Goal: Transaction & Acquisition: Download file/media

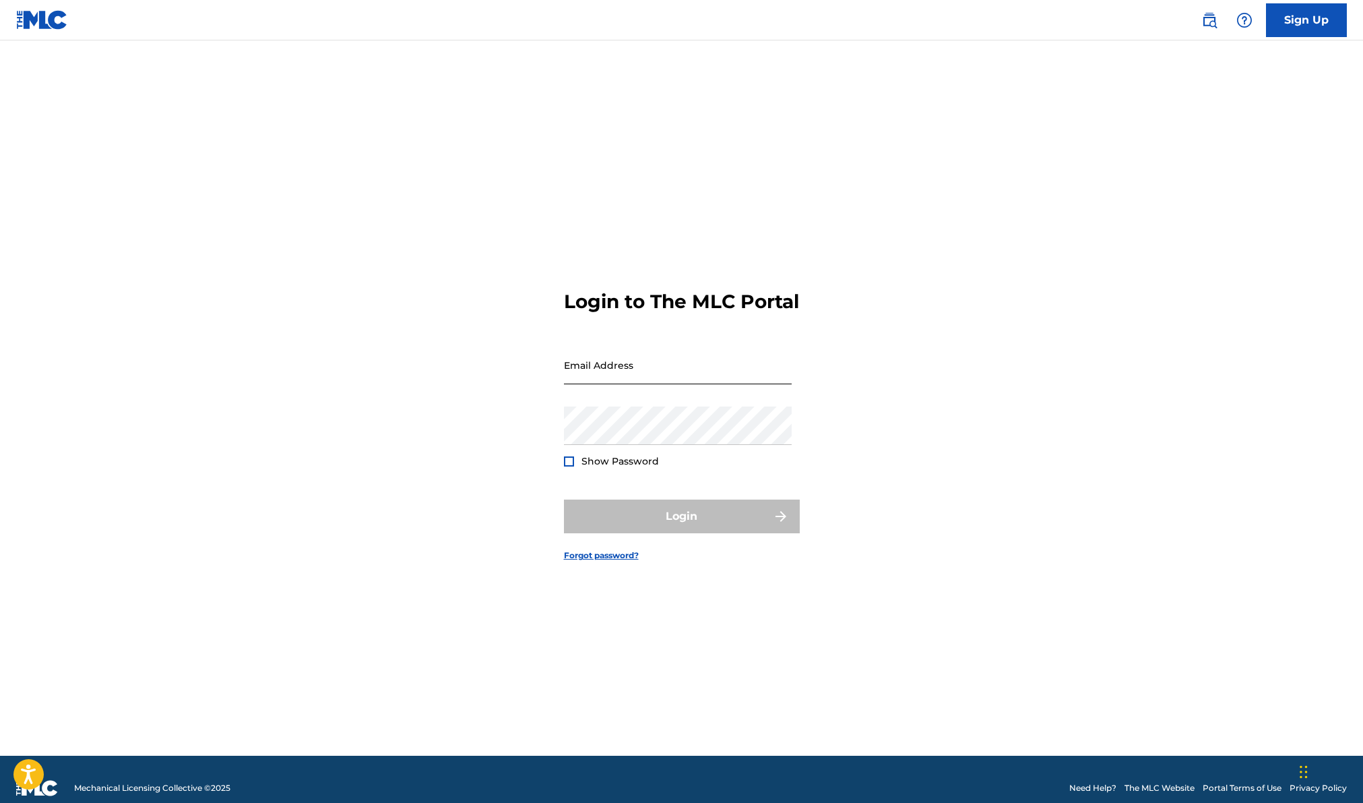
click at [620, 381] on input "Email Address" at bounding box center [678, 365] width 228 height 38
type input "[EMAIL_ADDRESS][DOMAIN_NAME]"
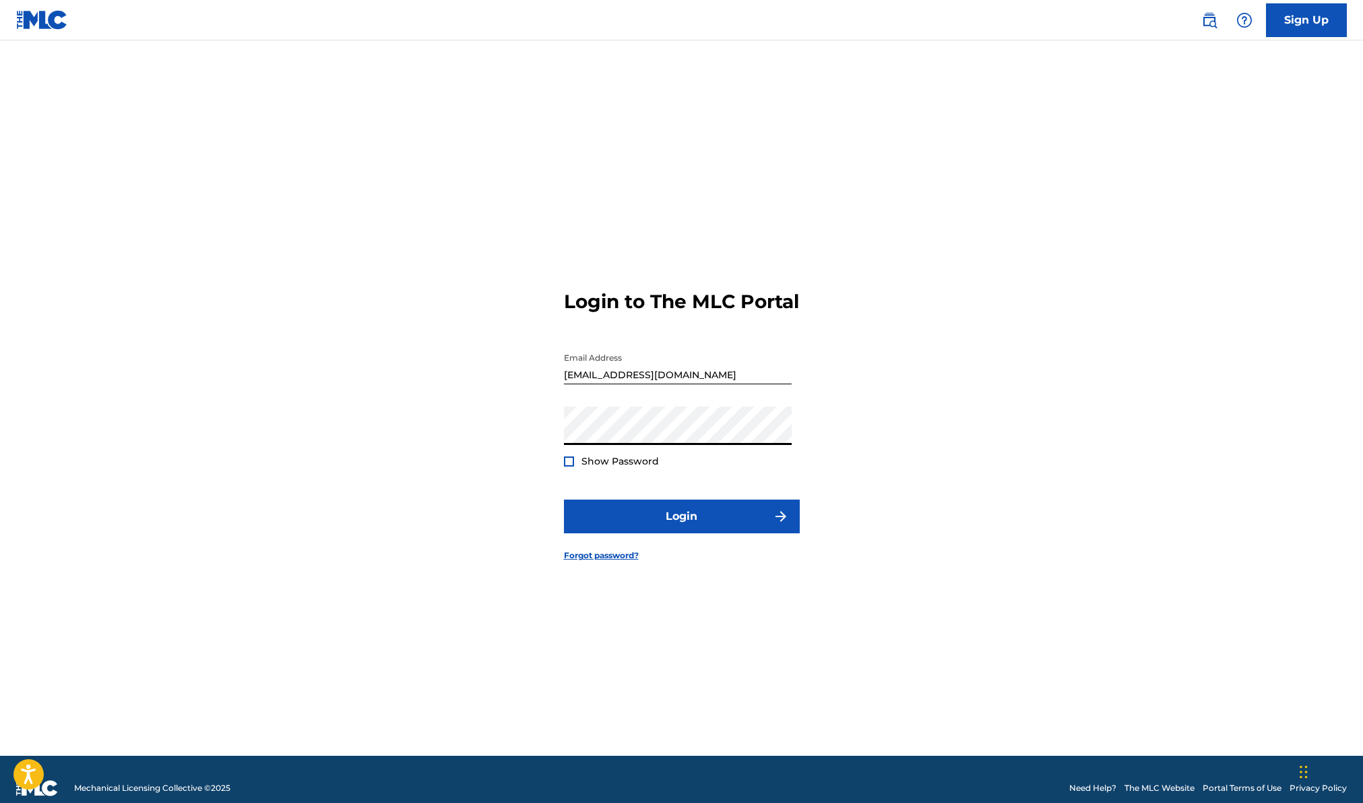
click at [564, 499] on button "Login" at bounding box center [682, 516] width 236 height 34
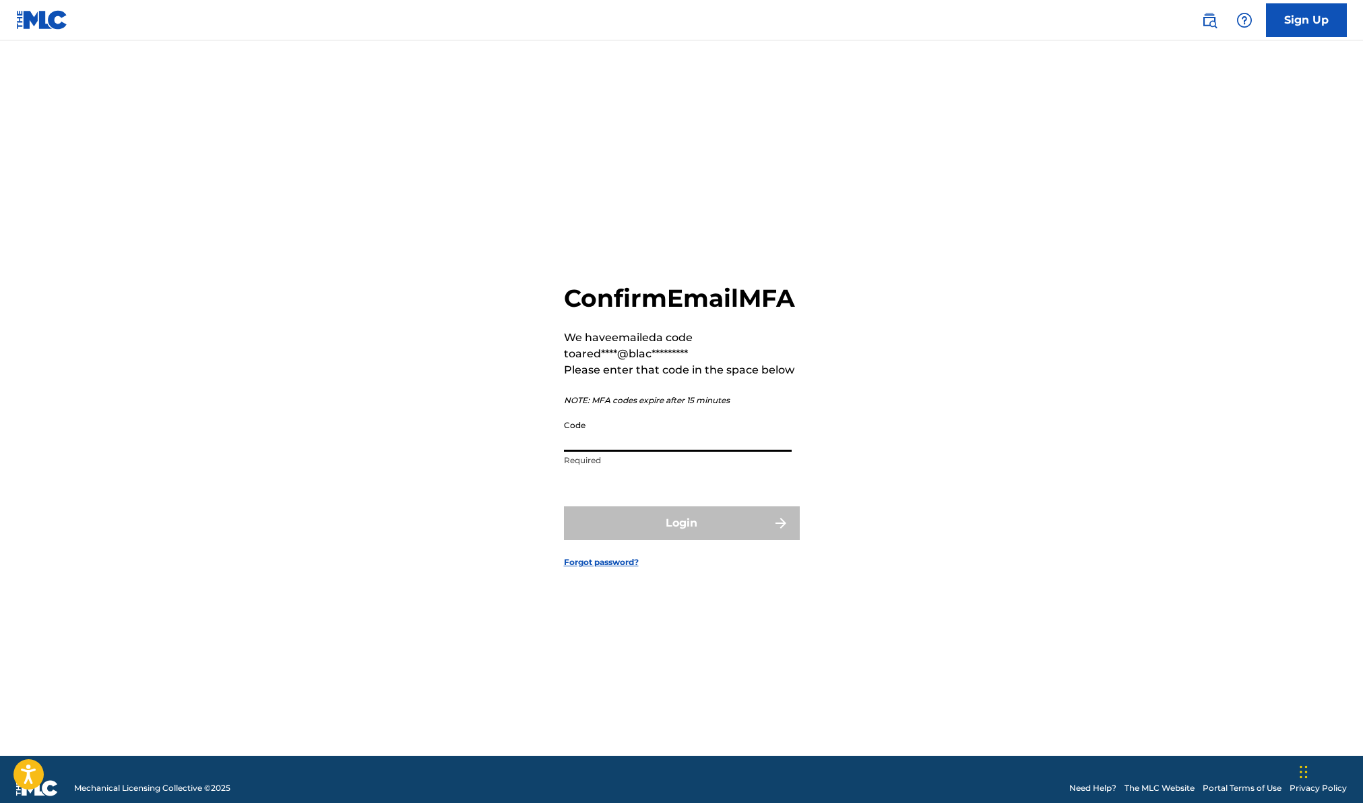
click at [625, 452] on input "Code" at bounding box center [678, 432] width 228 height 38
type input "617688"
click at [728, 540] on button "Login" at bounding box center [682, 523] width 236 height 34
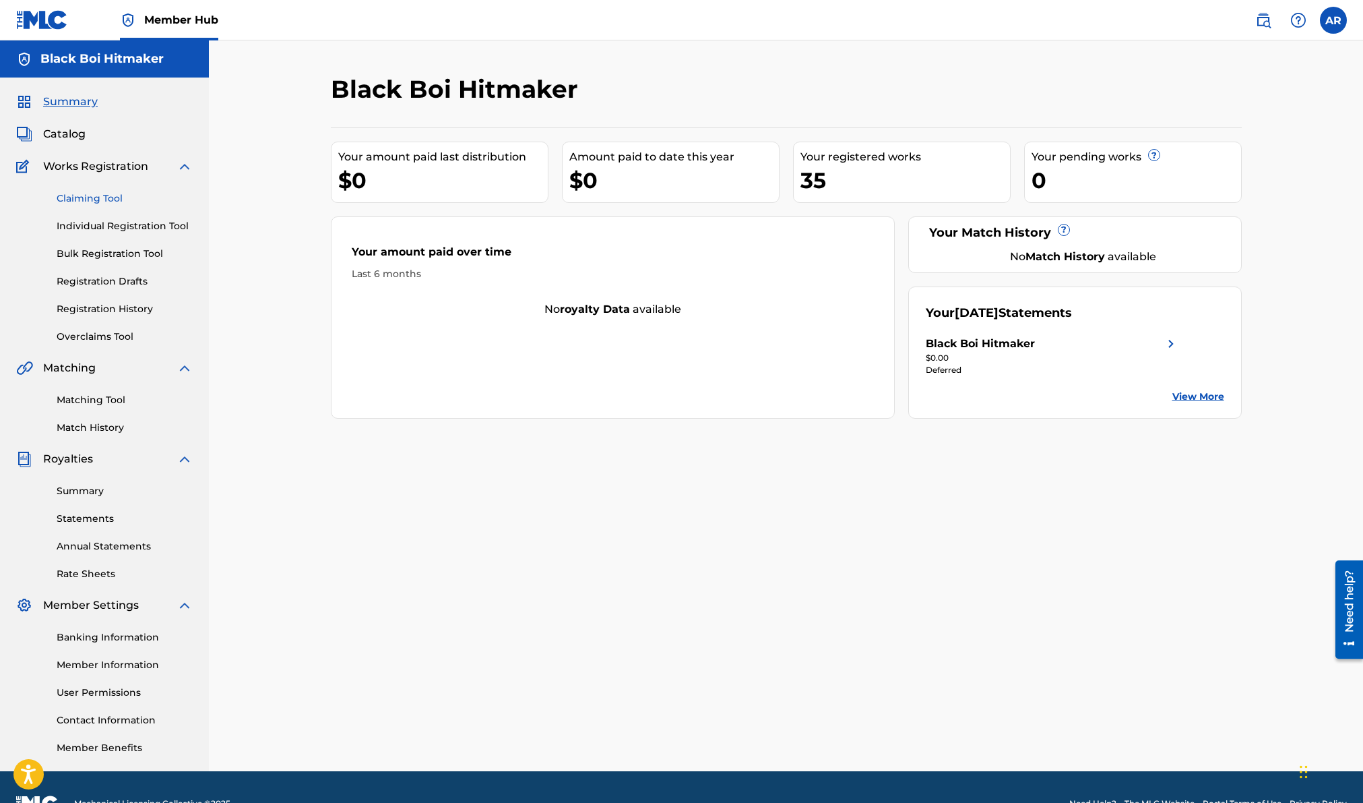
click at [144, 194] on link "Claiming Tool" at bounding box center [125, 198] width 136 height 14
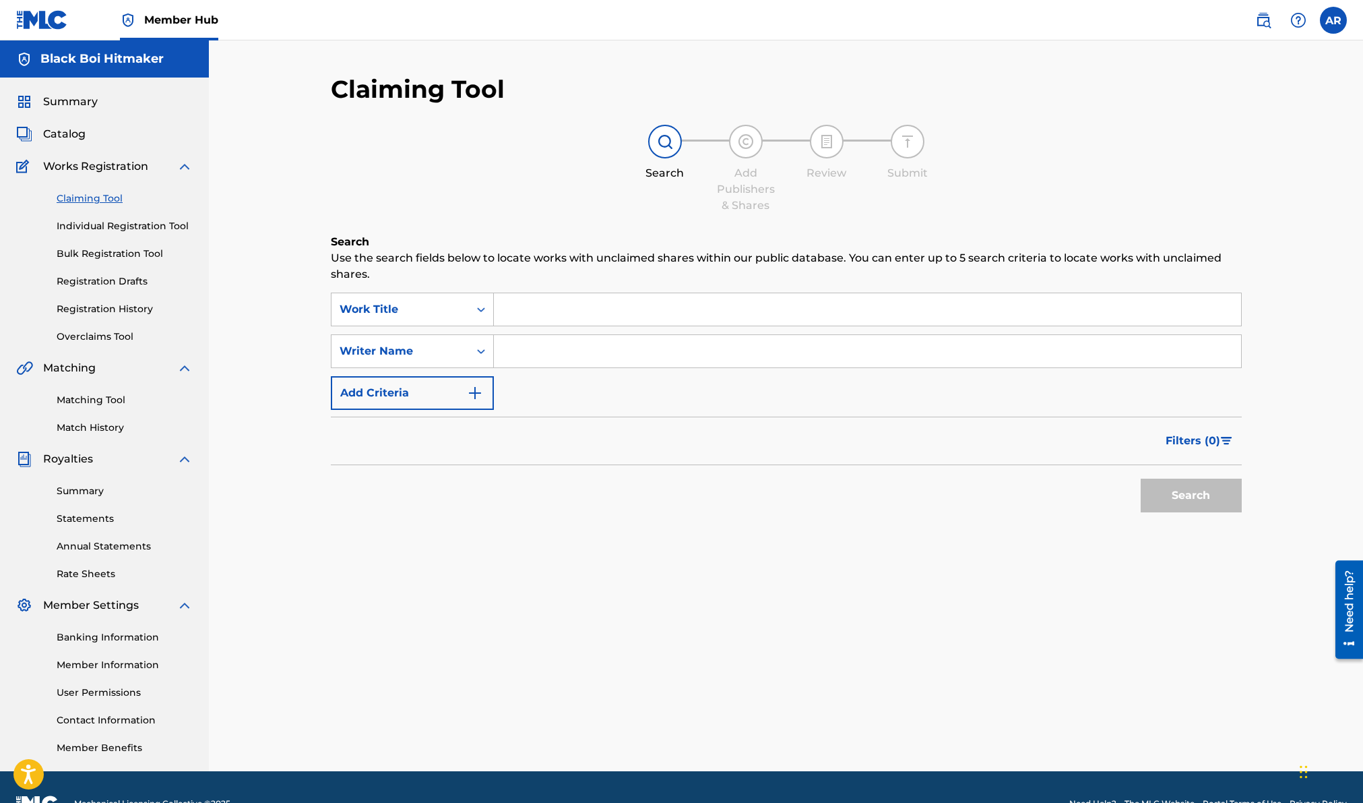
click at [530, 345] on input "Search Form" at bounding box center [867, 351] width 747 height 32
click at [1155, 495] on button "Search" at bounding box center [1191, 496] width 101 height 34
drag, startPoint x: 602, startPoint y: 354, endPoint x: 528, endPoint y: 347, distance: 74.4
click at [528, 347] on input "[PERSON_NAME]" at bounding box center [867, 351] width 747 height 32
type input "Alle"
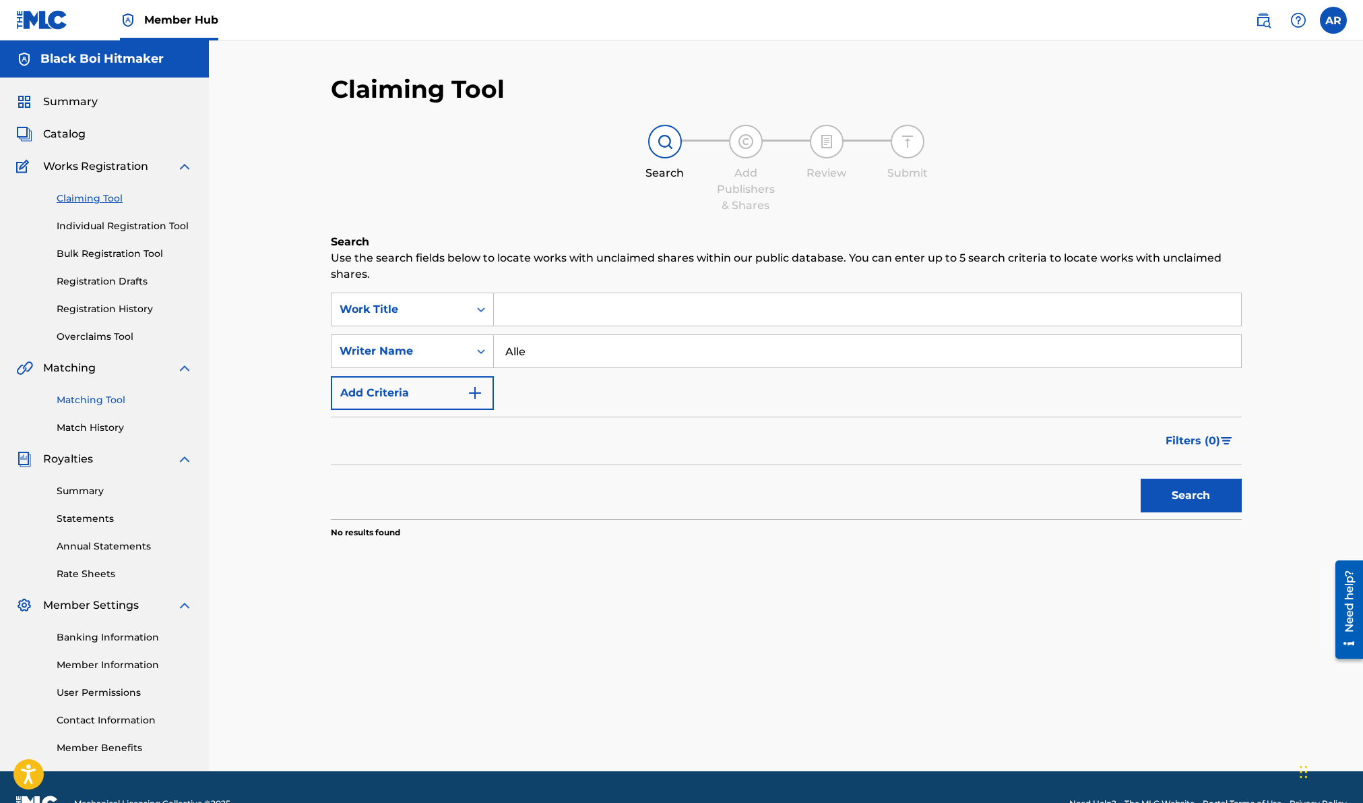
click at [140, 401] on link "Matching Tool" at bounding box center [125, 400] width 136 height 14
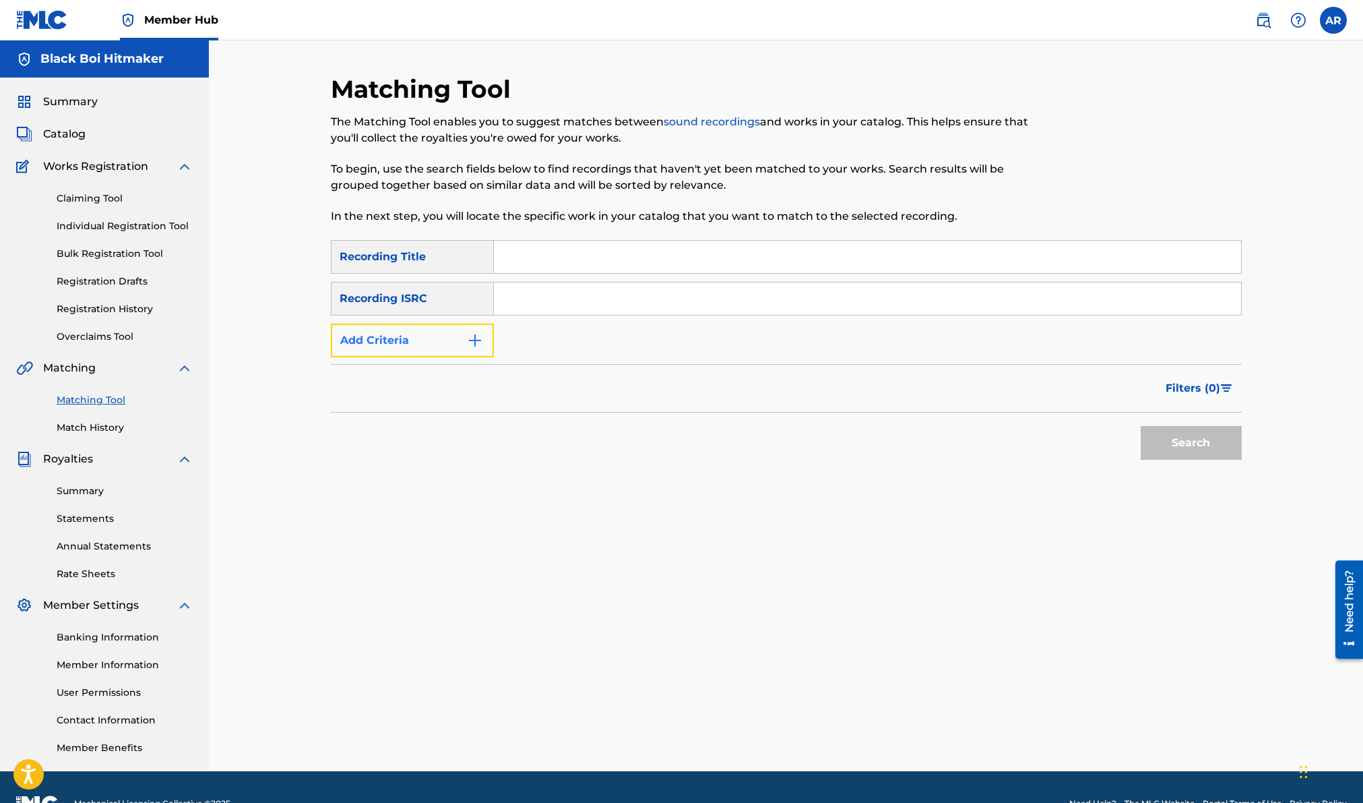
click at [491, 342] on button "Add Criteria" at bounding box center [412, 341] width 163 height 34
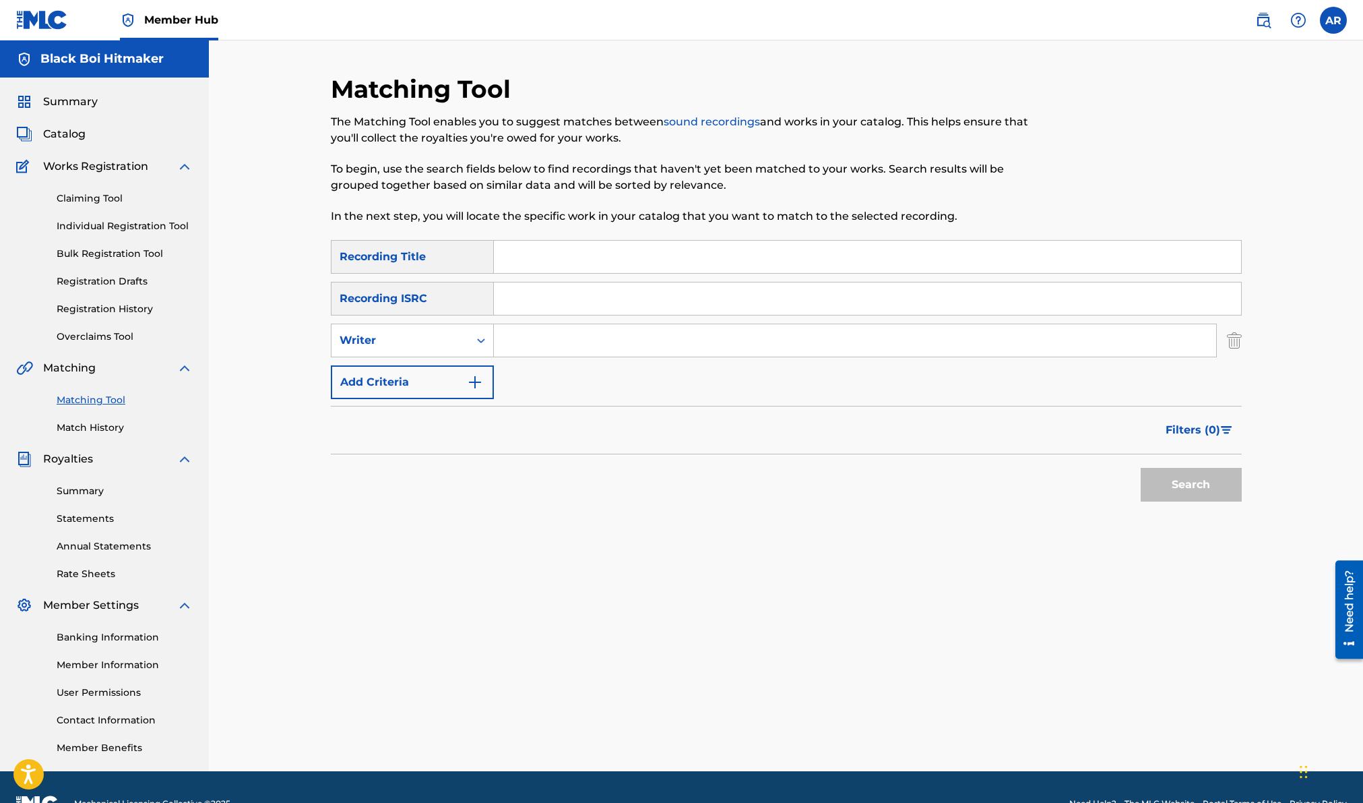
click at [549, 344] on input "Search Form" at bounding box center [855, 340] width 722 height 32
type input "[PERSON_NAME]"
click at [1141, 468] on button "Search" at bounding box center [1191, 485] width 101 height 34
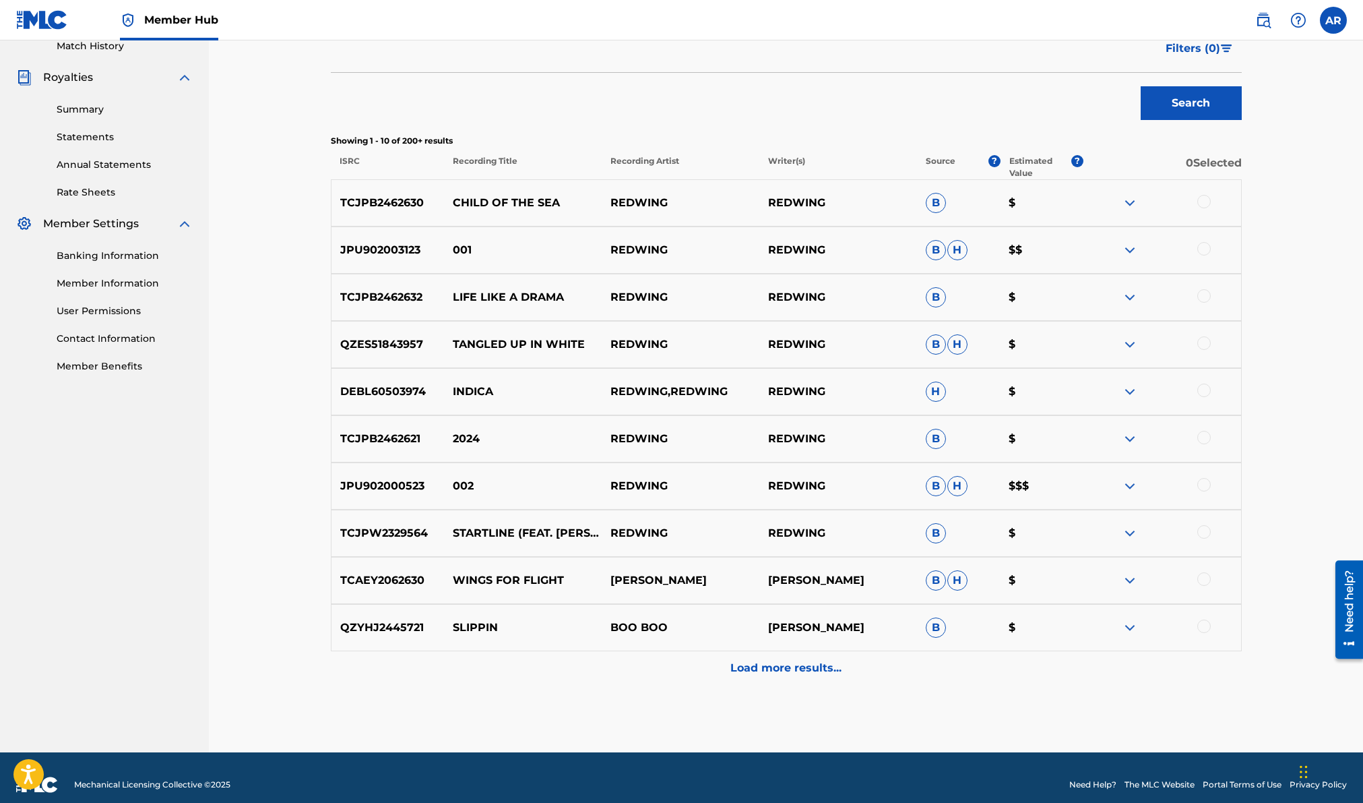
scroll to position [396, 0]
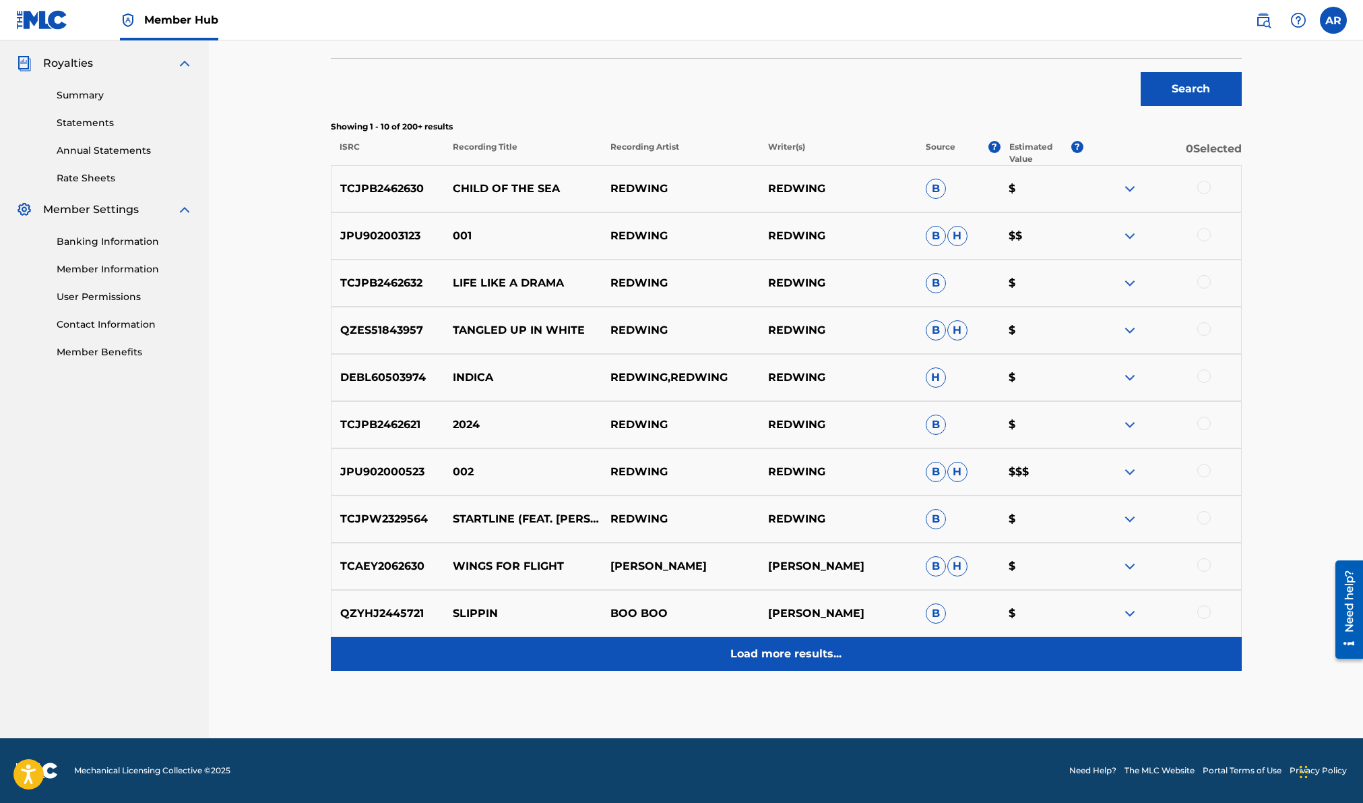
click at [762, 652] on p "Load more results..." at bounding box center [786, 654] width 111 height 16
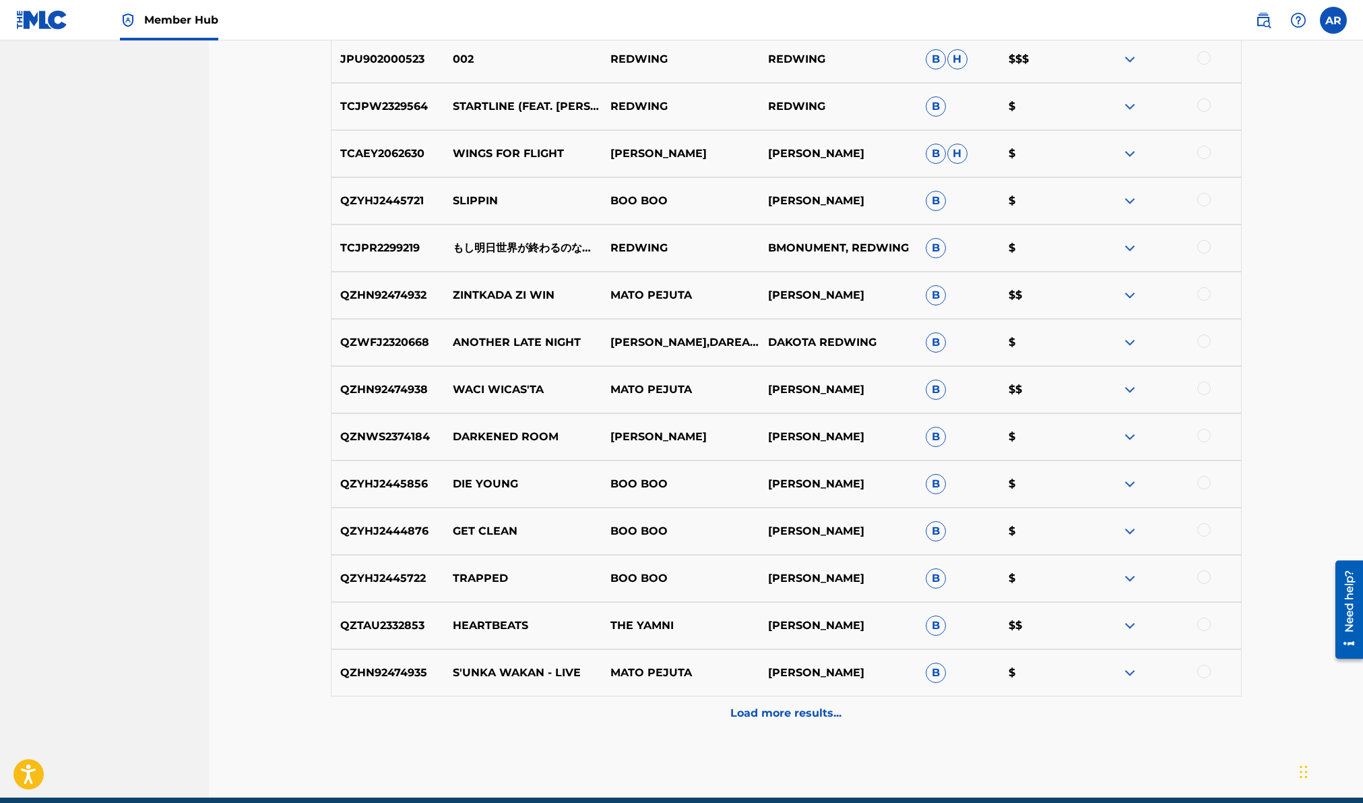
scroll to position [867, 0]
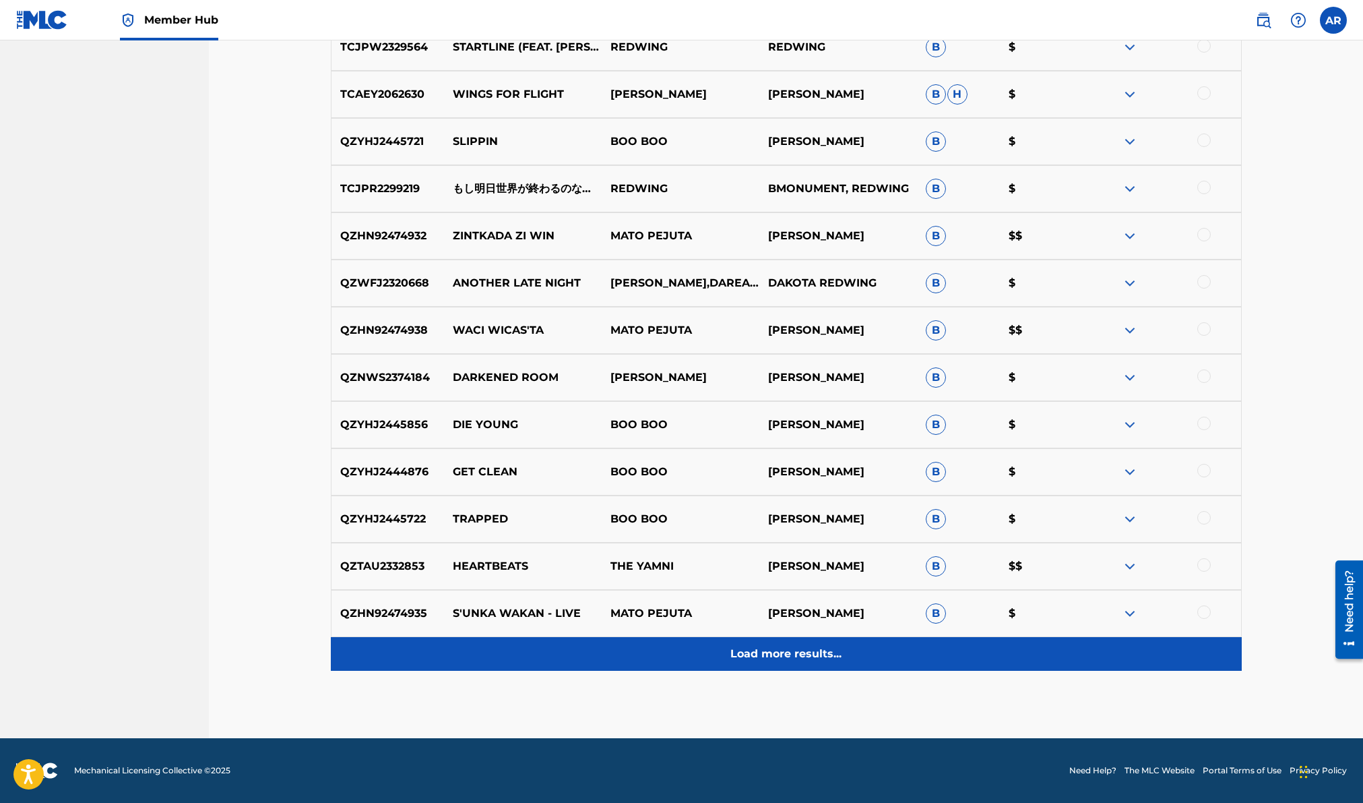
click at [773, 656] on p "Load more results..." at bounding box center [786, 654] width 111 height 16
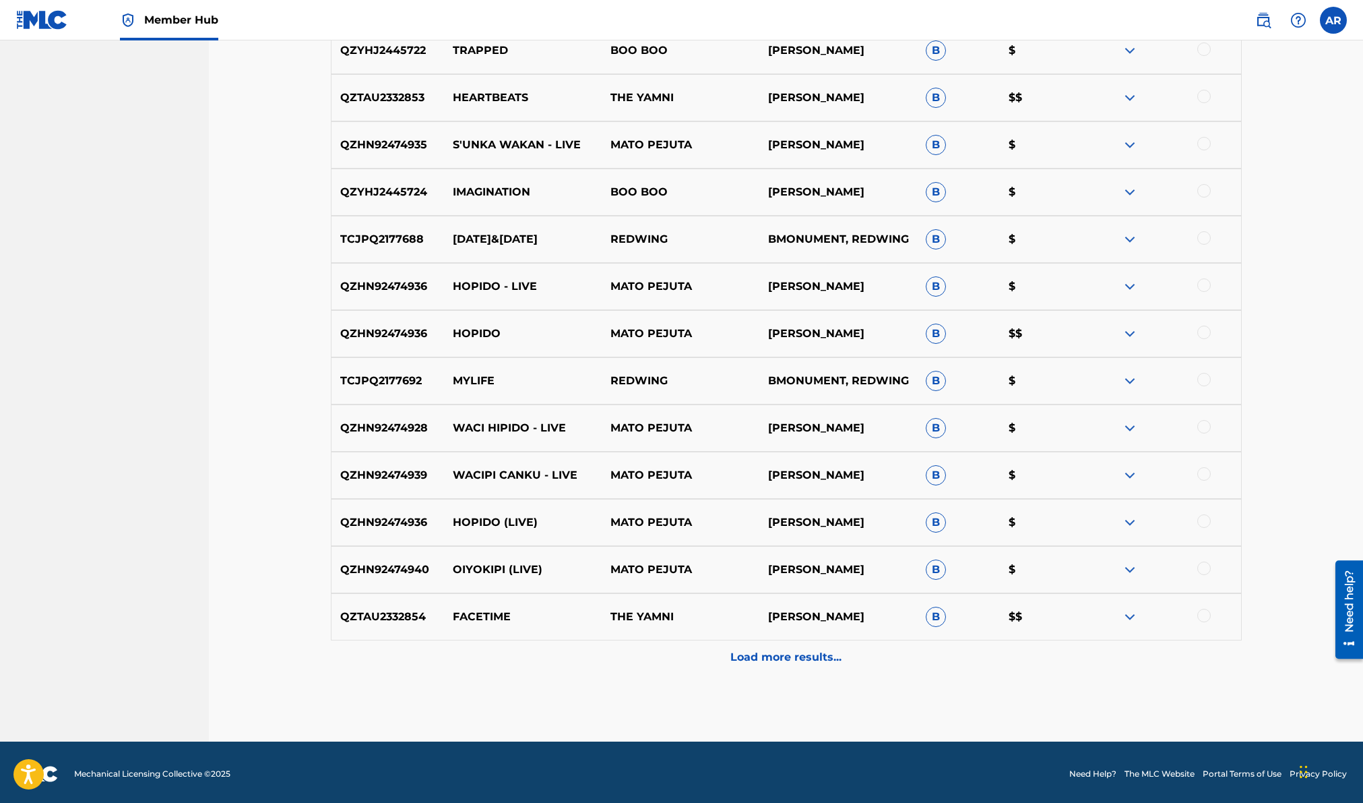
scroll to position [1339, 0]
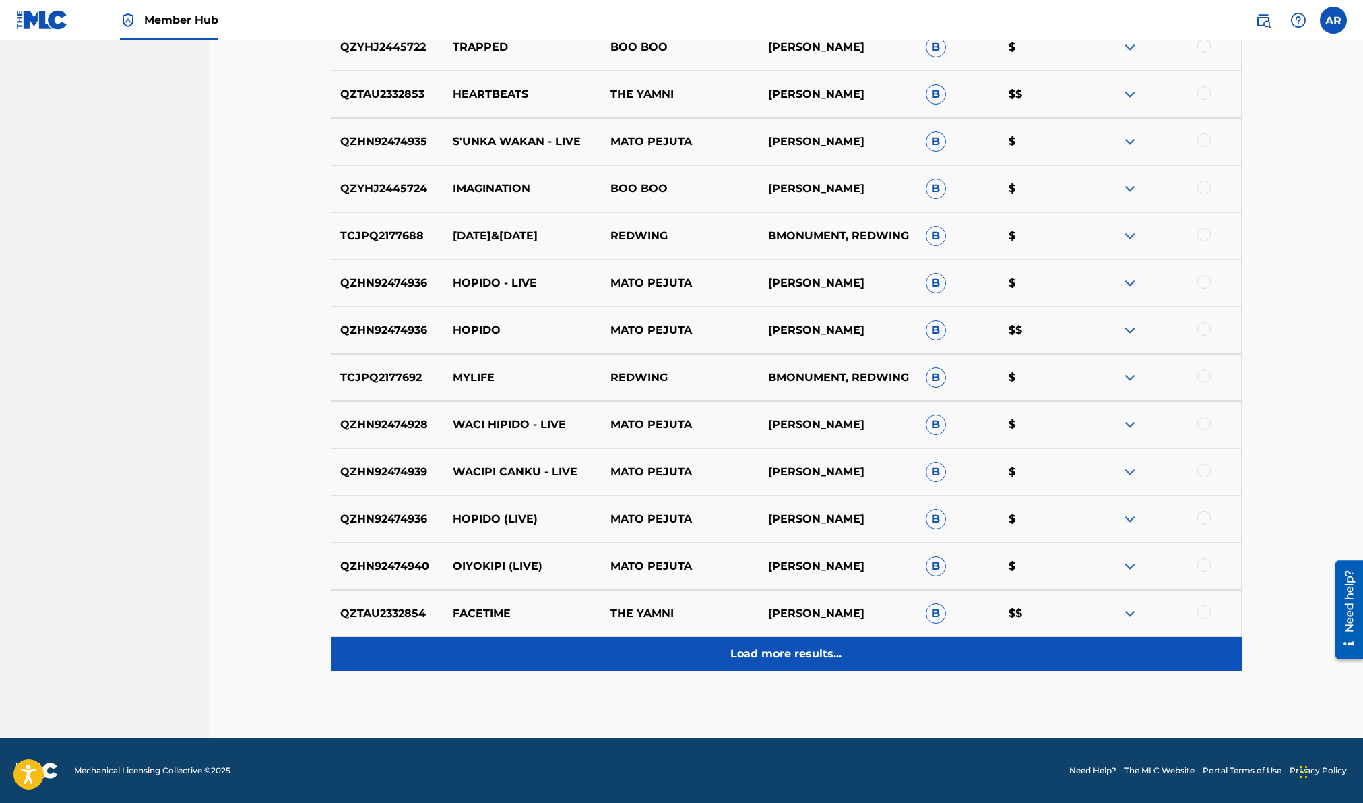
click at [779, 649] on p "Load more results..." at bounding box center [786, 654] width 111 height 16
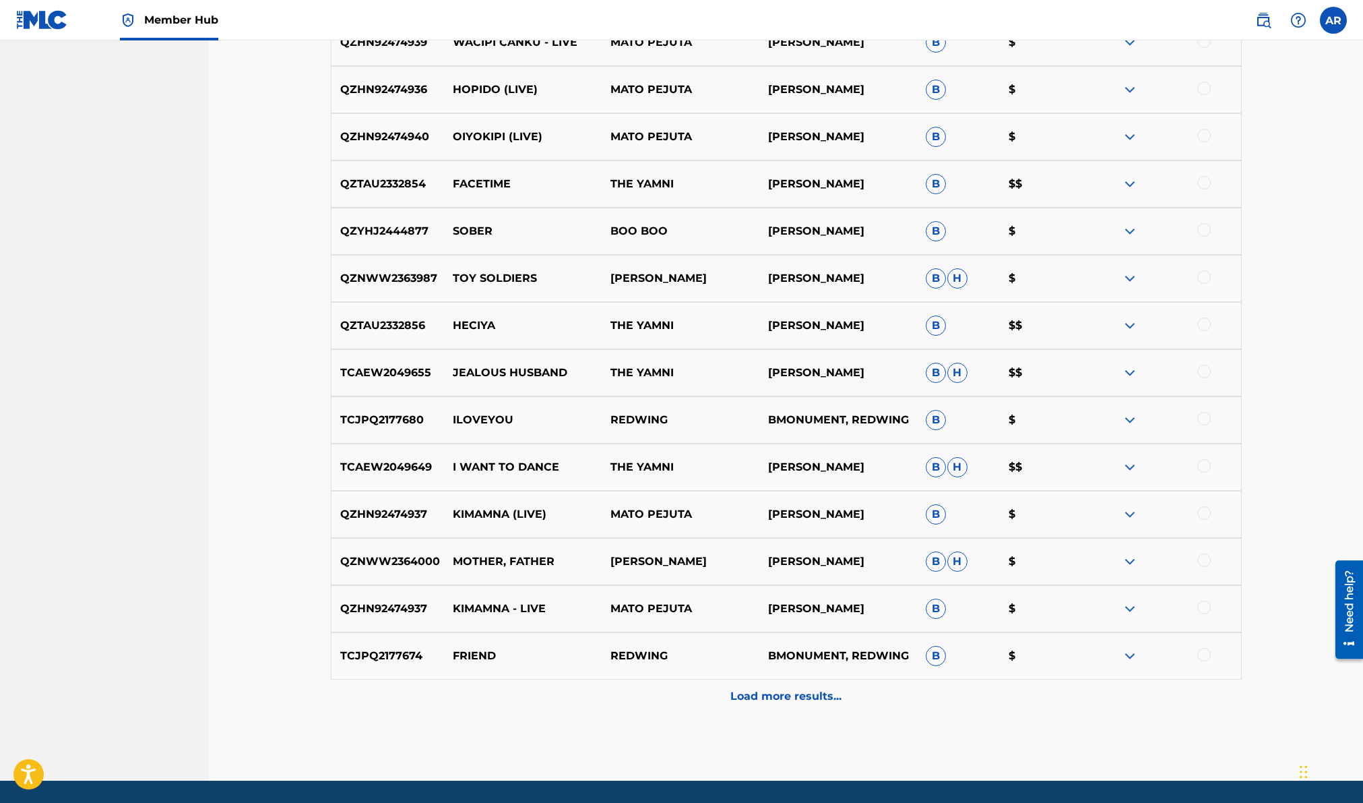
scroll to position [1811, 0]
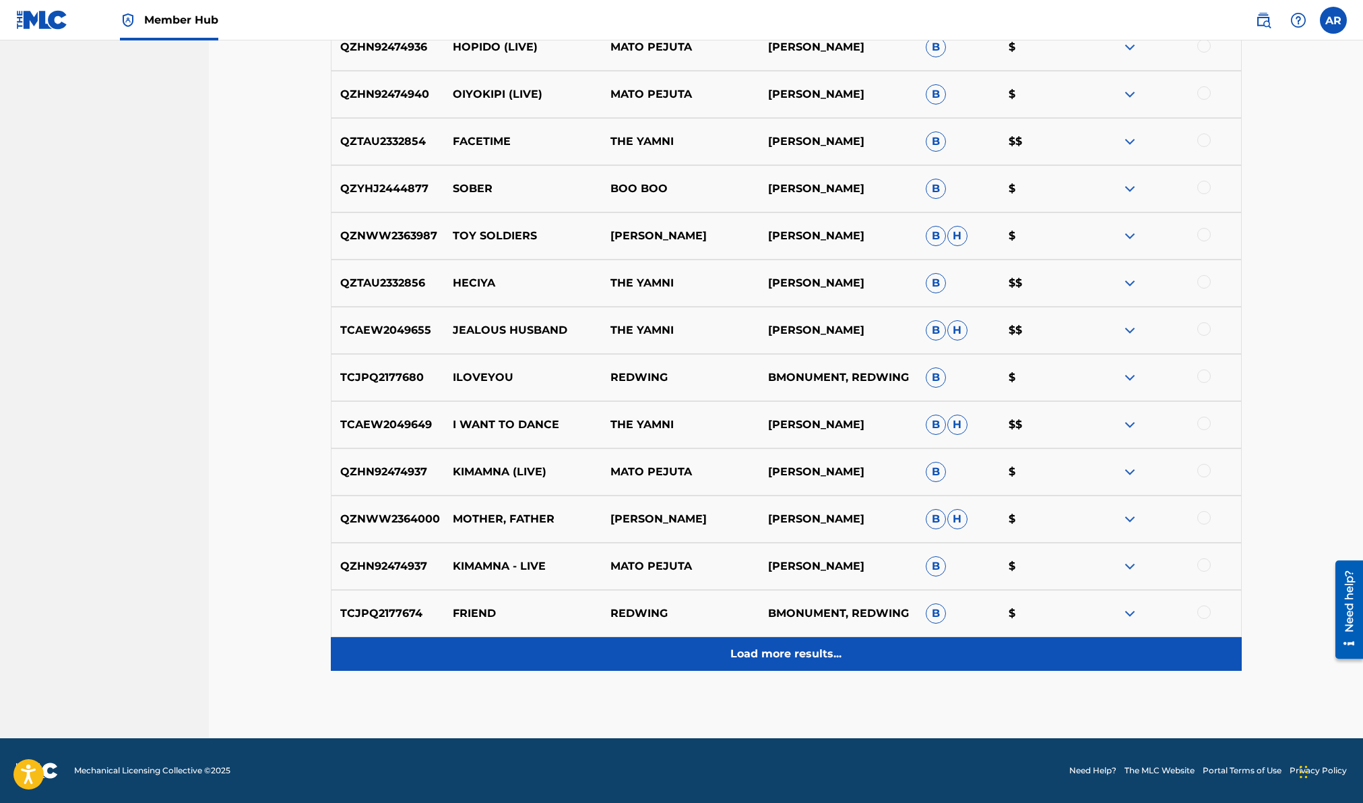
click at [789, 660] on p "Load more results..." at bounding box center [786, 654] width 111 height 16
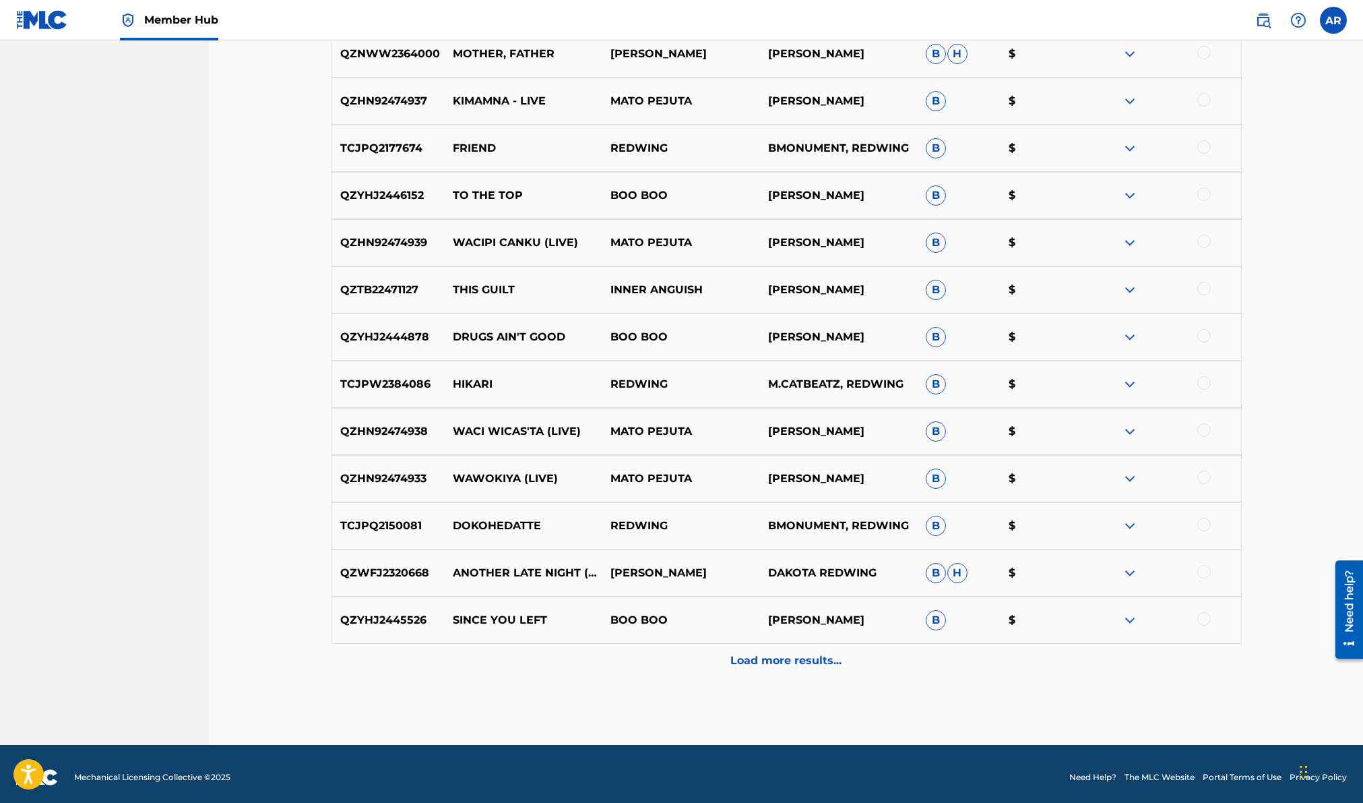
scroll to position [2283, 0]
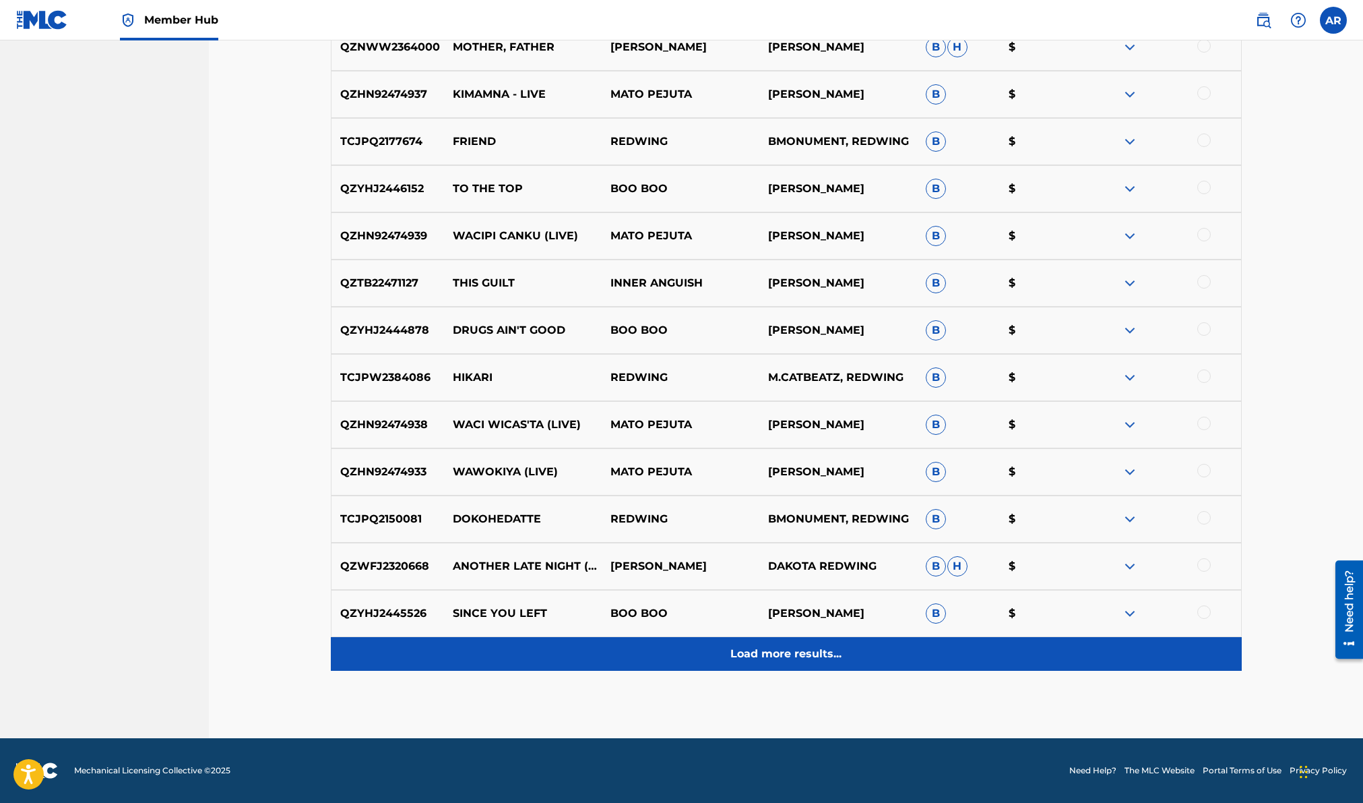
click at [787, 650] on p "Load more results..." at bounding box center [786, 654] width 111 height 16
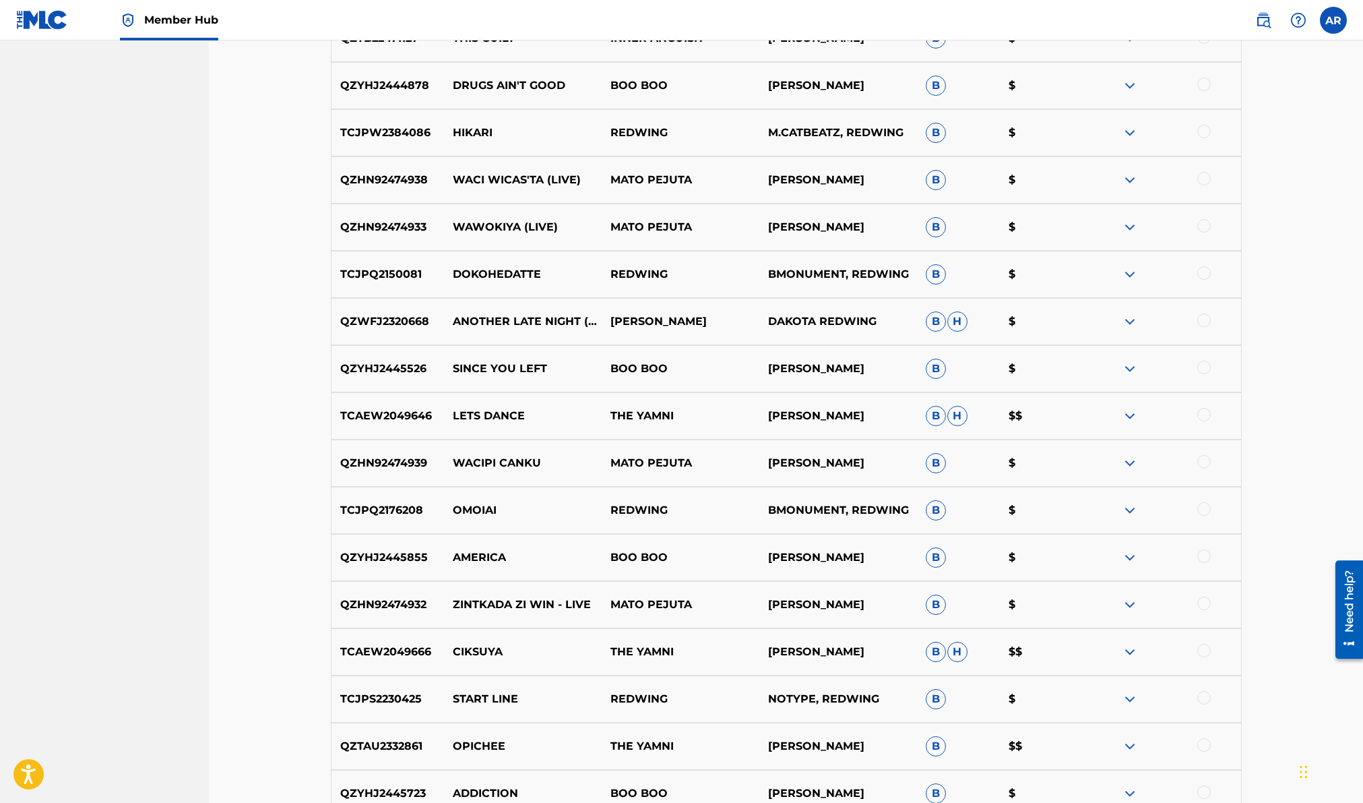
scroll to position [2755, 0]
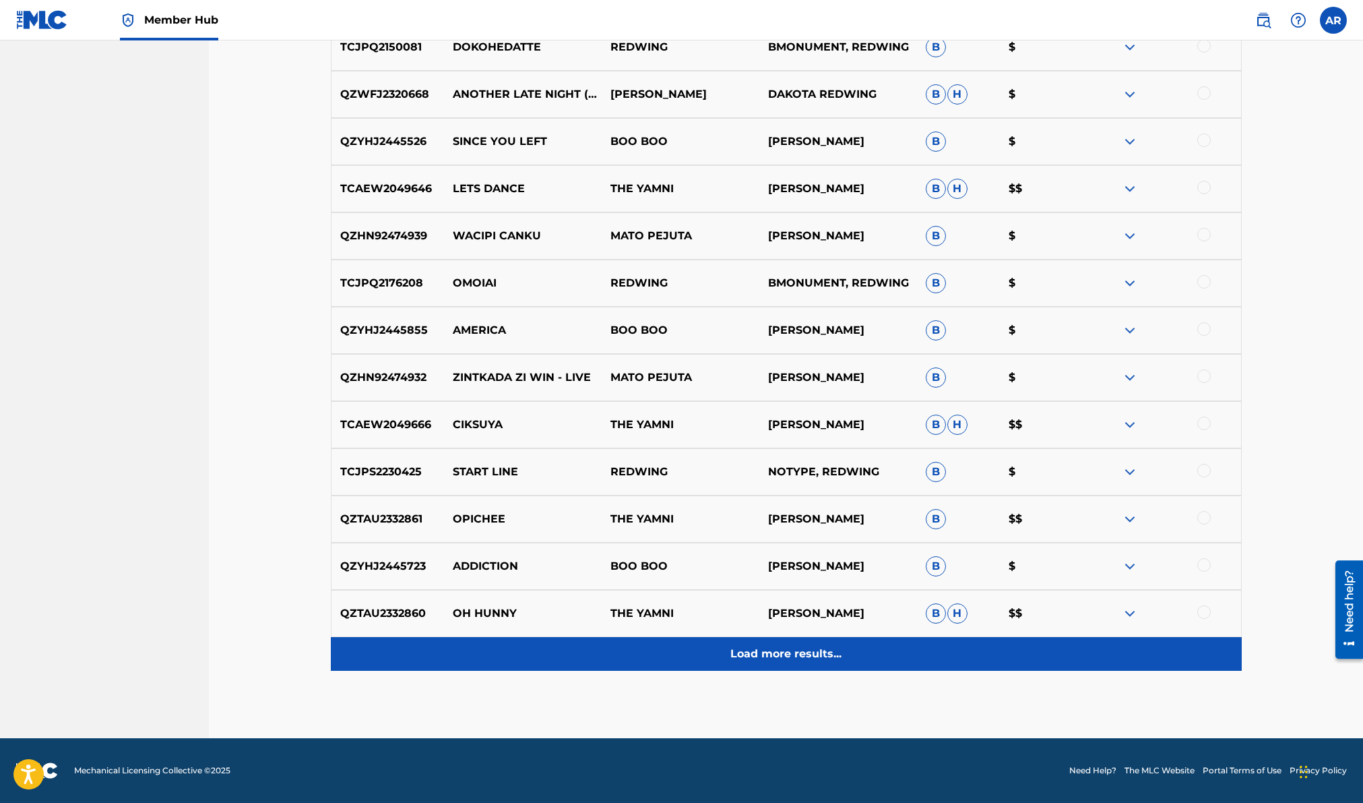
click at [788, 642] on div "Load more results..." at bounding box center [786, 654] width 911 height 34
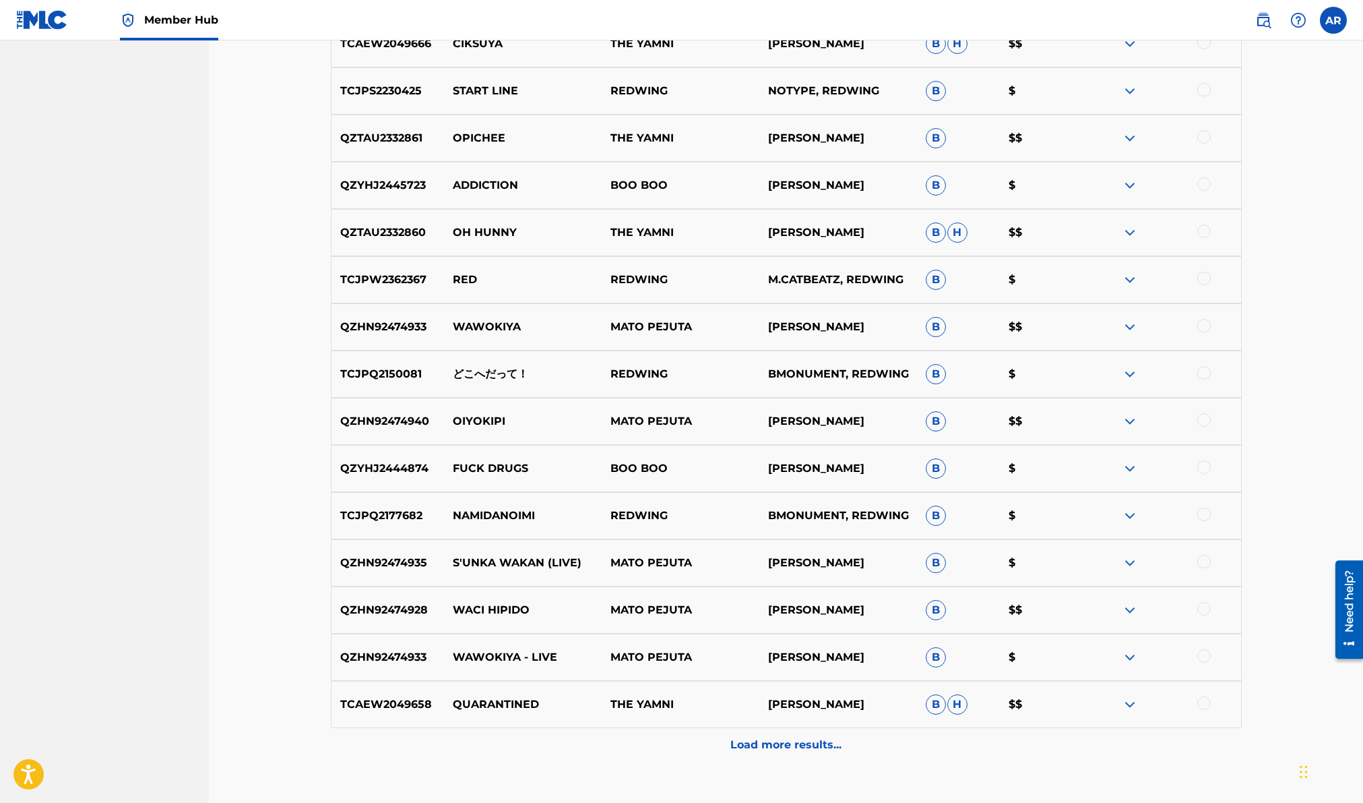
scroll to position [3226, 0]
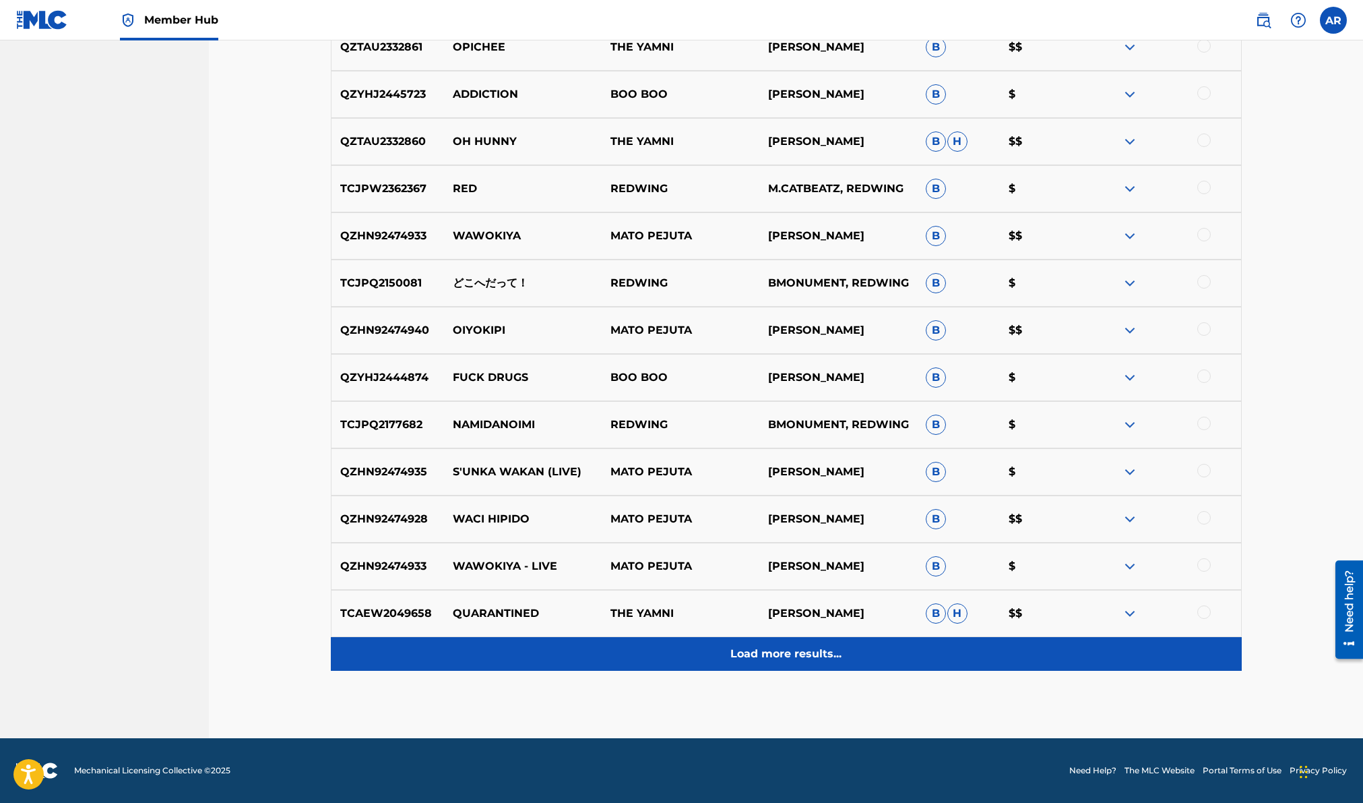
click at [789, 651] on p "Load more results..." at bounding box center [786, 654] width 111 height 16
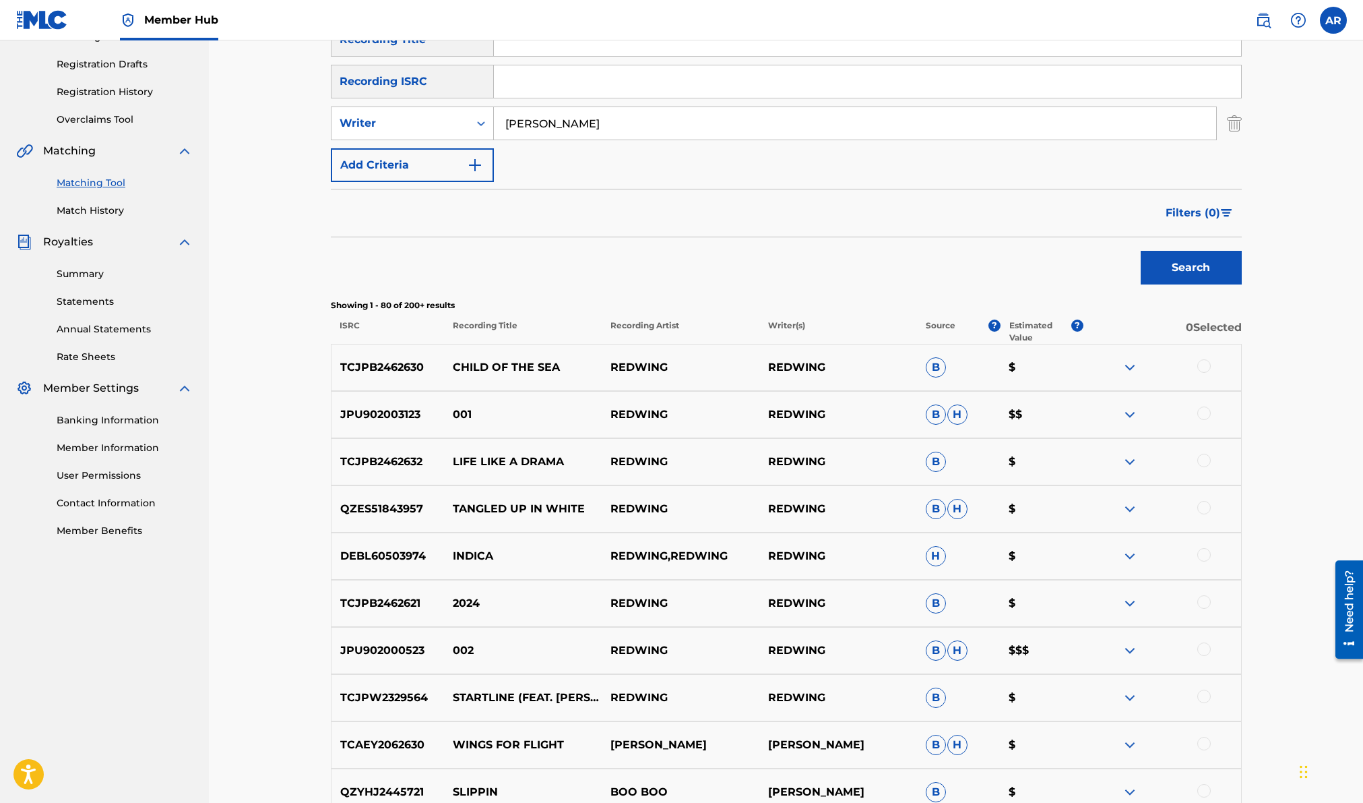
scroll to position [212, 0]
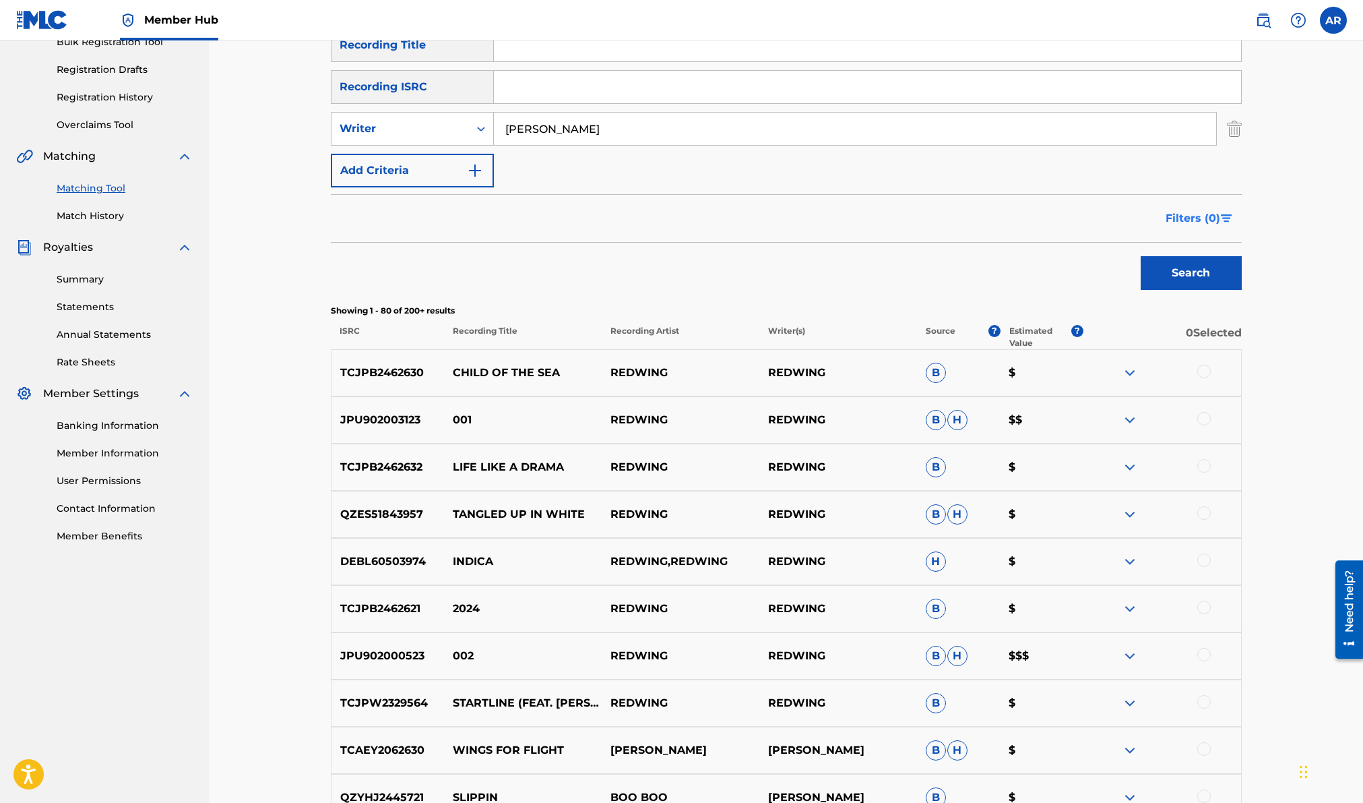
click at [1222, 207] on button "Filters ( 0 )" at bounding box center [1200, 219] width 84 height 34
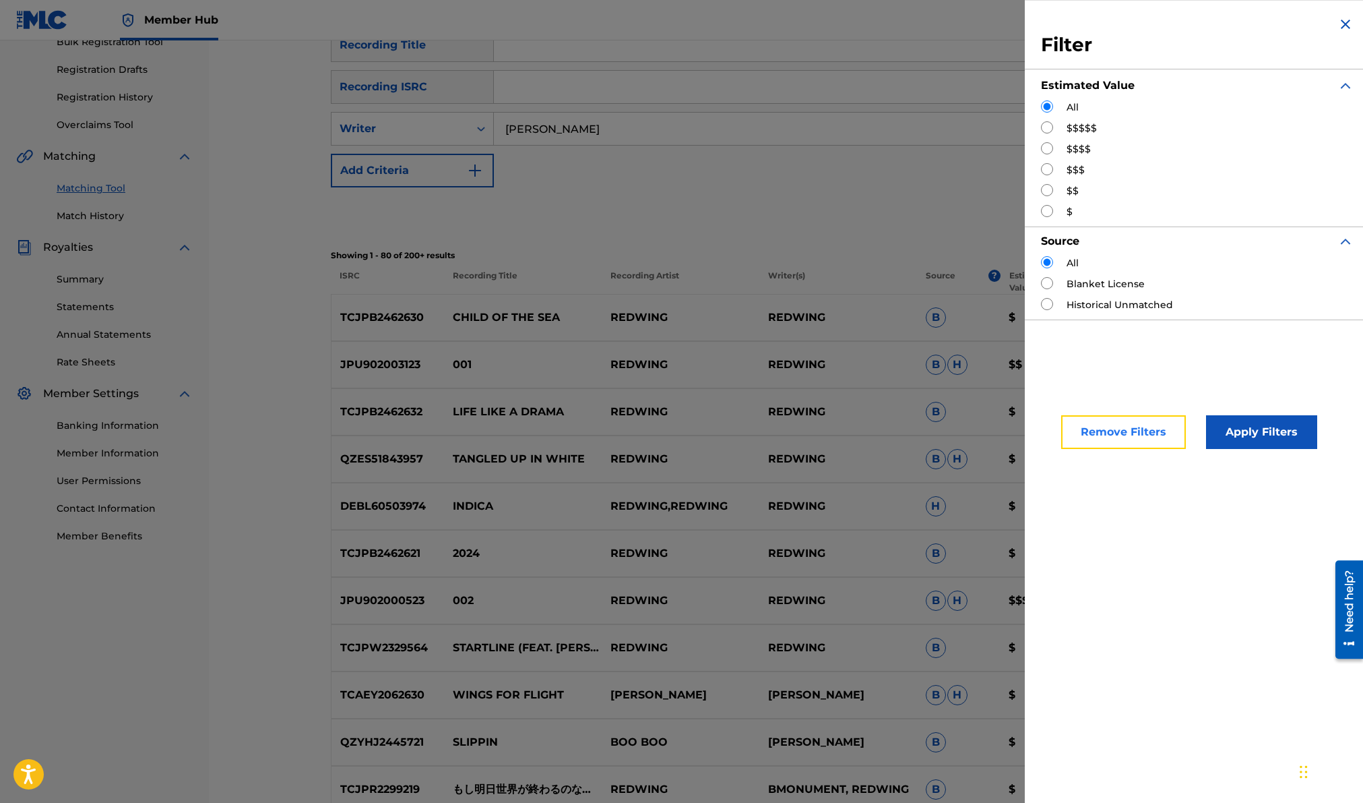
click at [1156, 435] on button "Remove Filters" at bounding box center [1124, 432] width 125 height 34
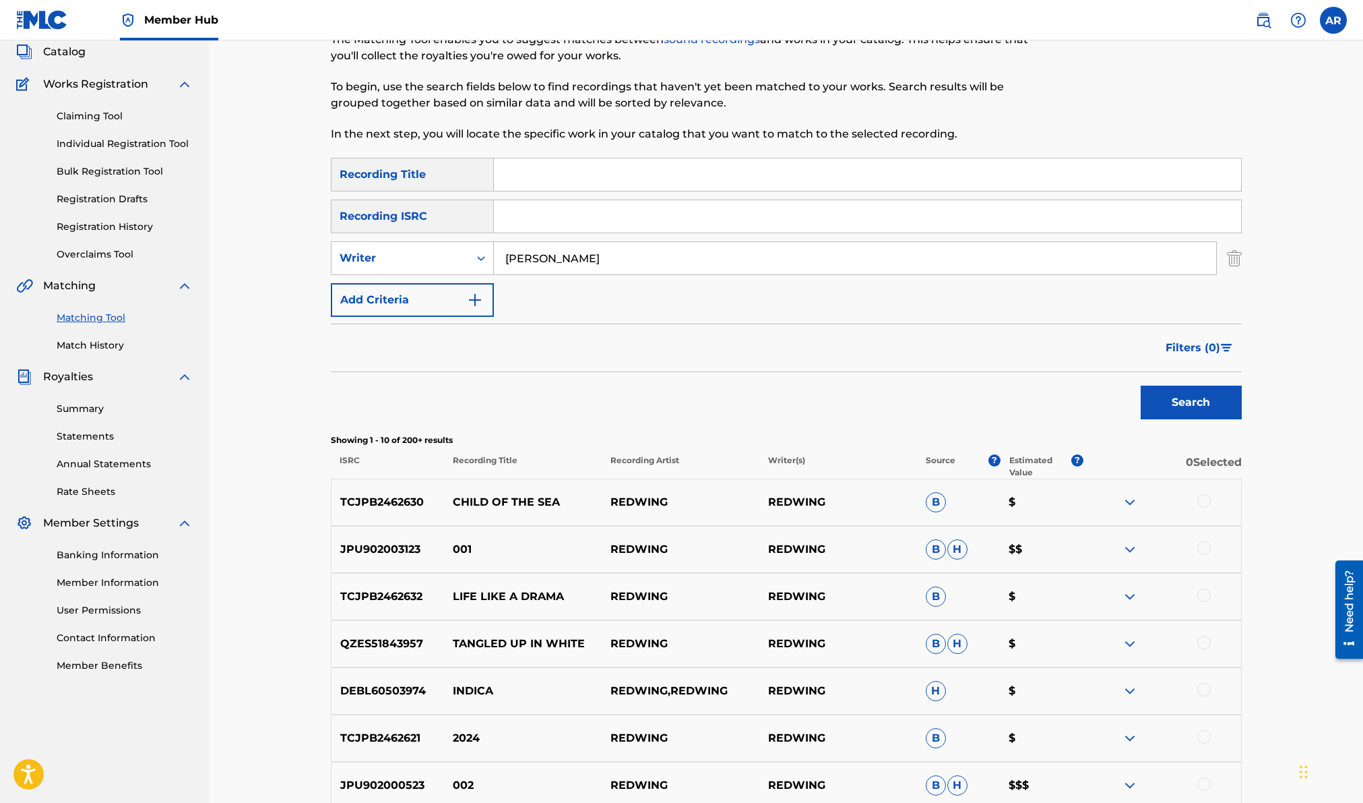
scroll to position [84, 0]
click at [1125, 504] on img at bounding box center [1130, 500] width 16 height 16
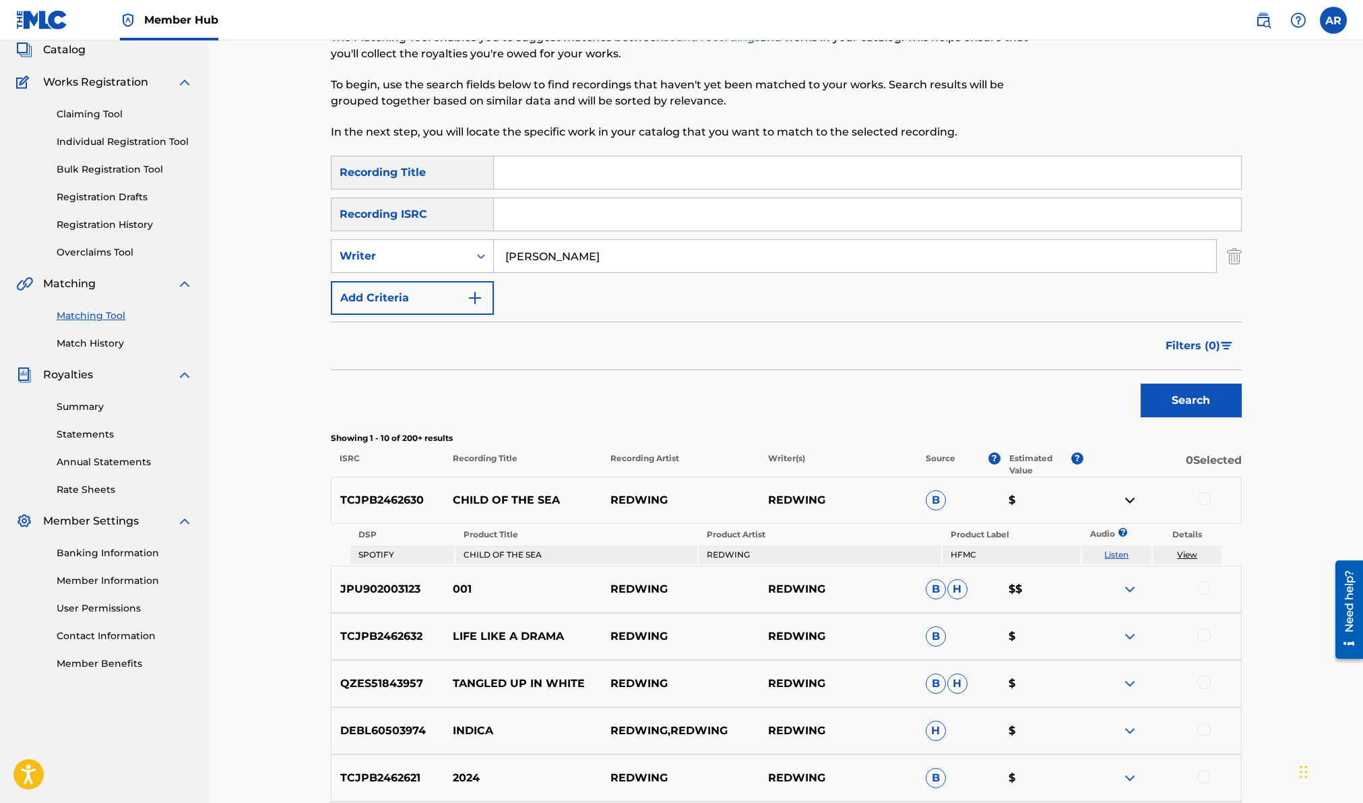
click at [1125, 504] on img at bounding box center [1130, 500] width 16 height 16
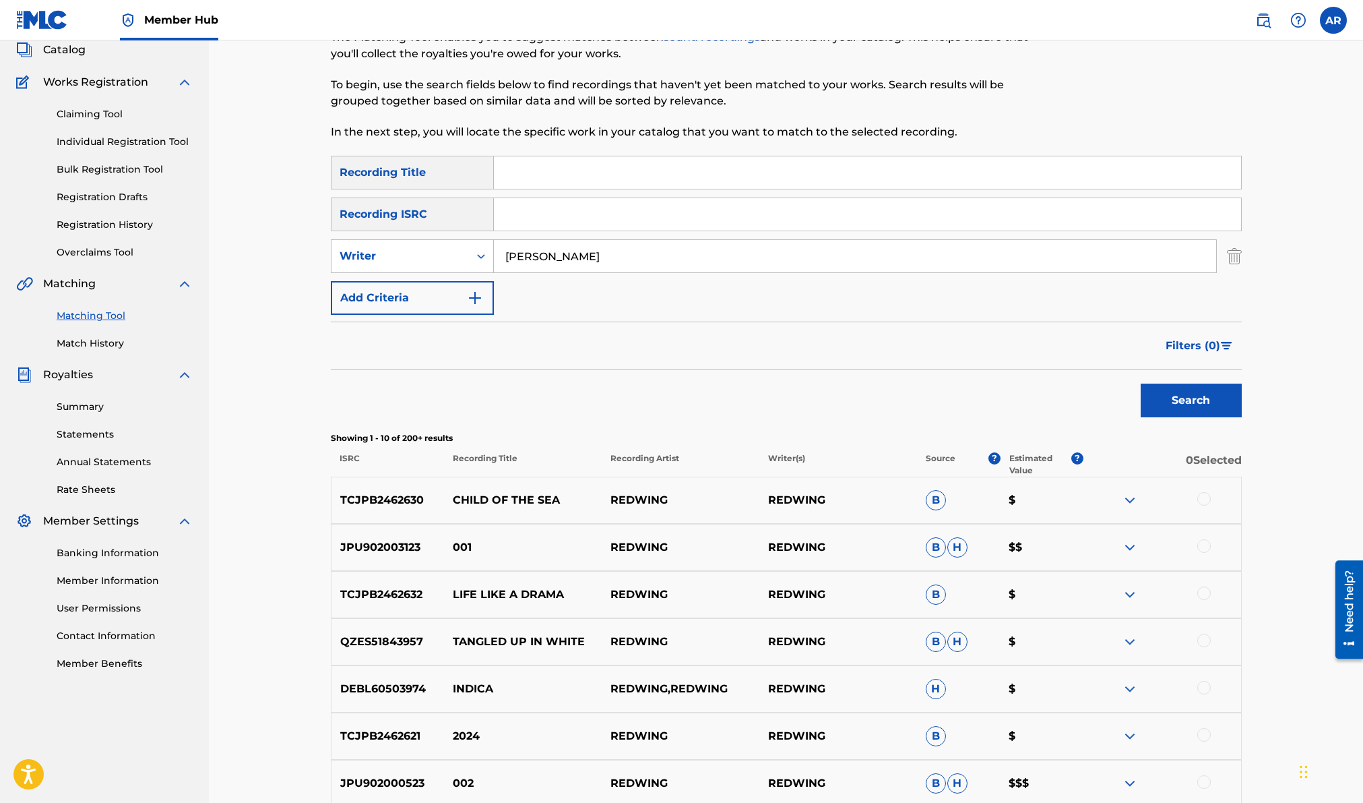
click at [1014, 549] on p "$$" at bounding box center [1042, 547] width 84 height 16
click at [1126, 545] on img at bounding box center [1130, 547] width 16 height 16
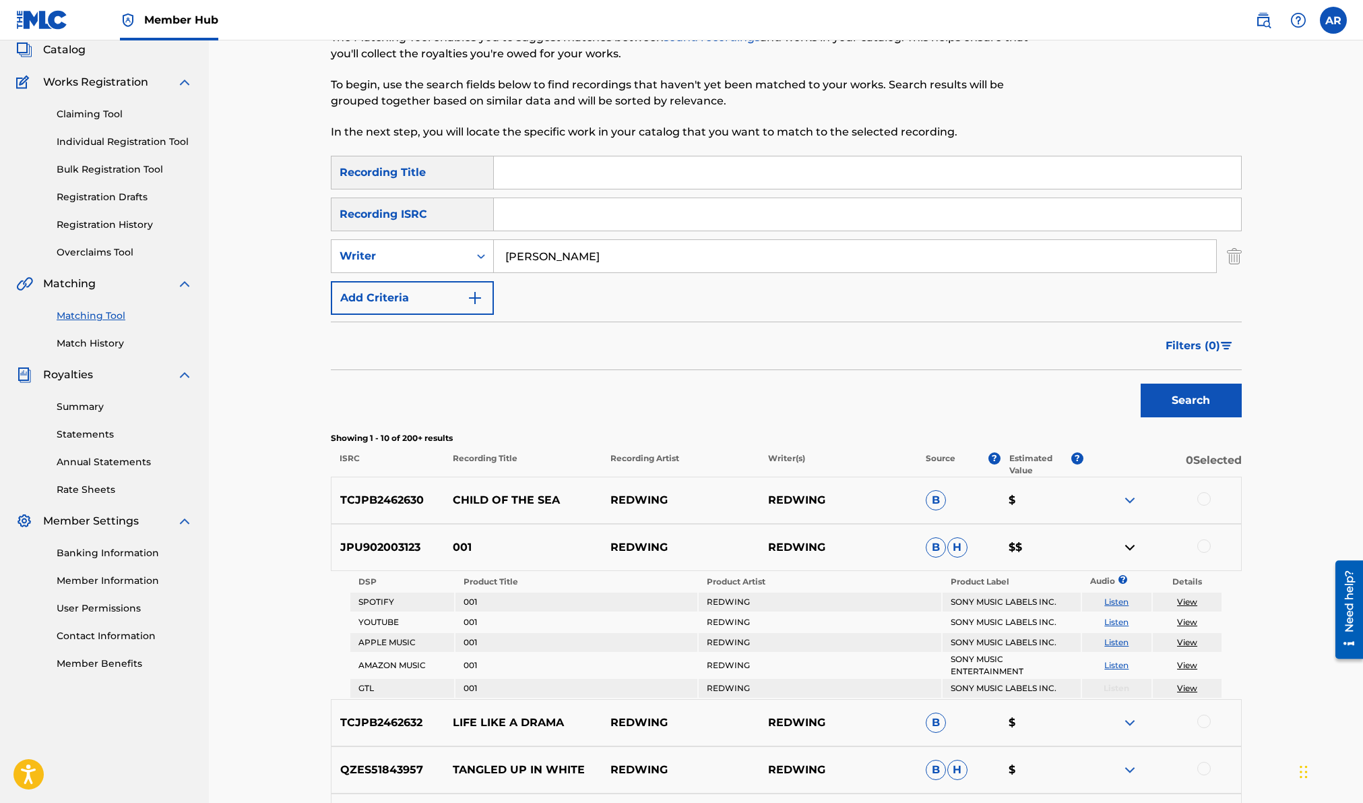
click at [1119, 598] on link "Listen" at bounding box center [1117, 601] width 24 height 10
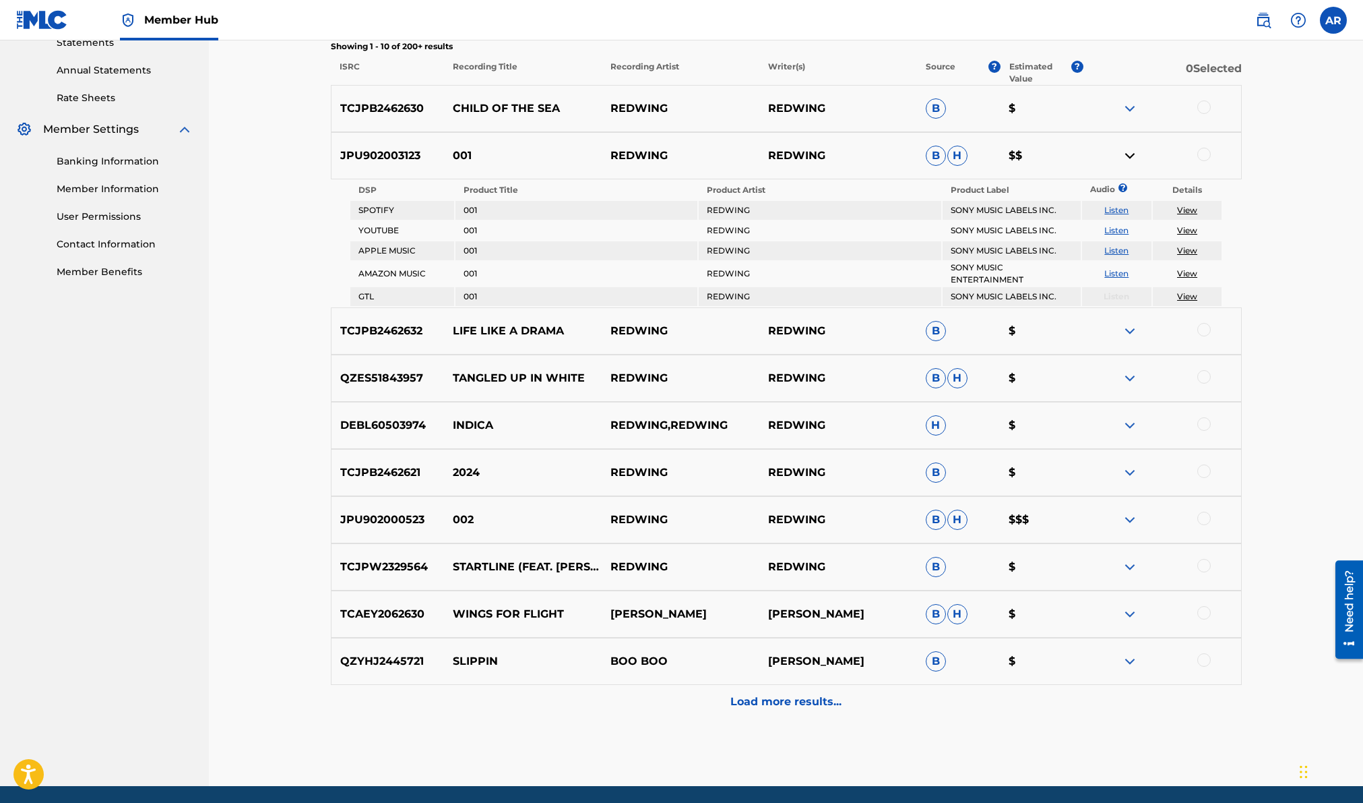
scroll to position [479, 0]
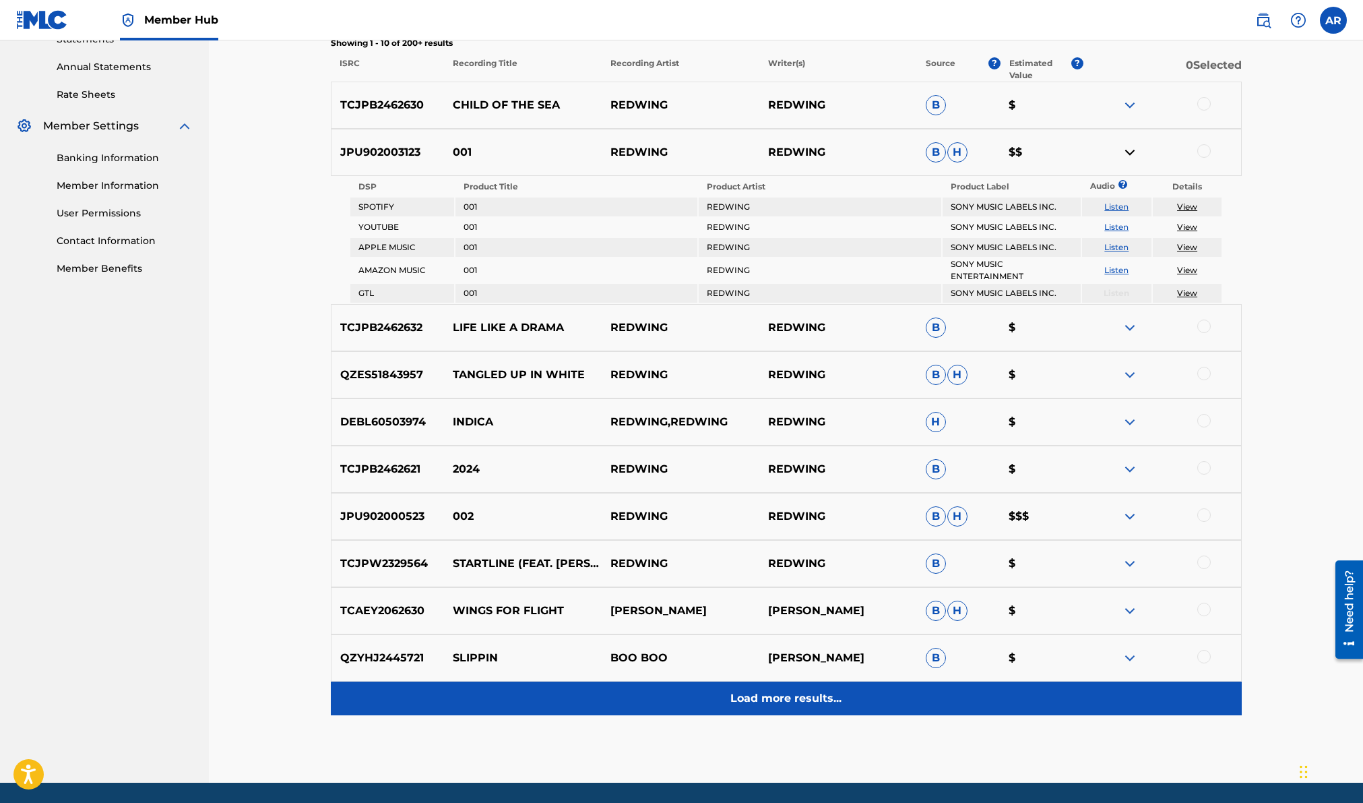
click at [814, 701] on p "Load more results..." at bounding box center [786, 698] width 111 height 16
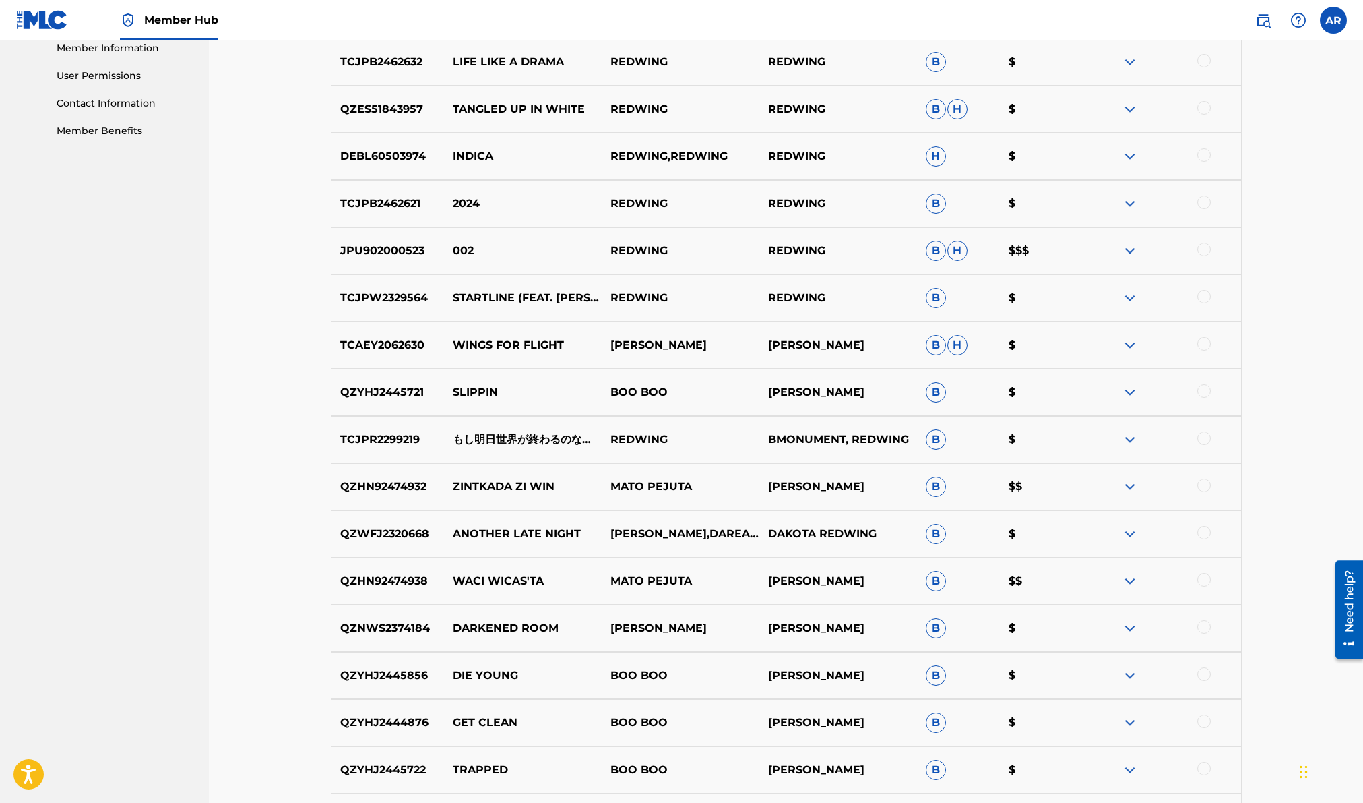
scroll to position [867, 0]
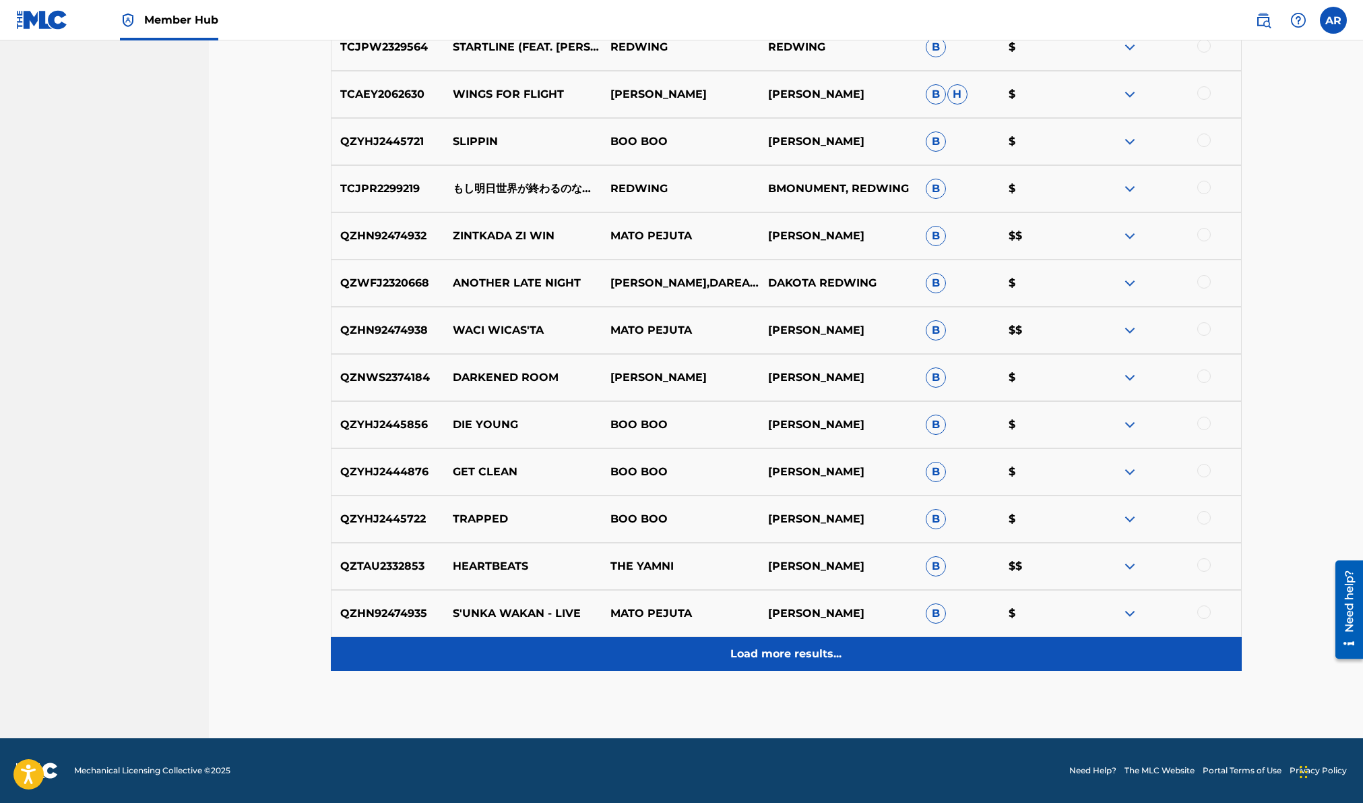
click at [814, 652] on p "Load more results..." at bounding box center [786, 654] width 111 height 16
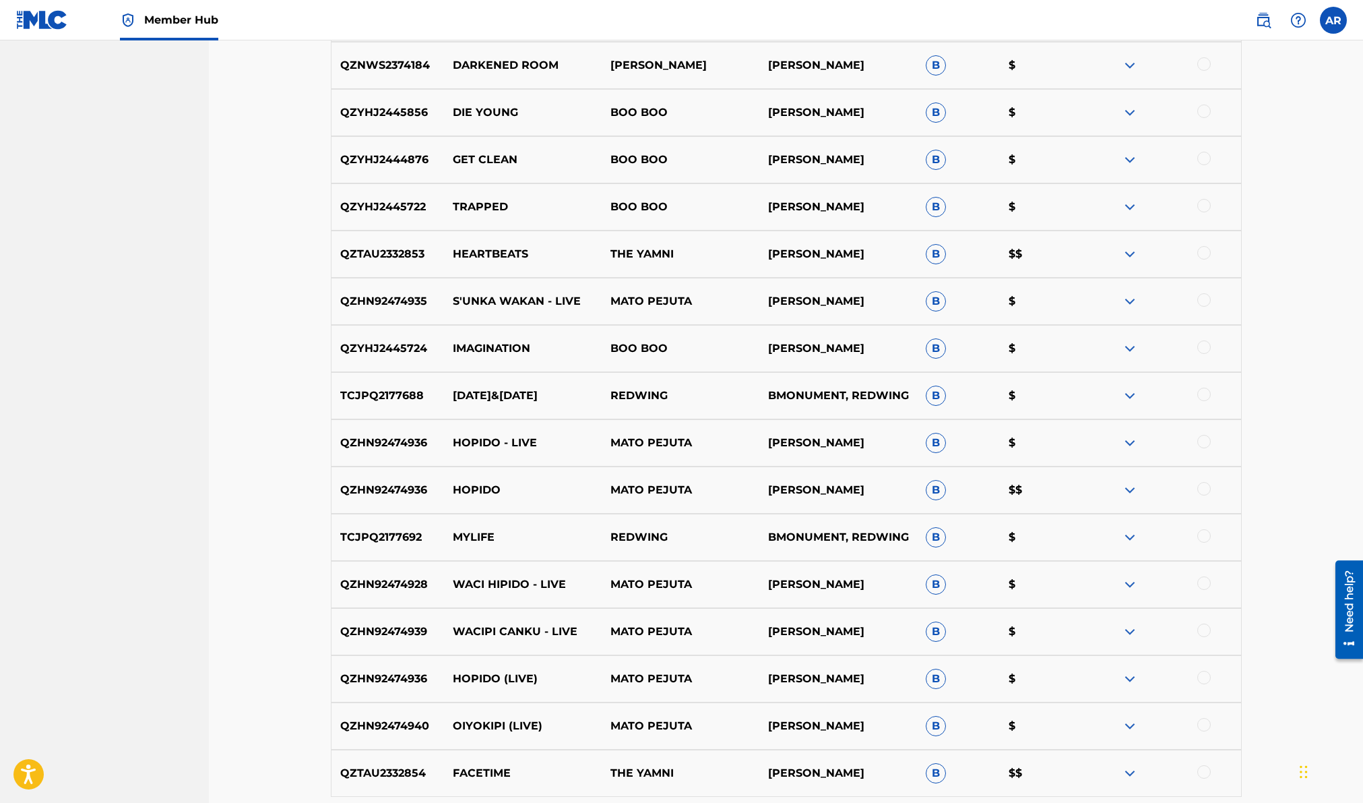
scroll to position [1339, 0]
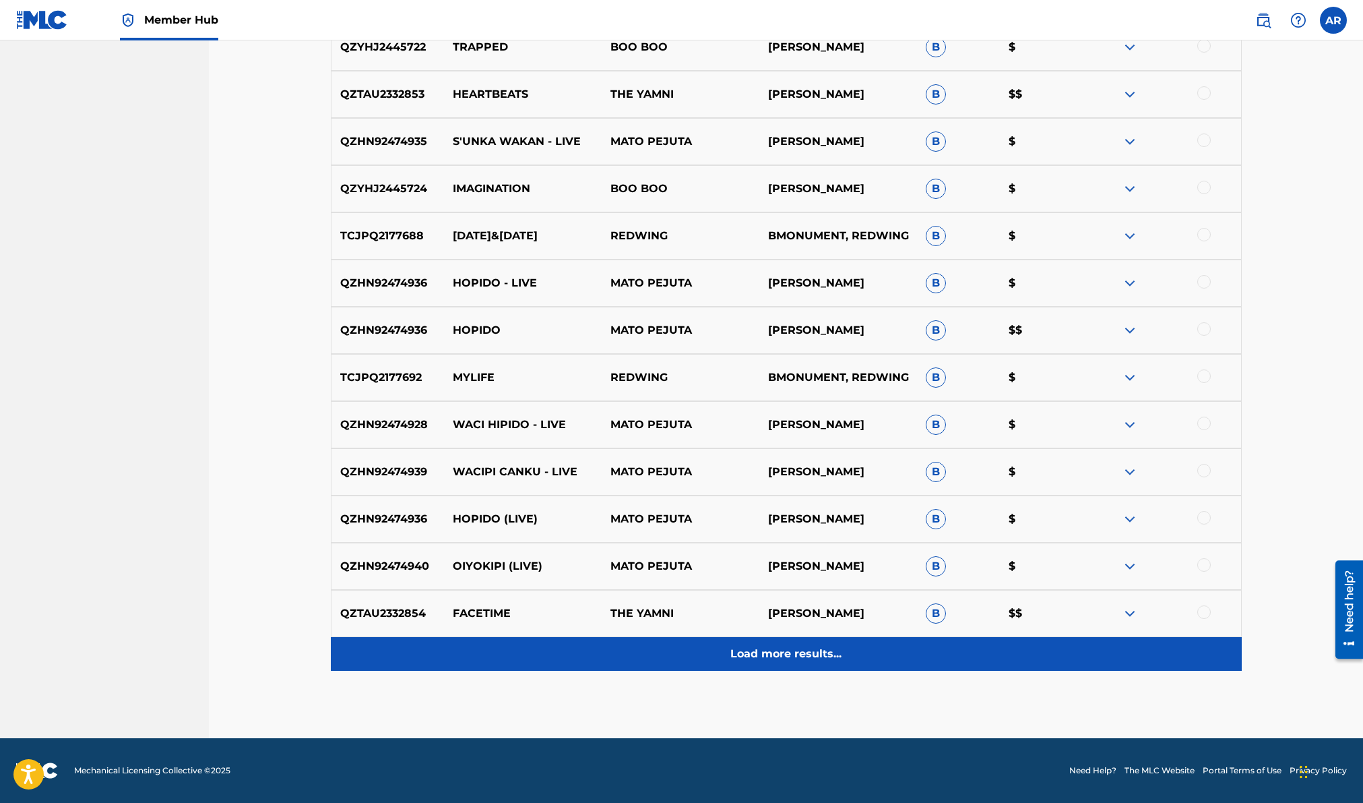
click at [814, 654] on p "Load more results..." at bounding box center [786, 654] width 111 height 16
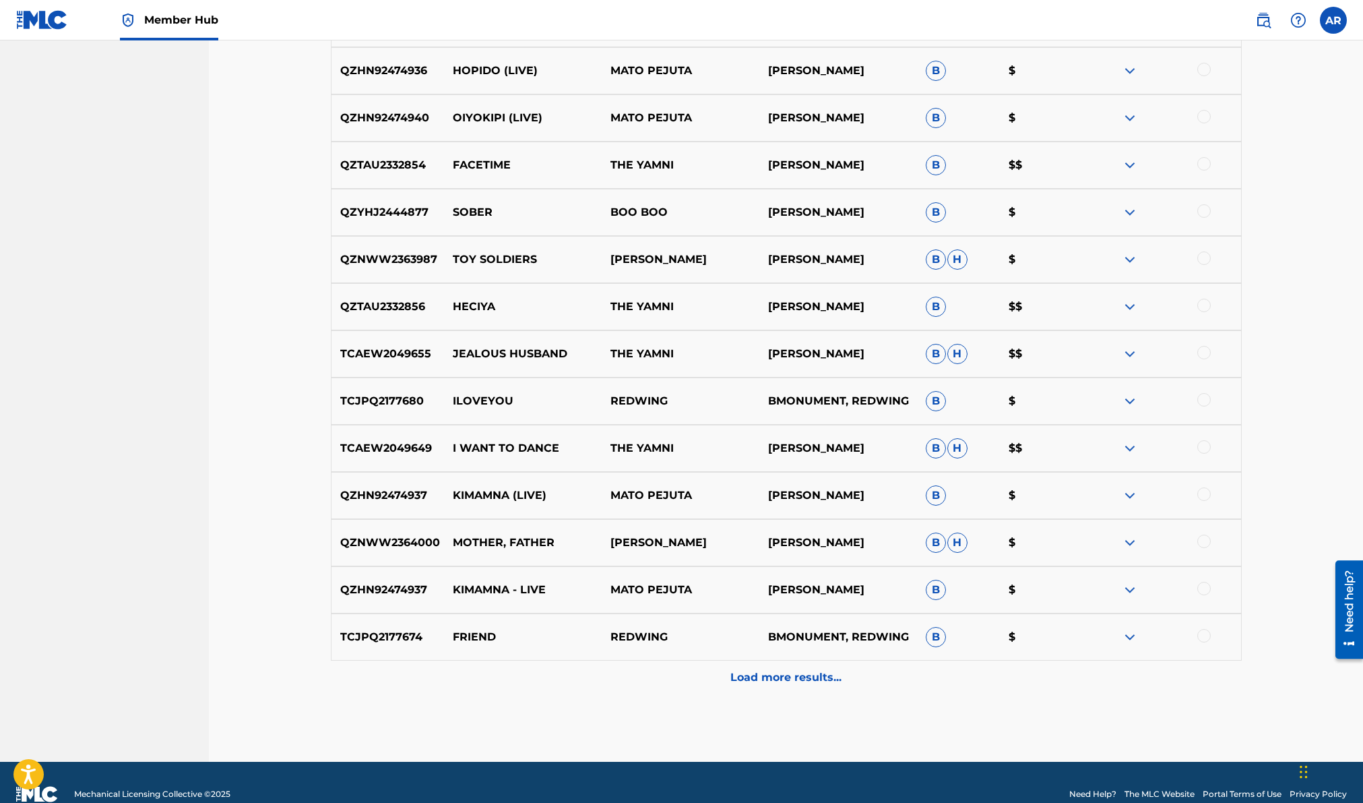
scroll to position [1811, 0]
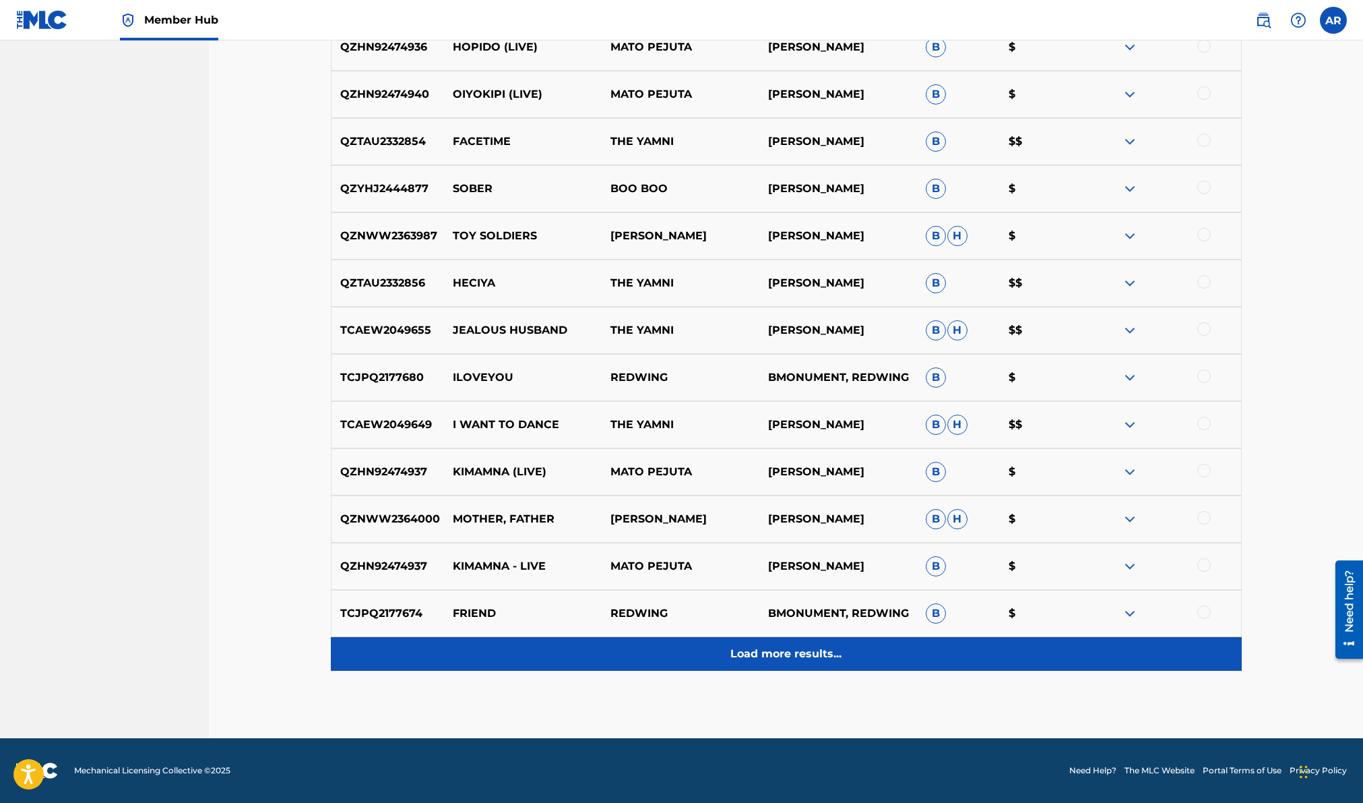
click at [808, 650] on p "Load more results..." at bounding box center [786, 654] width 111 height 16
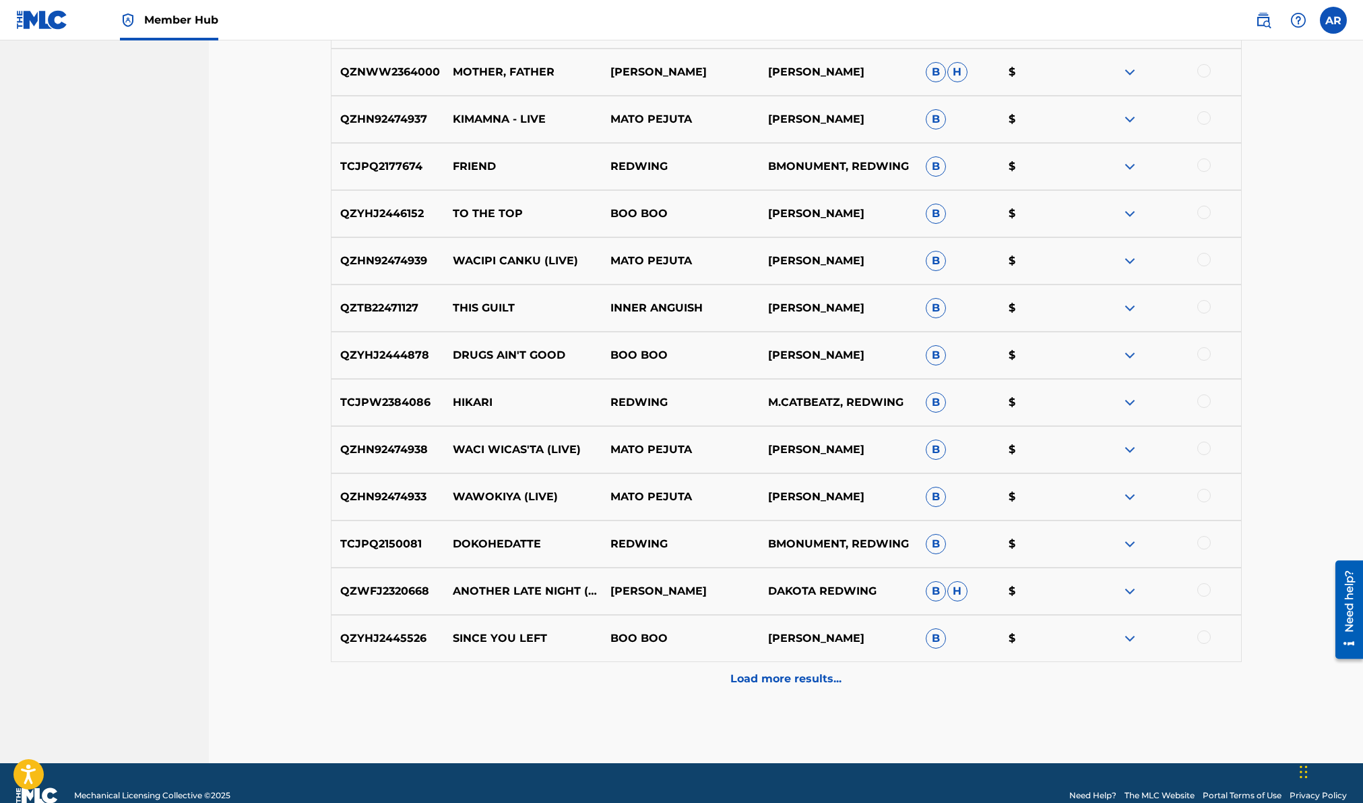
scroll to position [2283, 0]
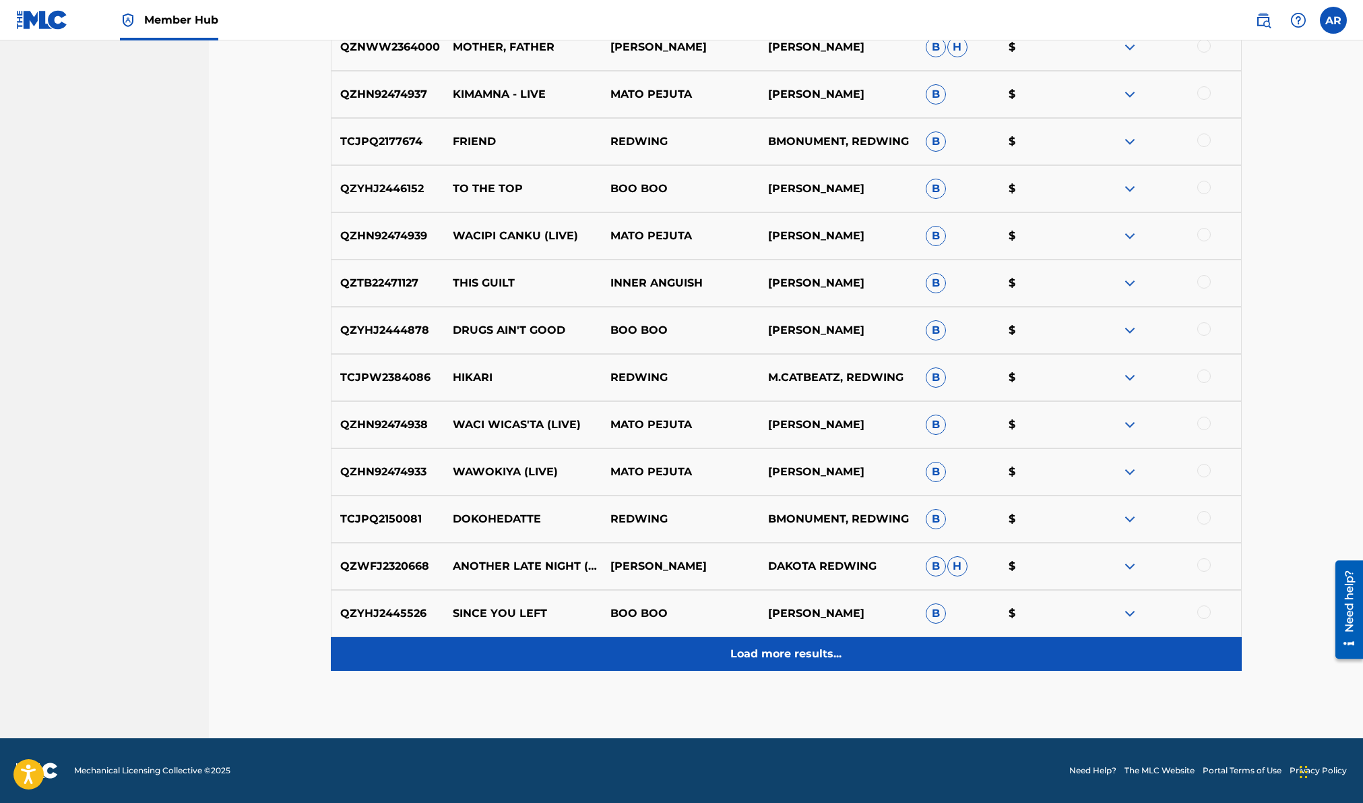
click at [804, 650] on p "Load more results..." at bounding box center [786, 654] width 111 height 16
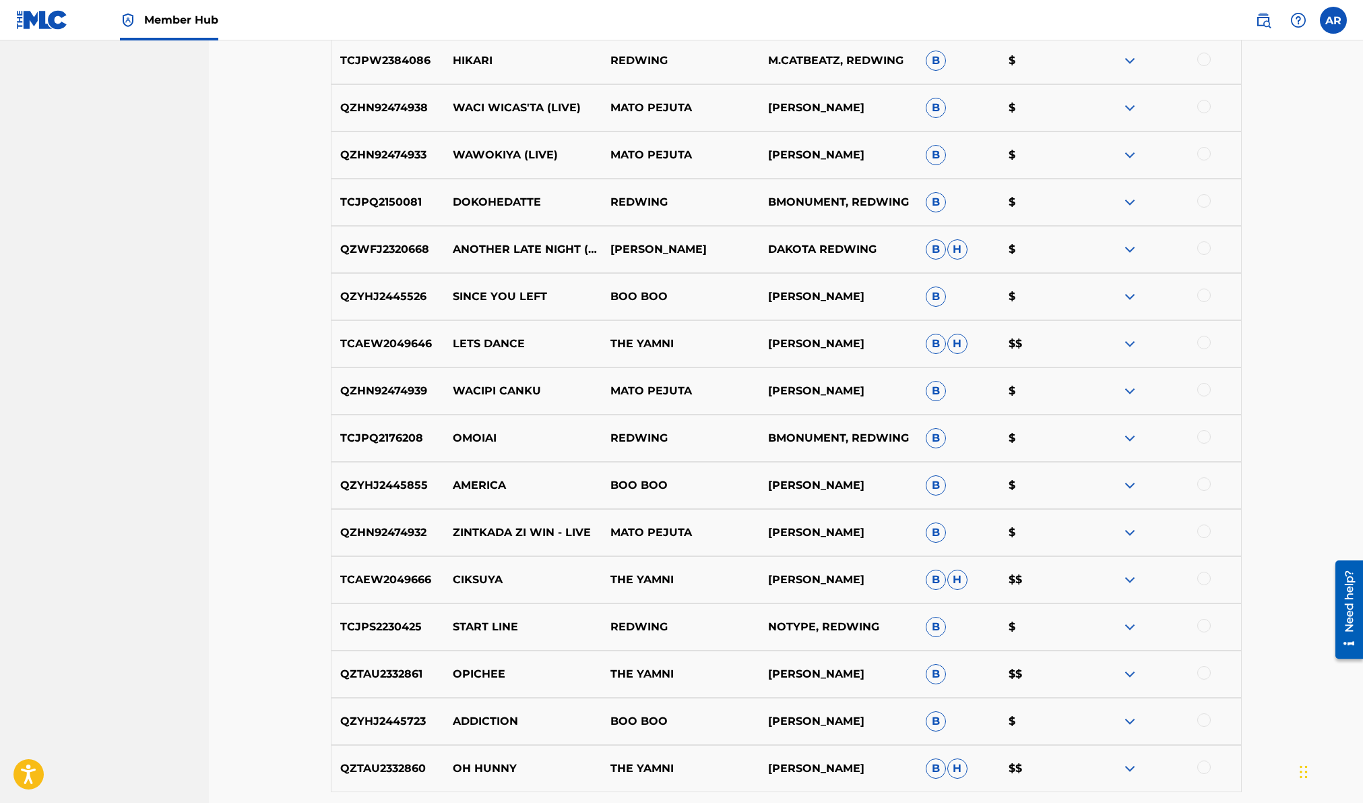
scroll to position [2755, 0]
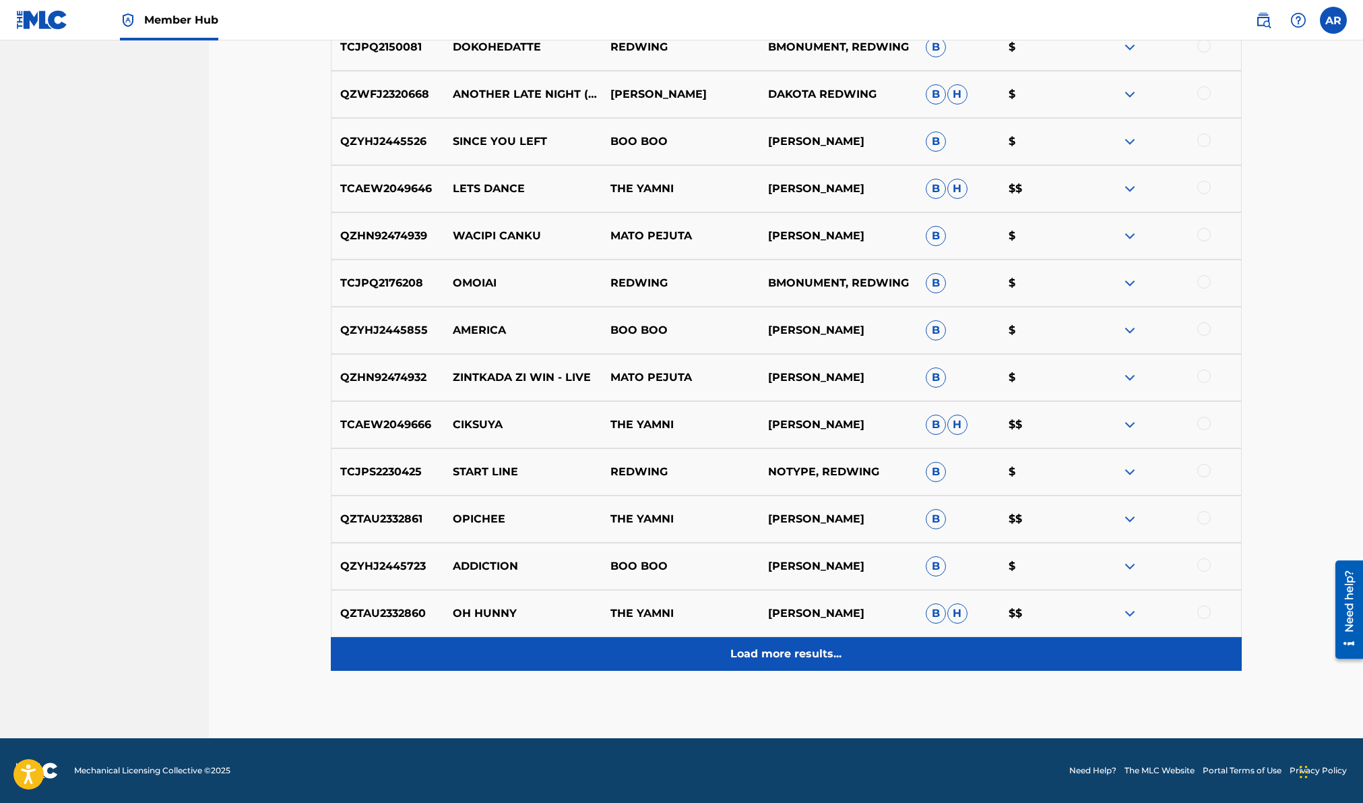
click at [804, 650] on p "Load more results..." at bounding box center [786, 654] width 111 height 16
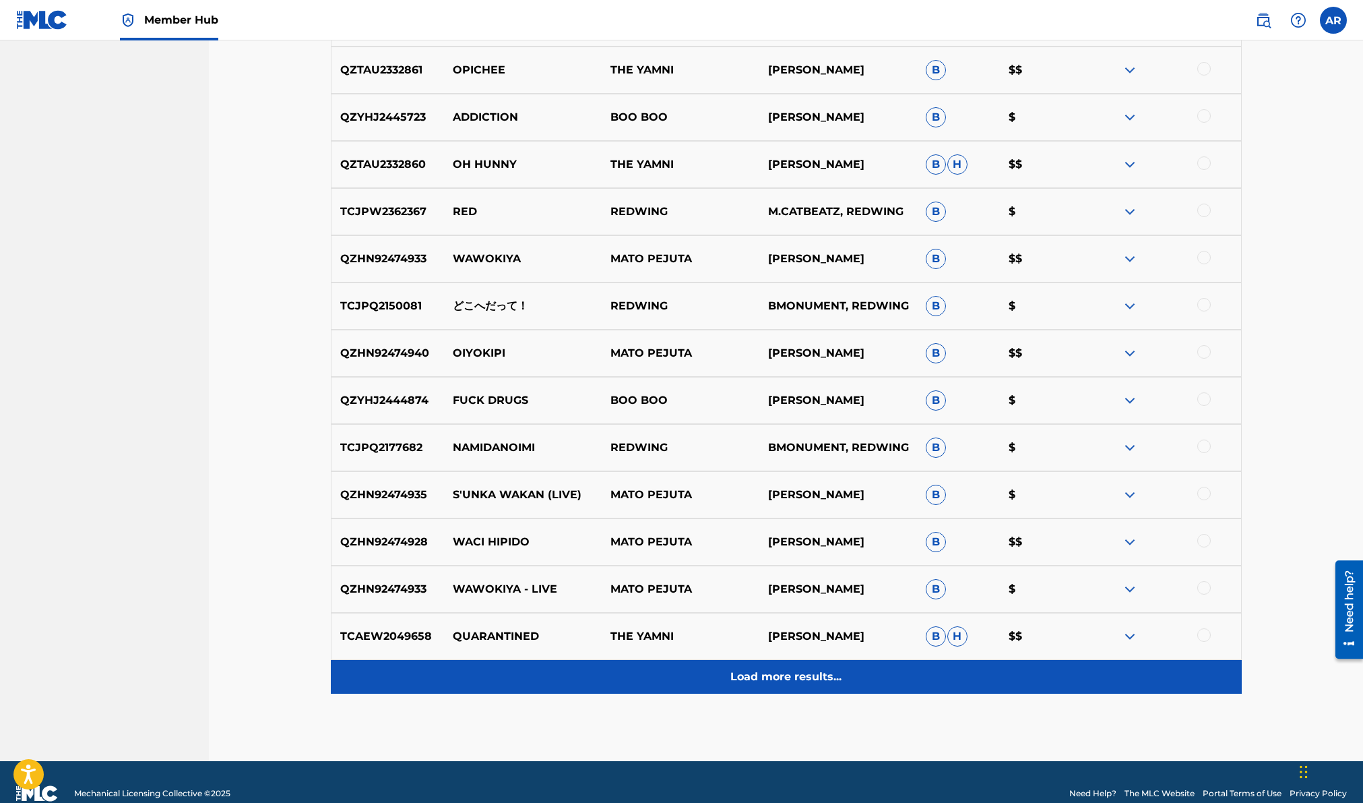
click at [801, 666] on div "Load more results..." at bounding box center [786, 677] width 911 height 34
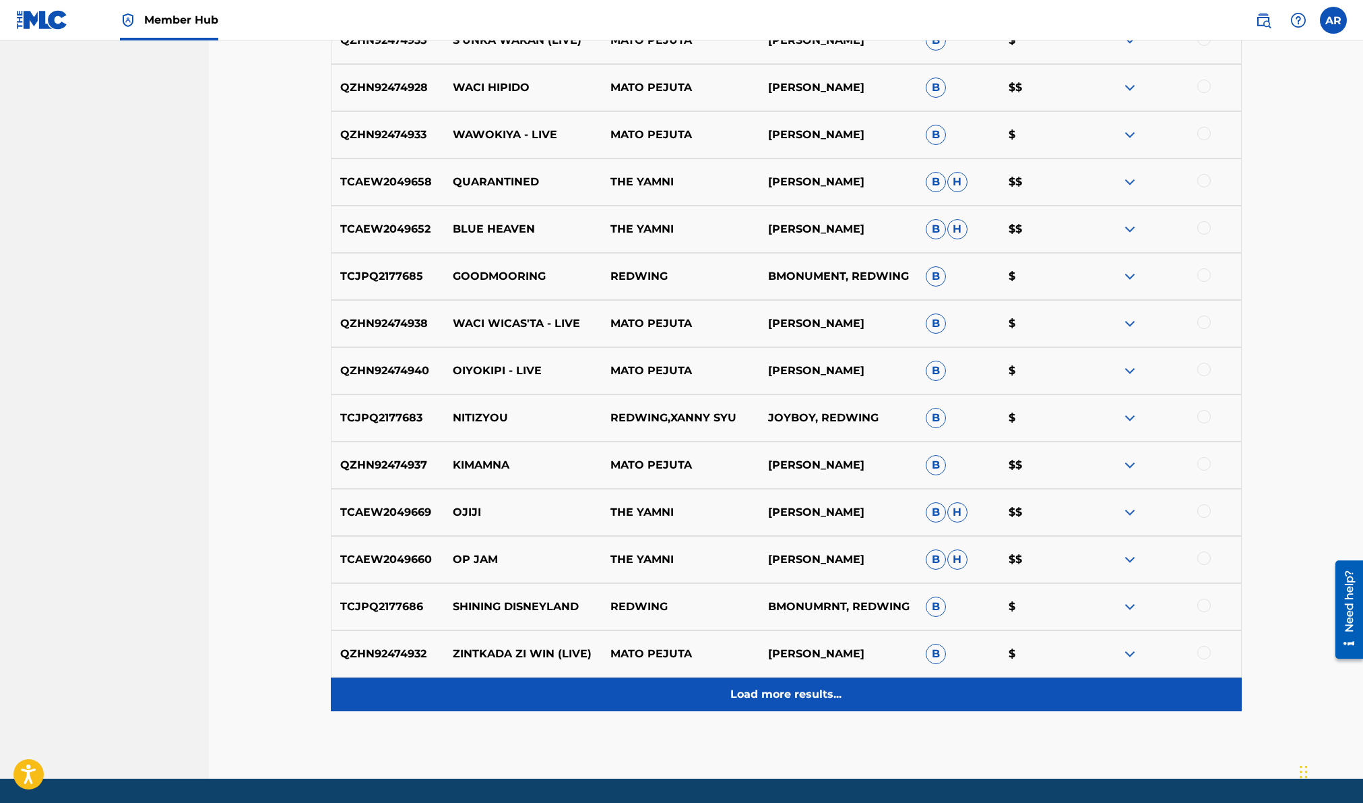
click at [798, 691] on p "Load more results..." at bounding box center [786, 694] width 111 height 16
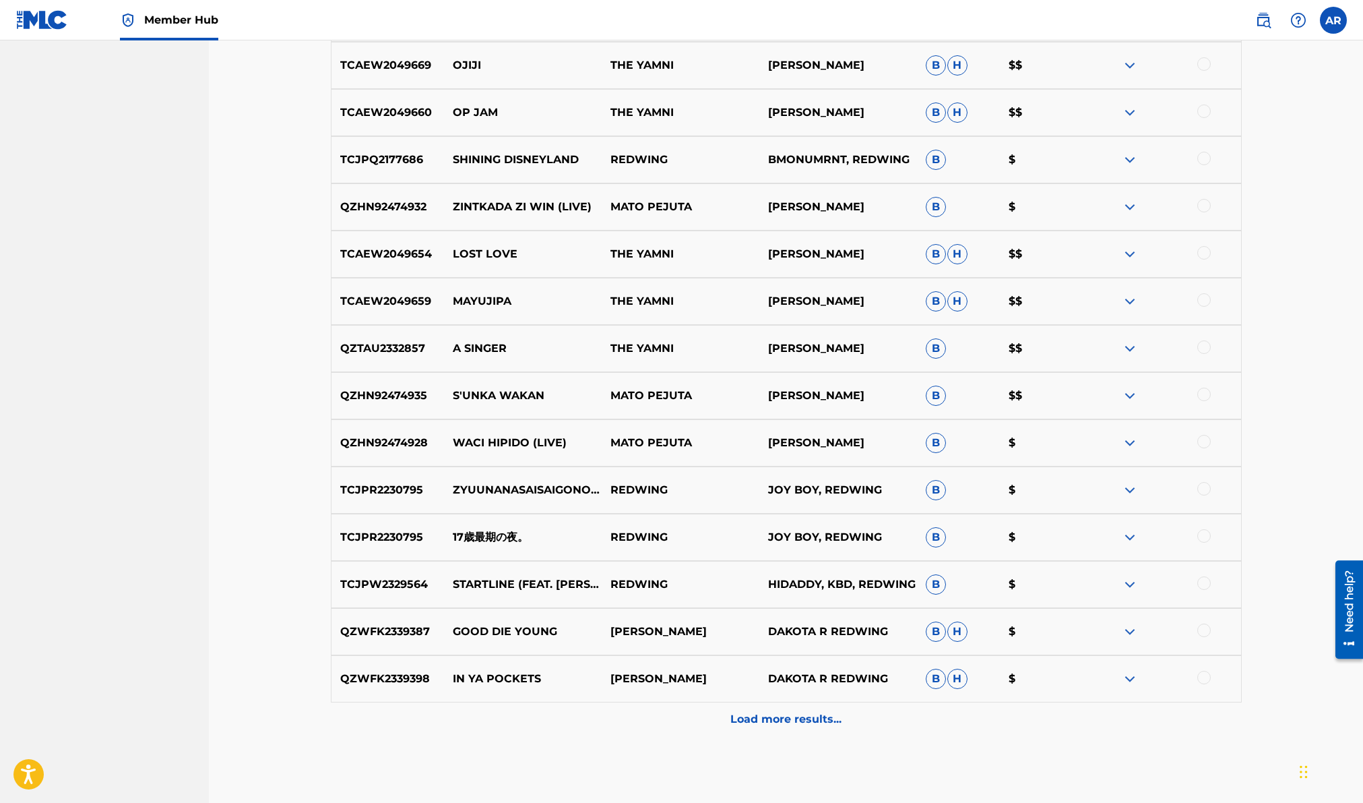
scroll to position [4170, 0]
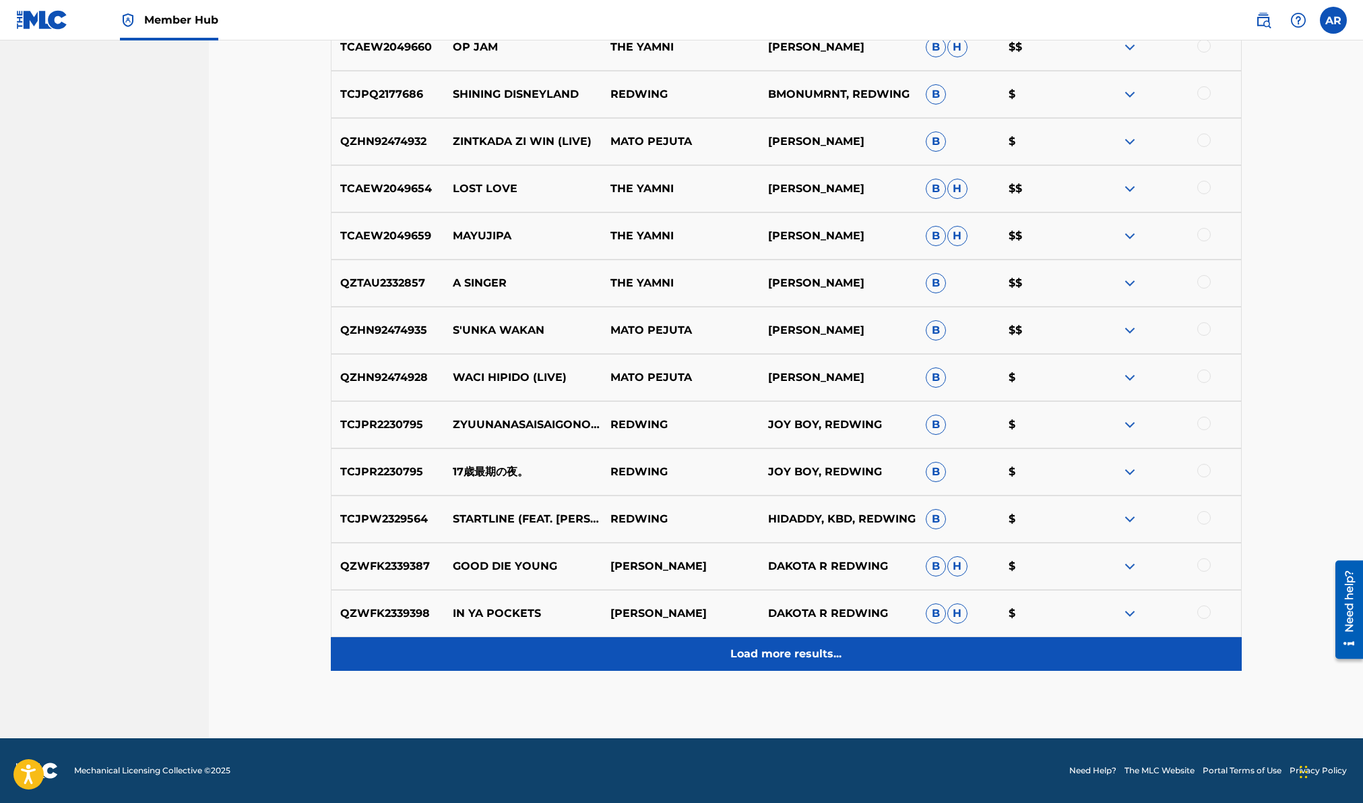
click at [797, 650] on p "Load more results..." at bounding box center [786, 654] width 111 height 16
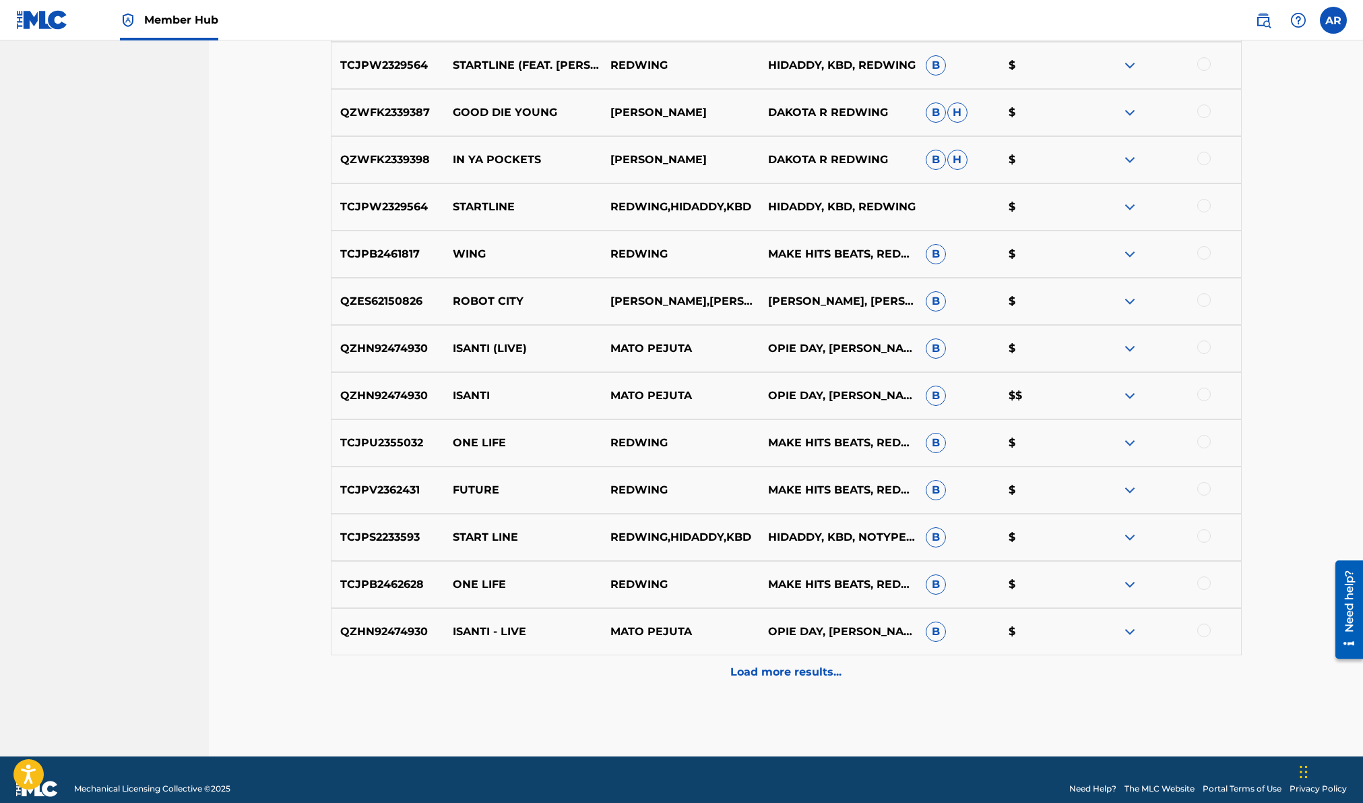
scroll to position [4642, 0]
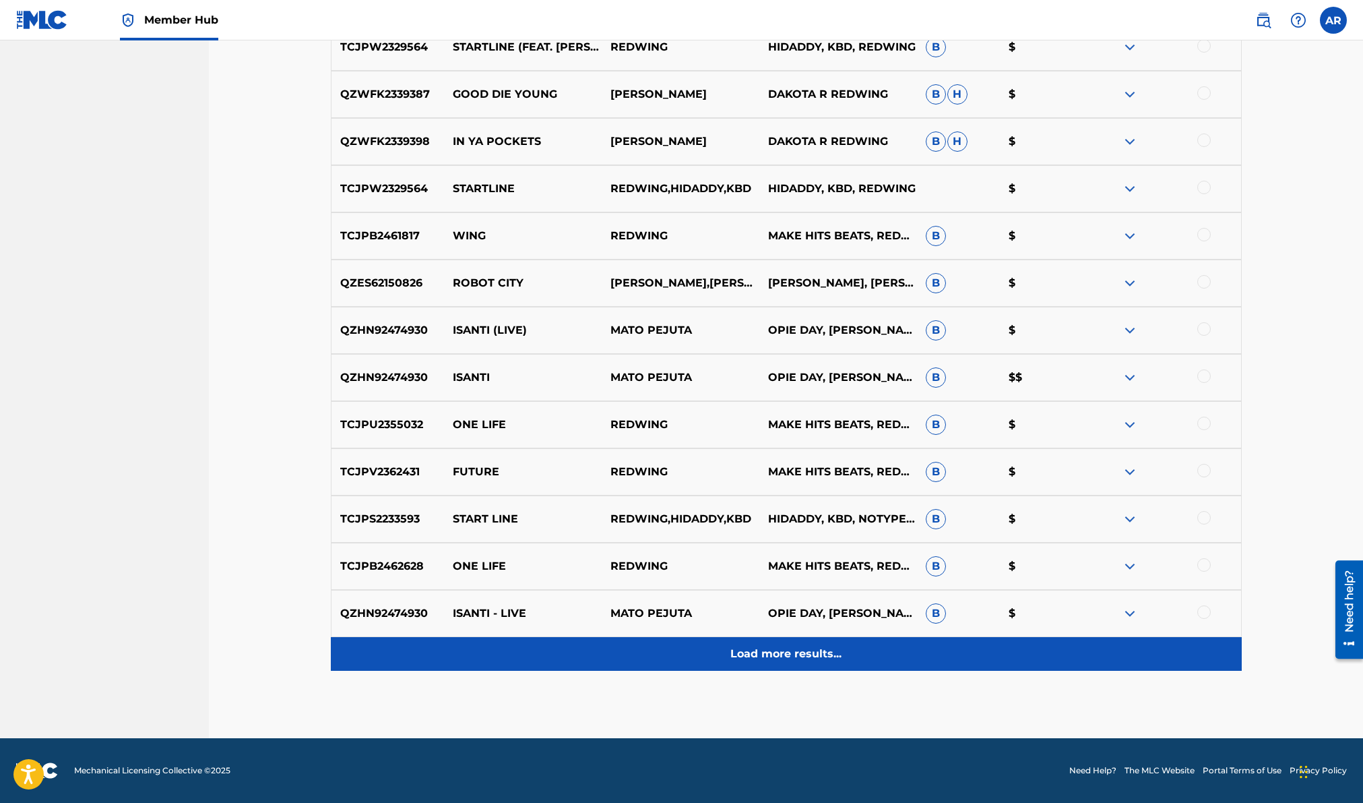
click at [798, 652] on p "Load more results..." at bounding box center [786, 654] width 111 height 16
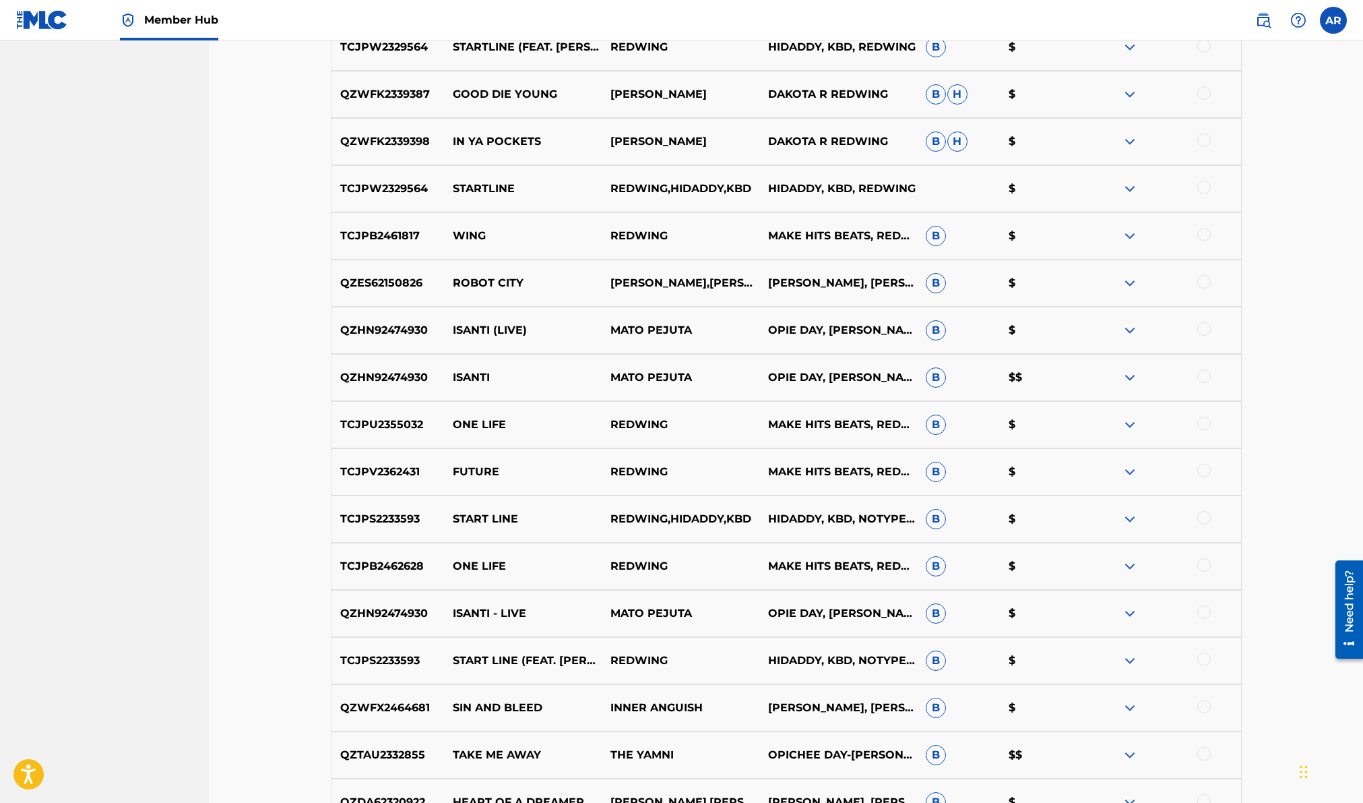
click at [1137, 148] on img at bounding box center [1130, 141] width 16 height 16
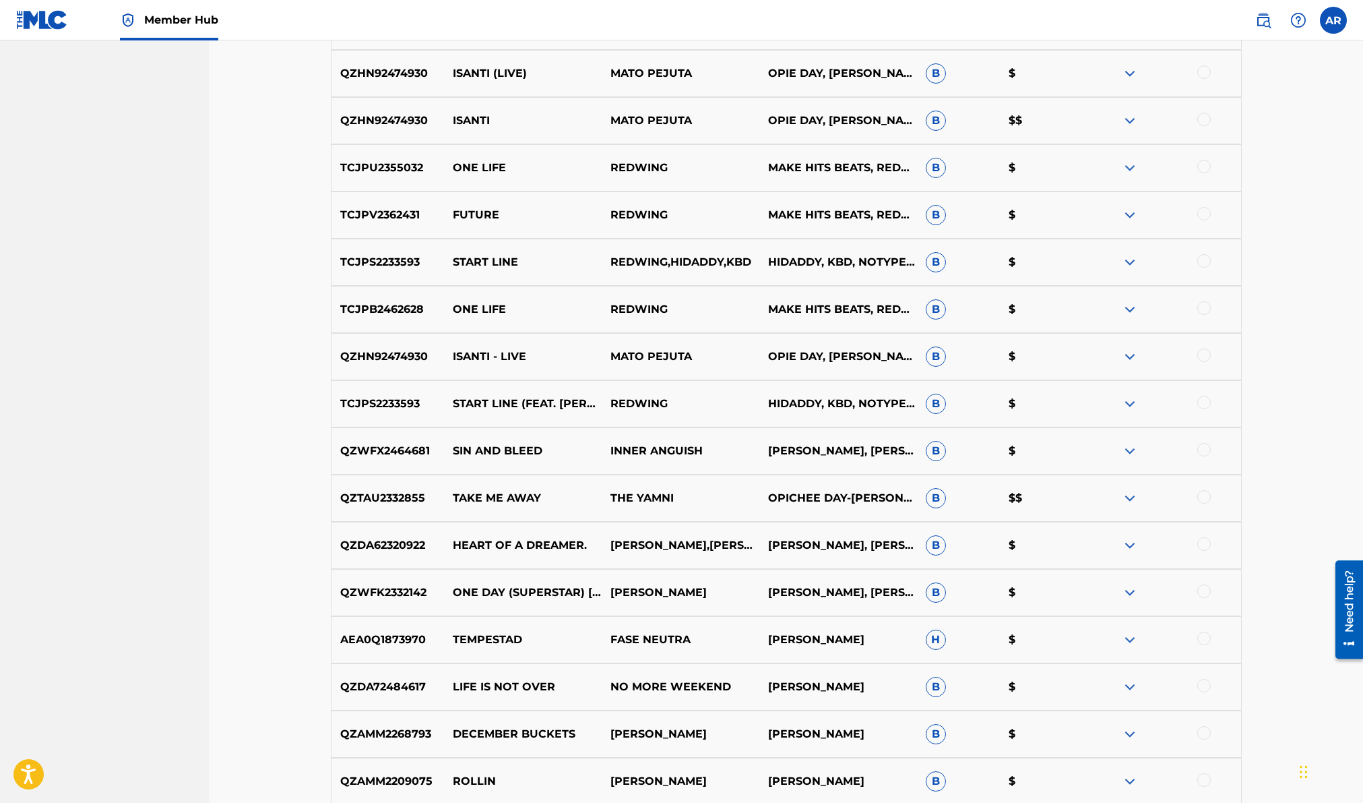
scroll to position [5221, 0]
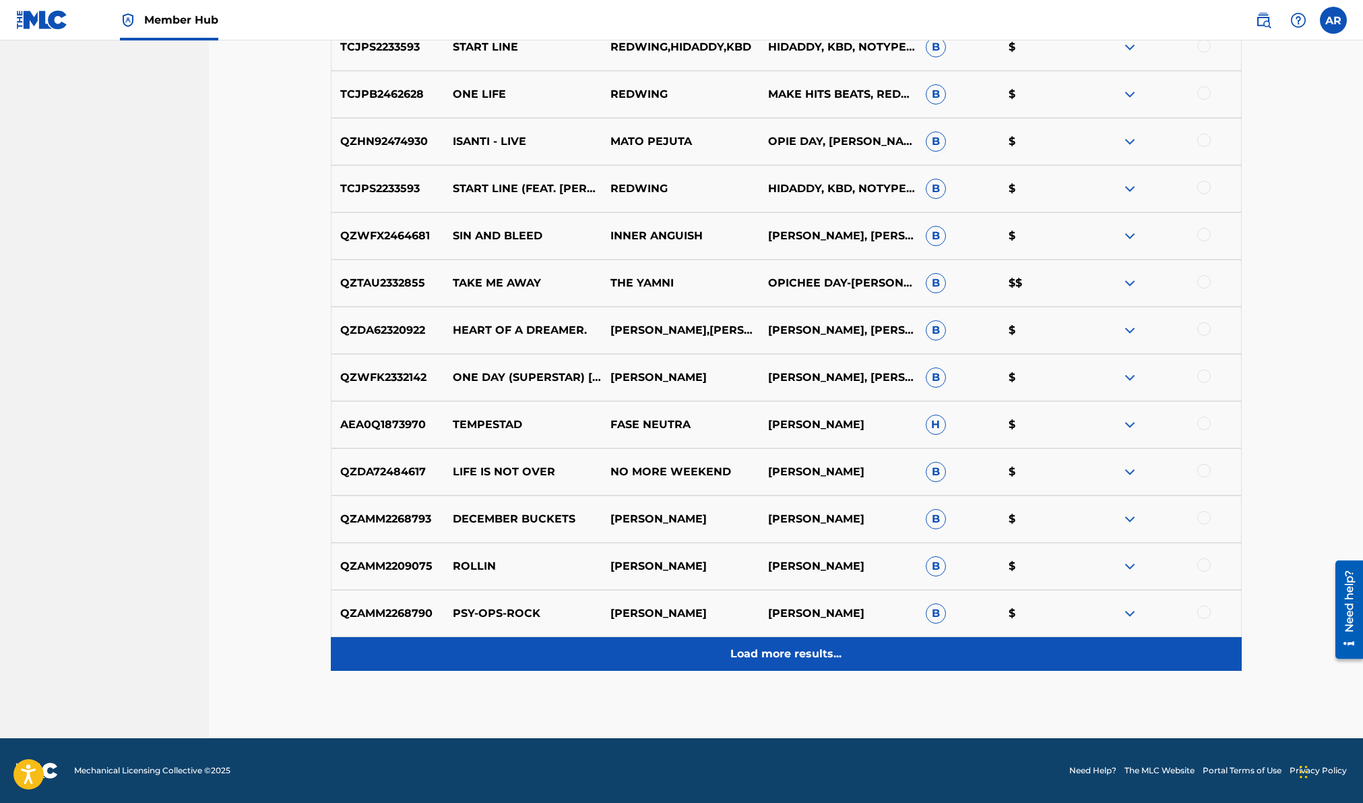
click at [797, 664] on div "Load more results..." at bounding box center [786, 654] width 911 height 34
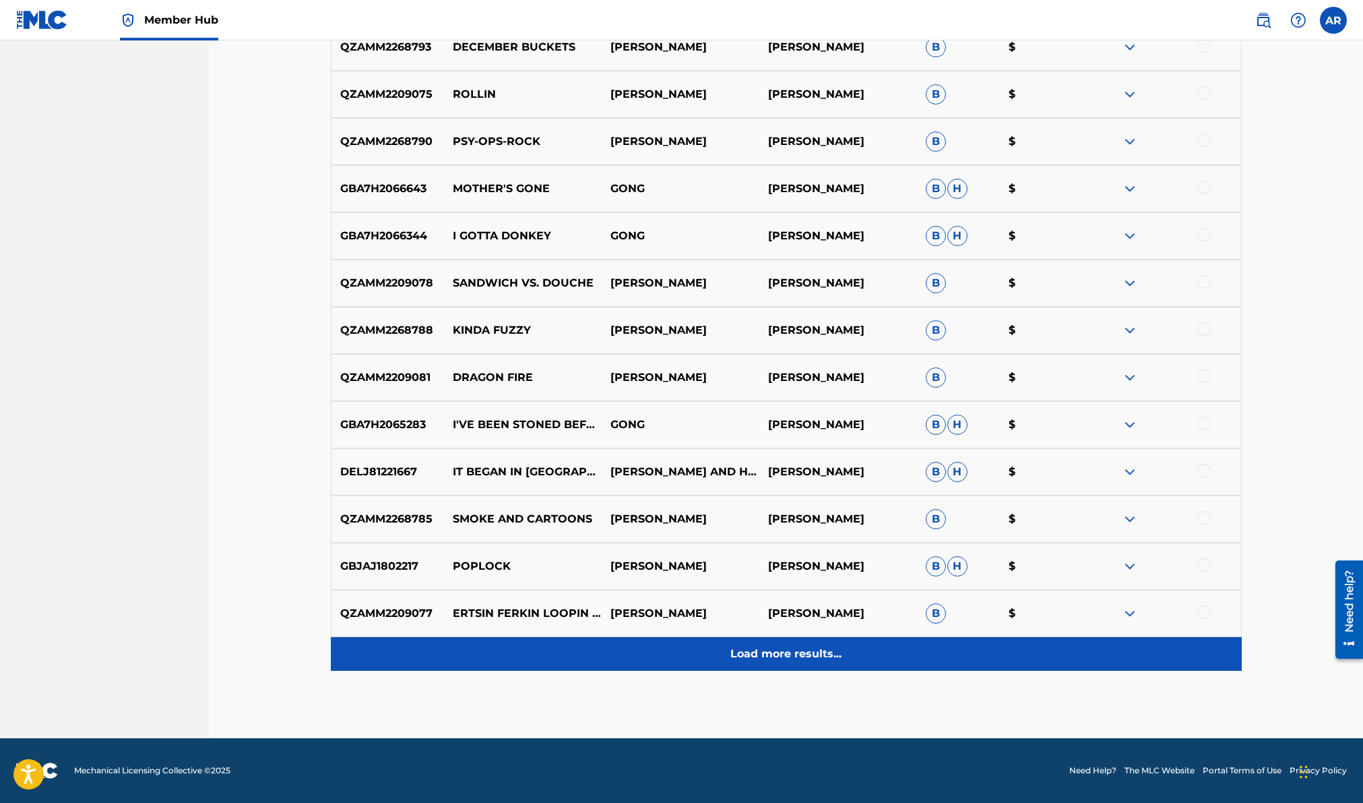
click at [806, 648] on p "Load more results..." at bounding box center [786, 654] width 111 height 16
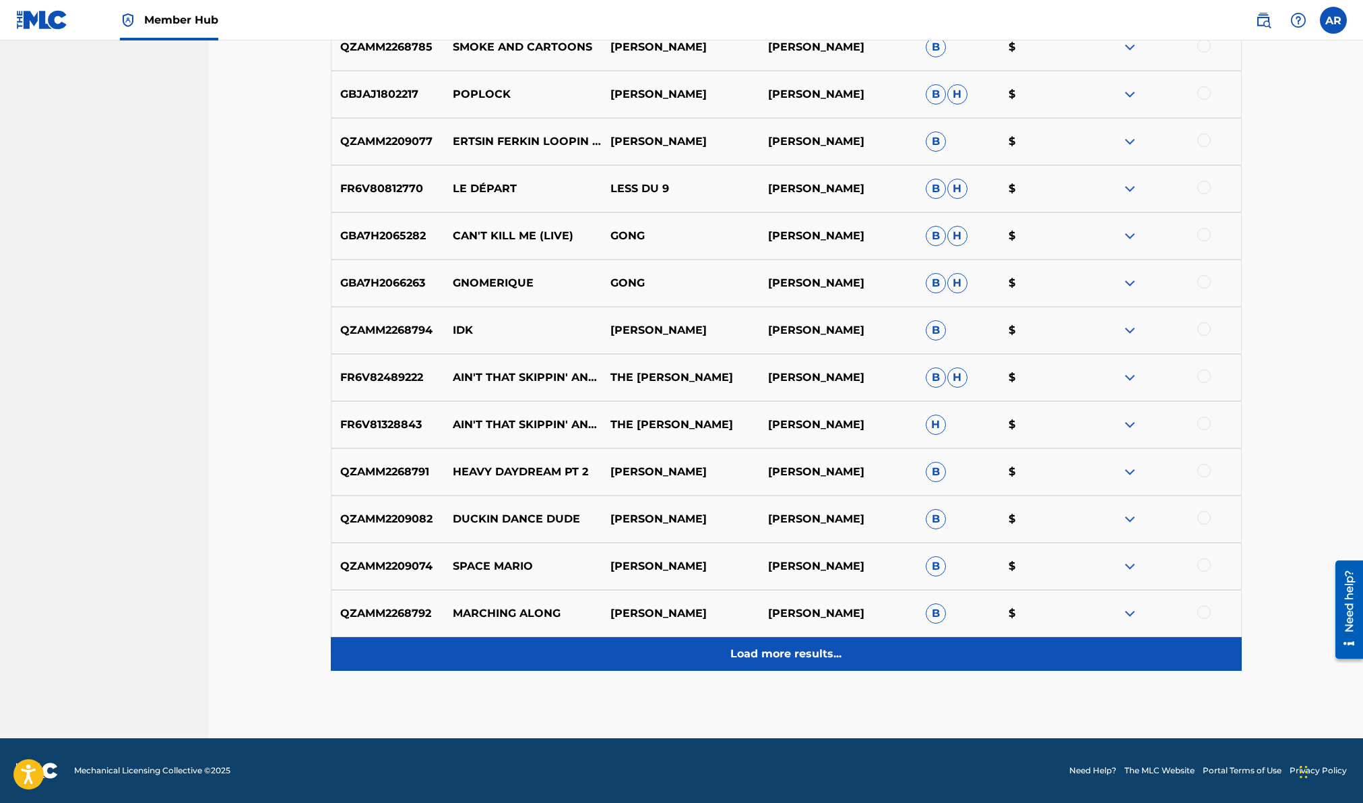
click at [801, 655] on p "Load more results..." at bounding box center [786, 654] width 111 height 16
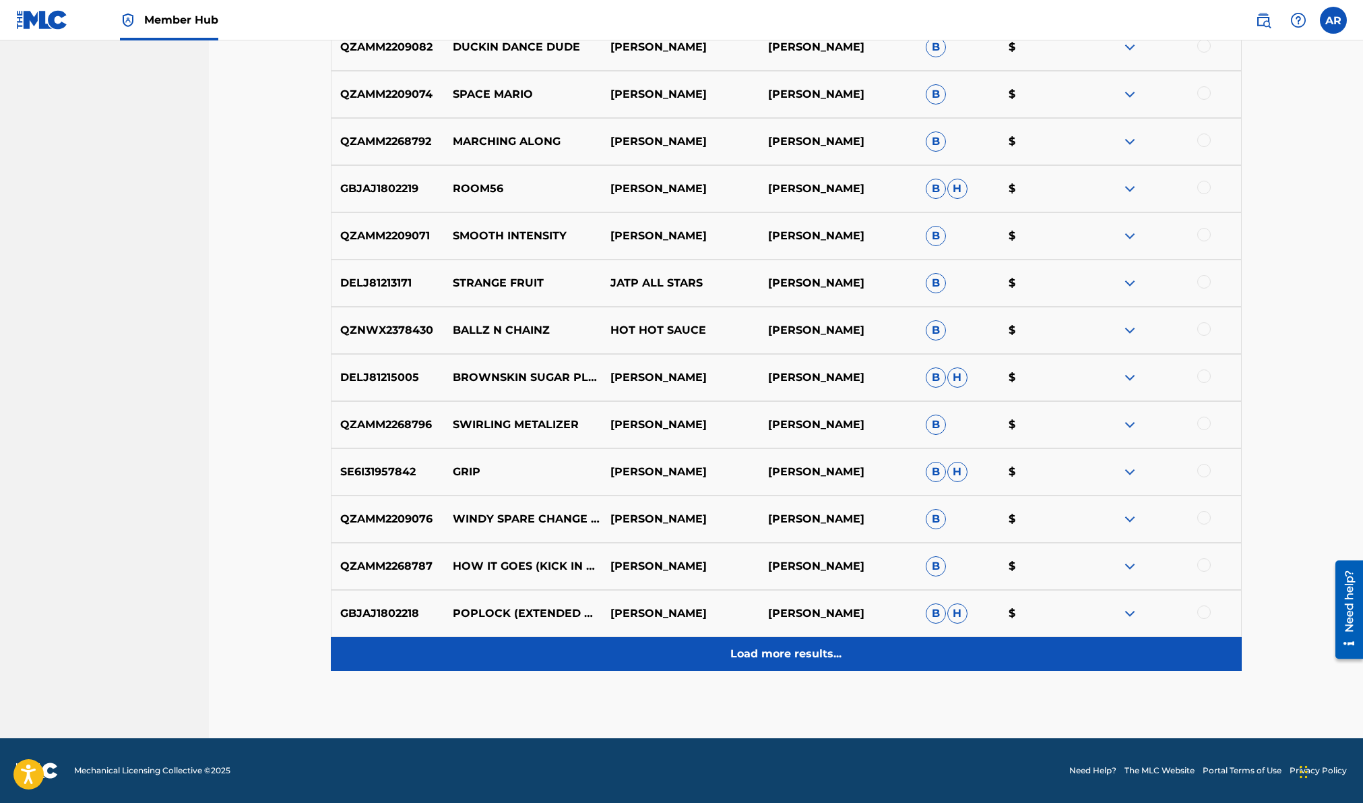
click at [801, 640] on div "Load more results..." at bounding box center [786, 654] width 911 height 34
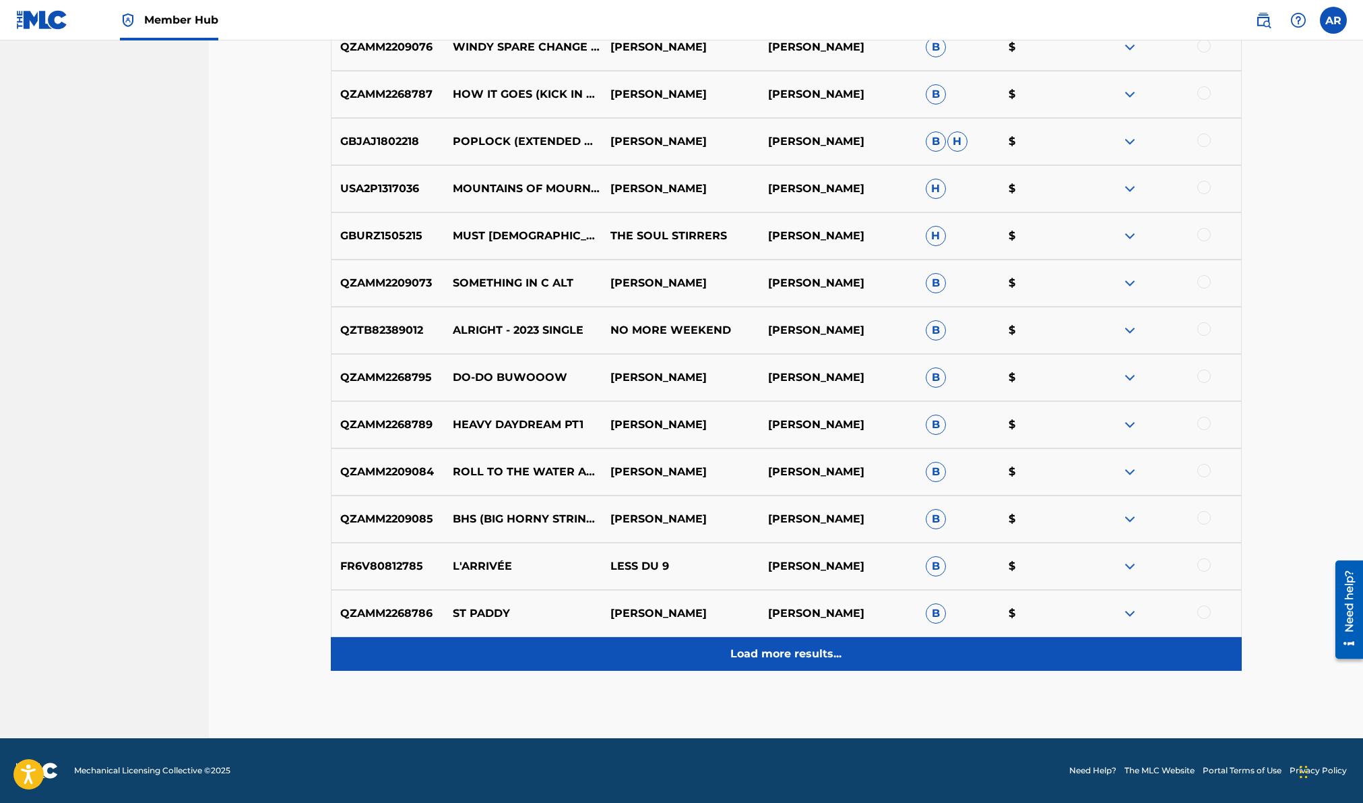
click at [800, 642] on div "Load more results..." at bounding box center [786, 654] width 911 height 34
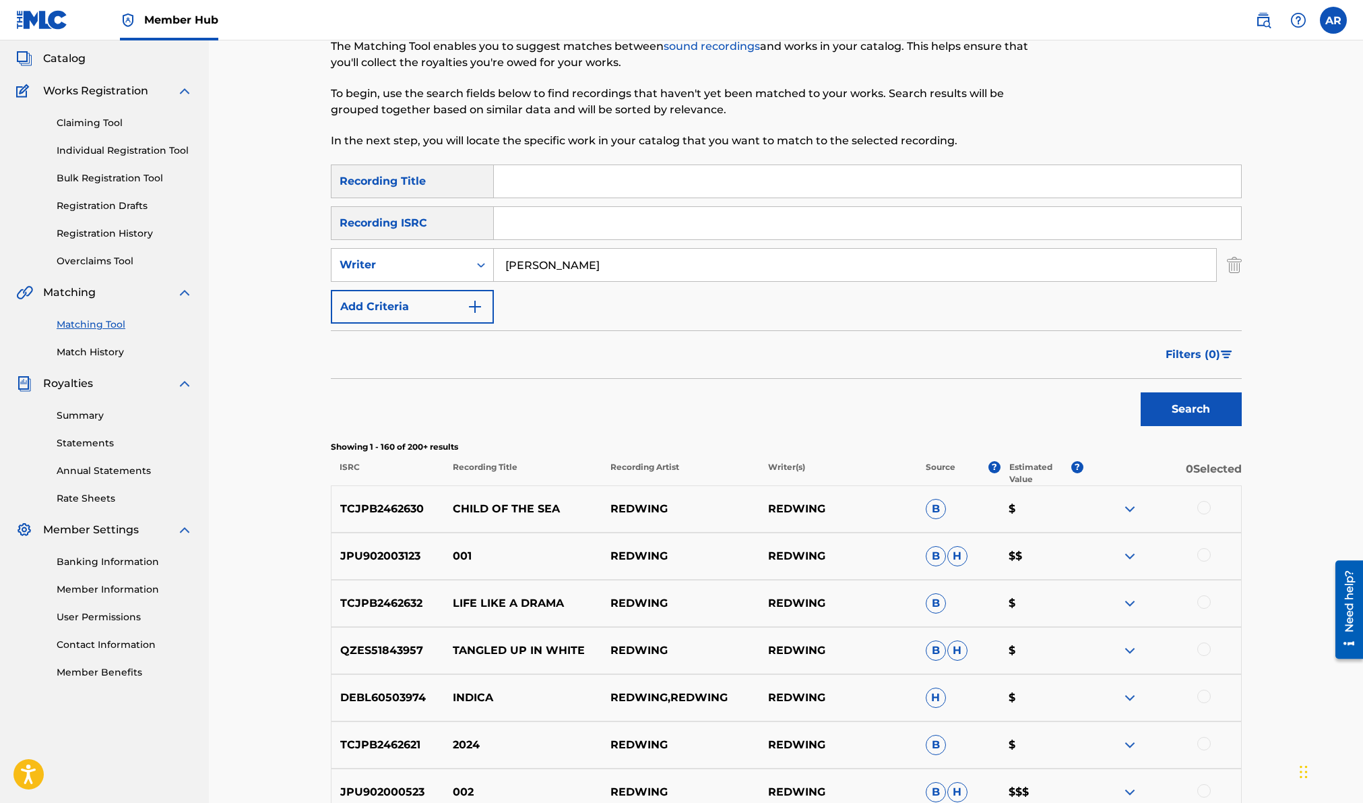
scroll to position [3, 0]
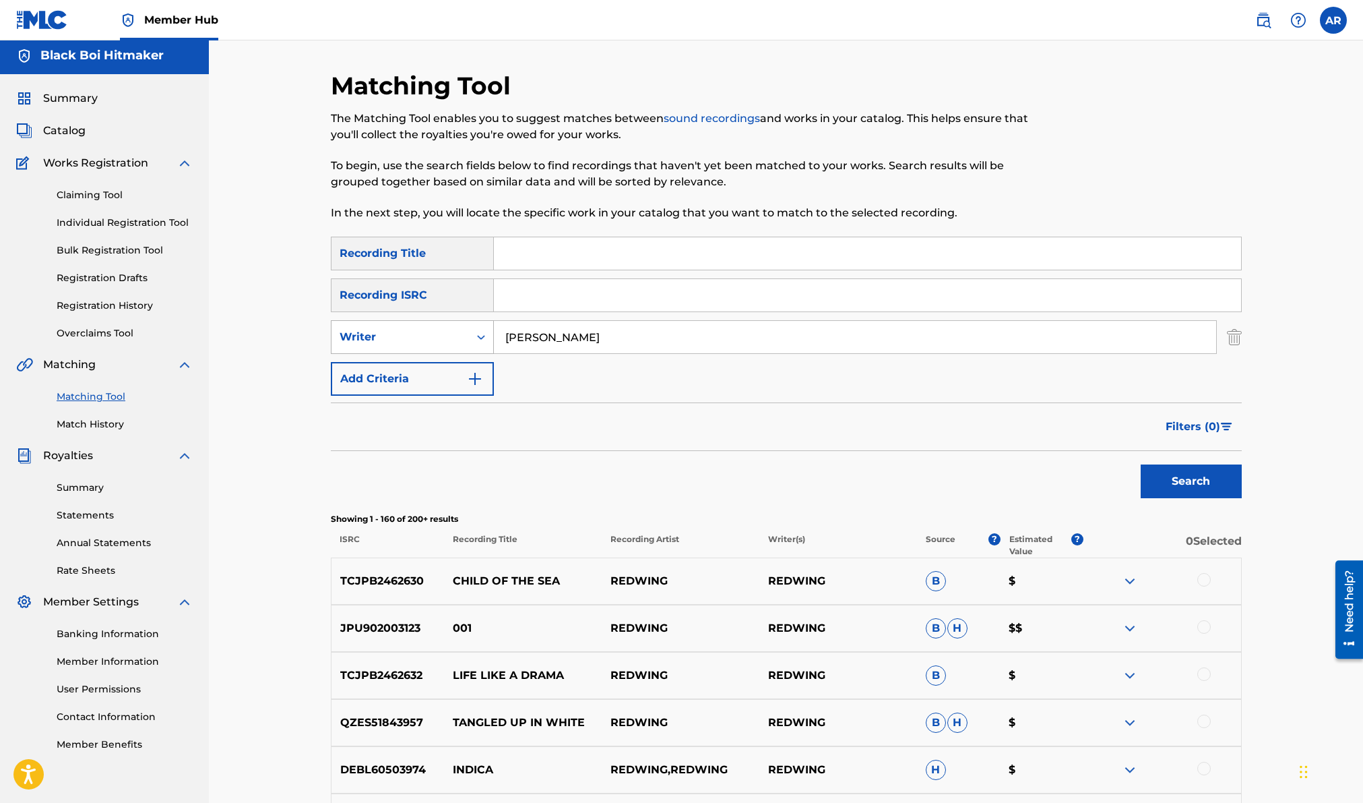
drag, startPoint x: 609, startPoint y: 334, endPoint x: 483, endPoint y: 329, distance: 126.8
click at [483, 329] on div "SearchWithCriteria0836e58e-46cc-405a-8185-4b3e073702d9 Writer [PERSON_NAME]" at bounding box center [786, 337] width 911 height 34
click at [523, 257] on input "Search Form" at bounding box center [867, 253] width 747 height 32
type input "Somebody, My Body"
click at [1141, 464] on button "Search" at bounding box center [1191, 481] width 101 height 34
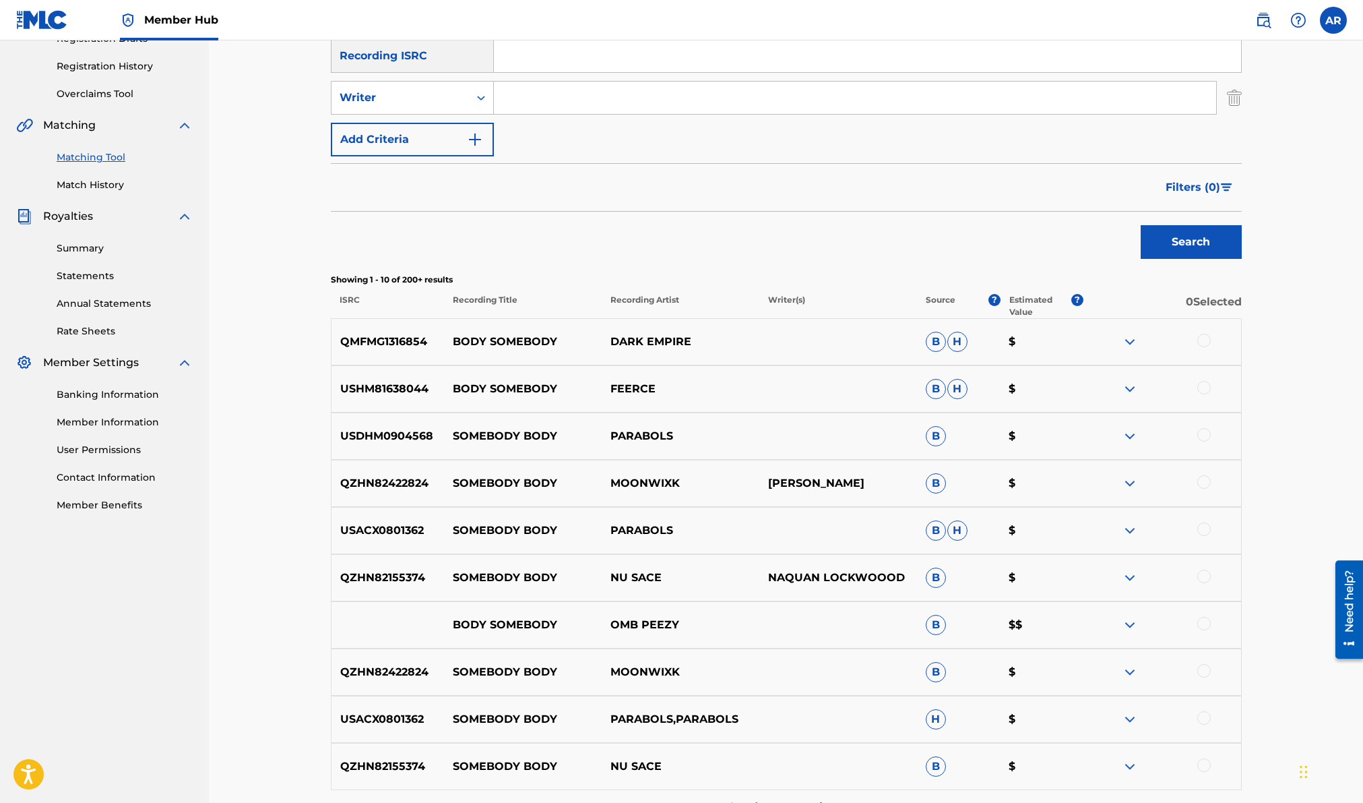
scroll to position [396, 0]
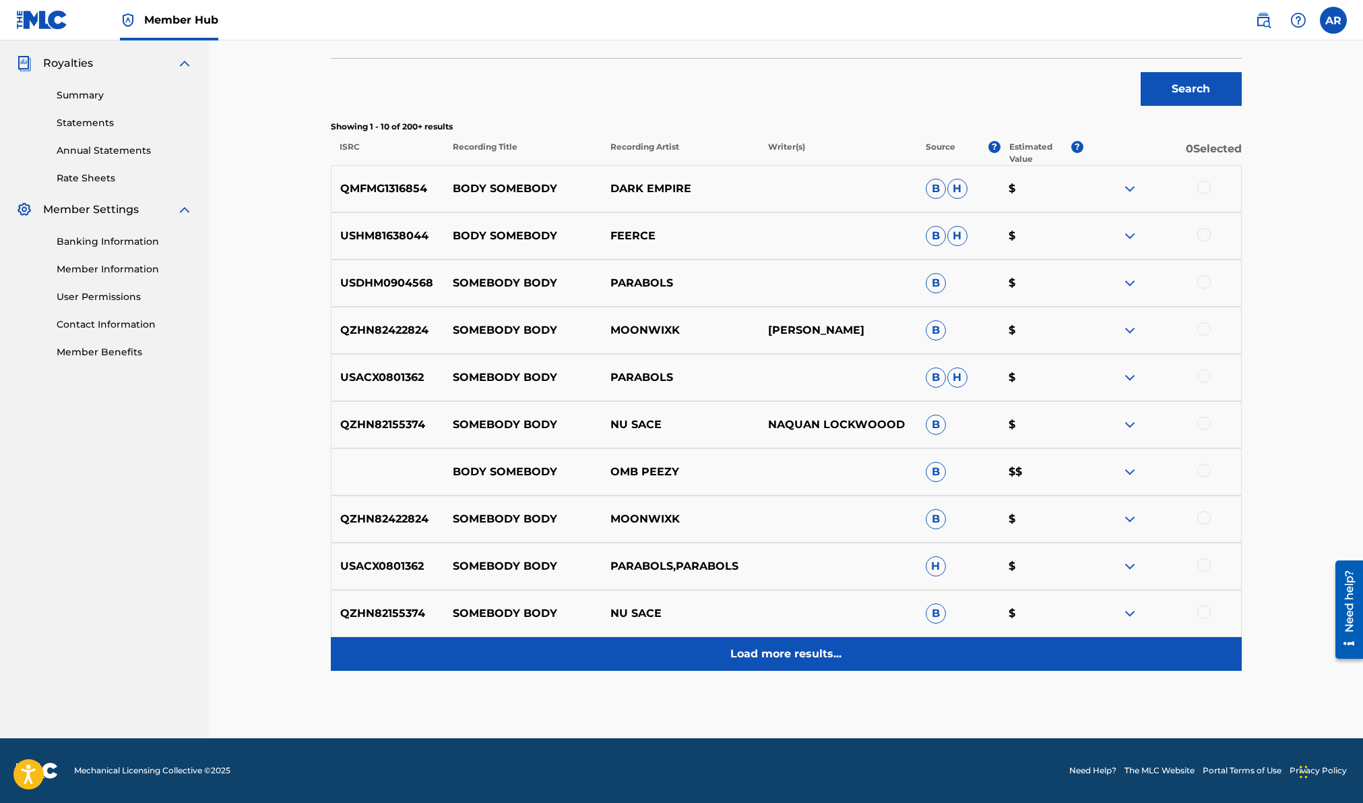
click at [776, 646] on p "Load more results..." at bounding box center [786, 654] width 111 height 16
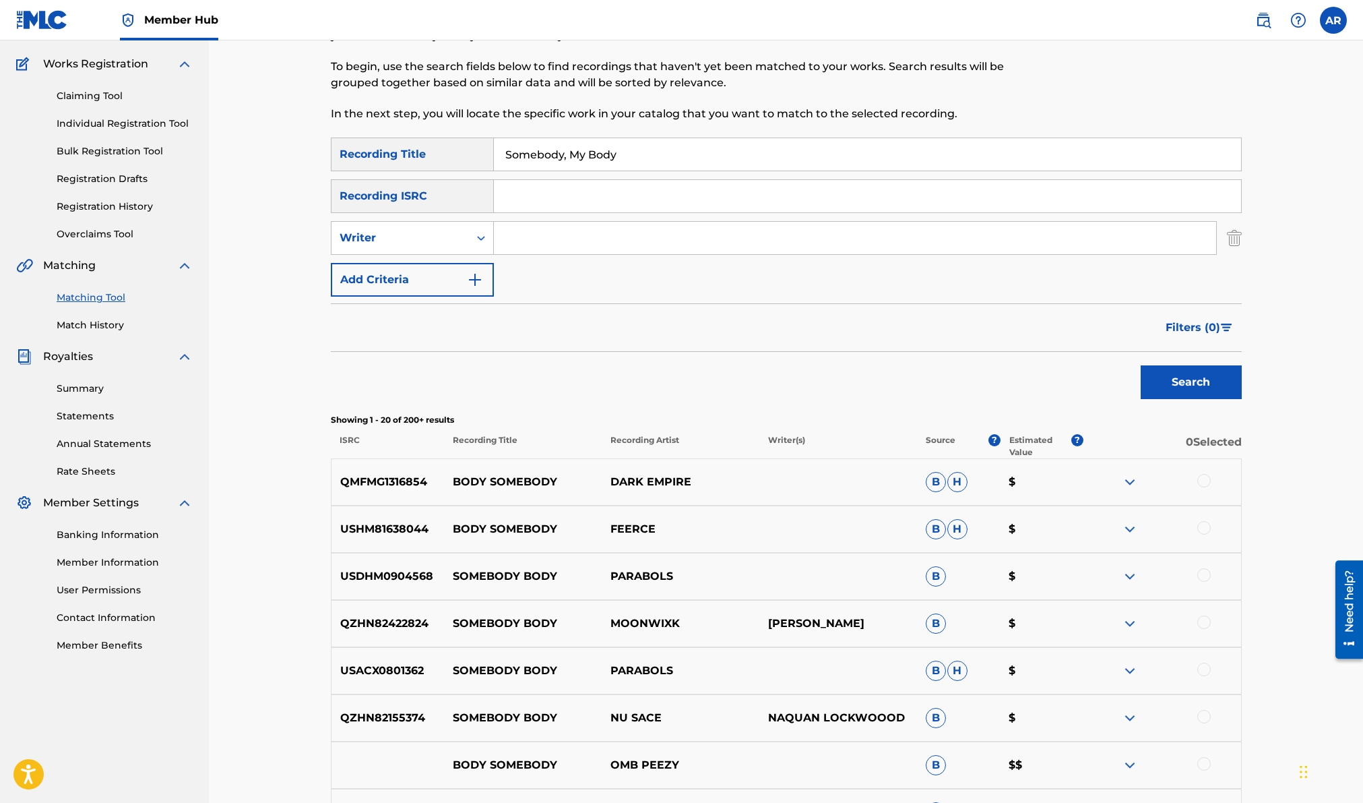
scroll to position [78, 0]
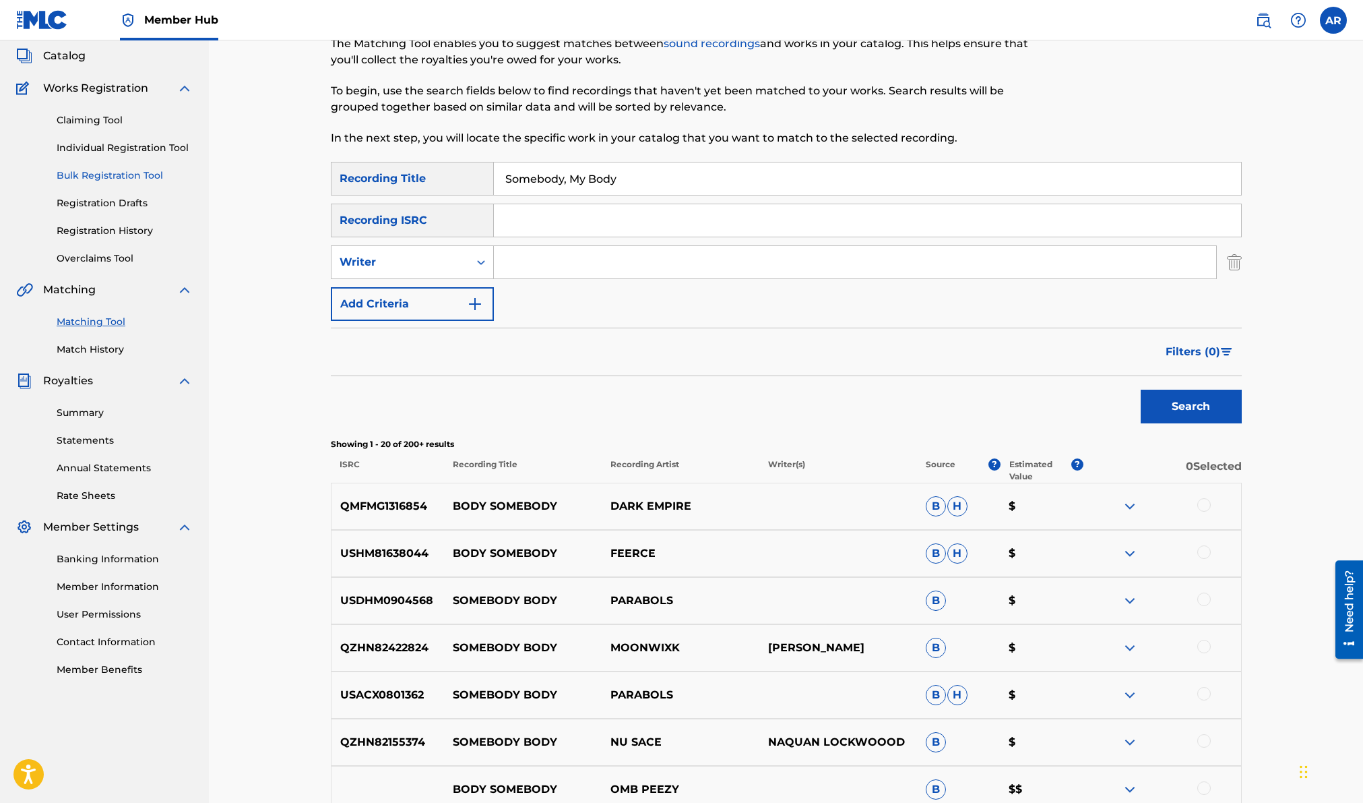
click at [155, 178] on link "Bulk Registration Tool" at bounding box center [125, 175] width 136 height 14
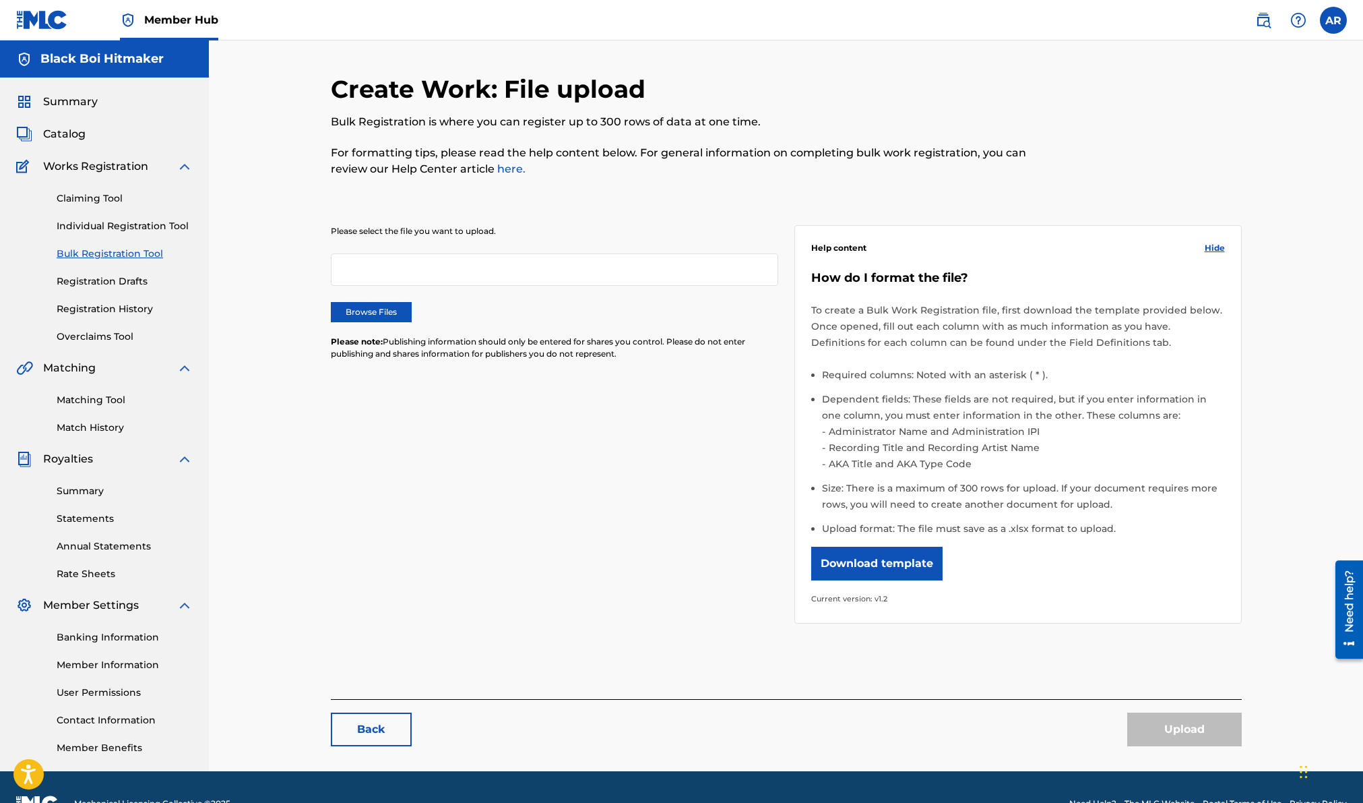
click at [110, 206] on div "Claiming Tool Individual Registration Tool Bulk Registration Tool Registration …" at bounding box center [104, 259] width 177 height 169
click at [110, 202] on link "Claiming Tool" at bounding box center [125, 198] width 136 height 14
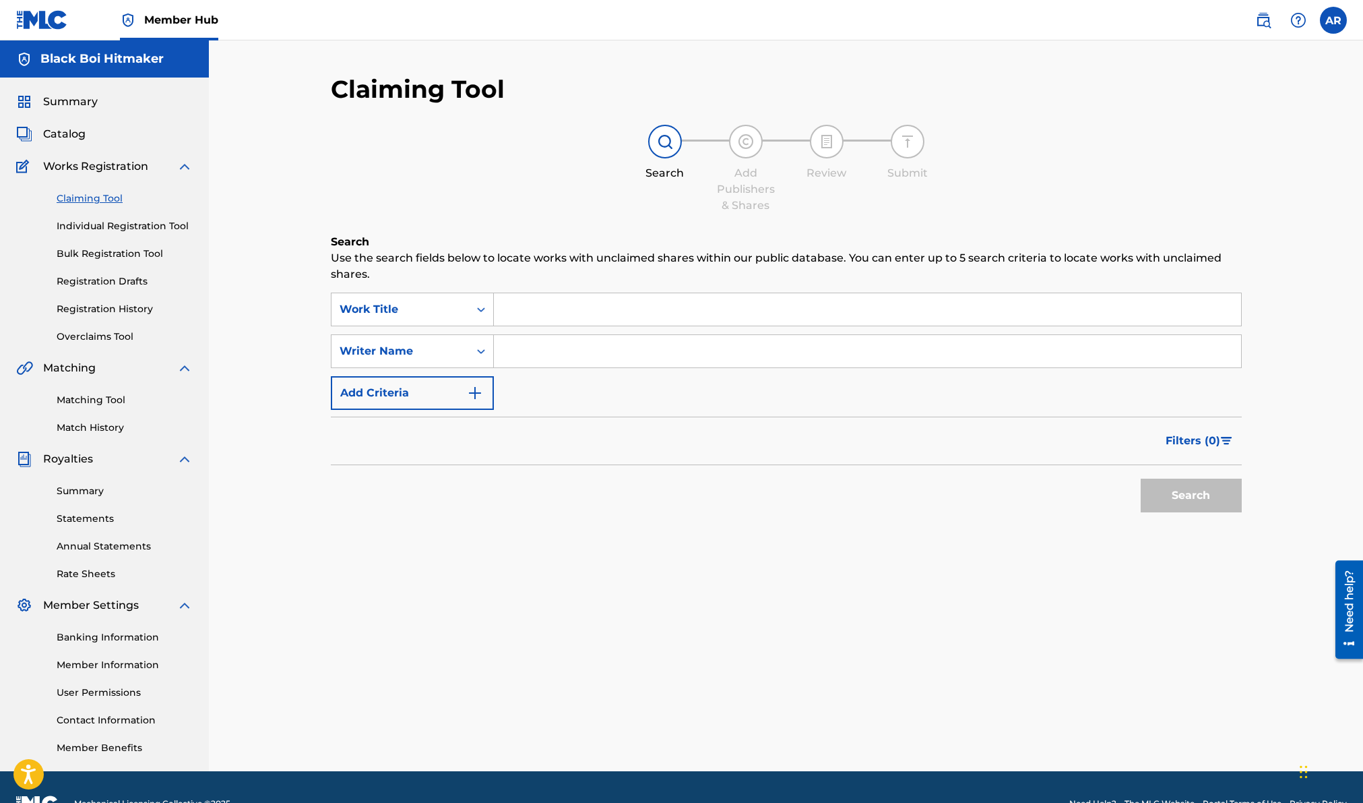
click at [104, 266] on div "Claiming Tool Individual Registration Tool Bulk Registration Tool Registration …" at bounding box center [104, 259] width 177 height 169
click at [94, 307] on link "Registration History" at bounding box center [125, 309] width 136 height 14
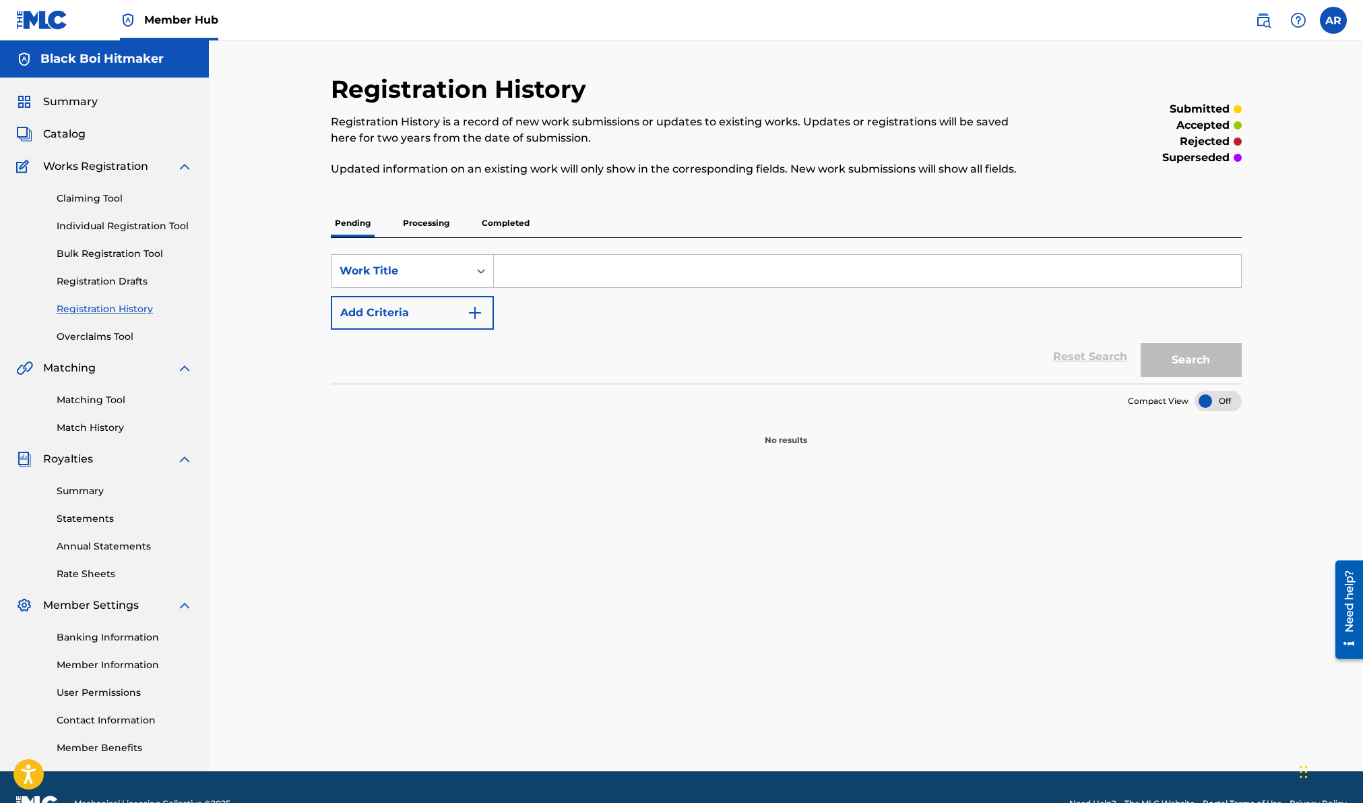
click at [418, 220] on p "Processing" at bounding box center [426, 223] width 55 height 28
click at [380, 222] on div "Pending Processing Completed" at bounding box center [786, 223] width 911 height 28
click at [65, 130] on span "Catalog" at bounding box center [64, 134] width 42 height 16
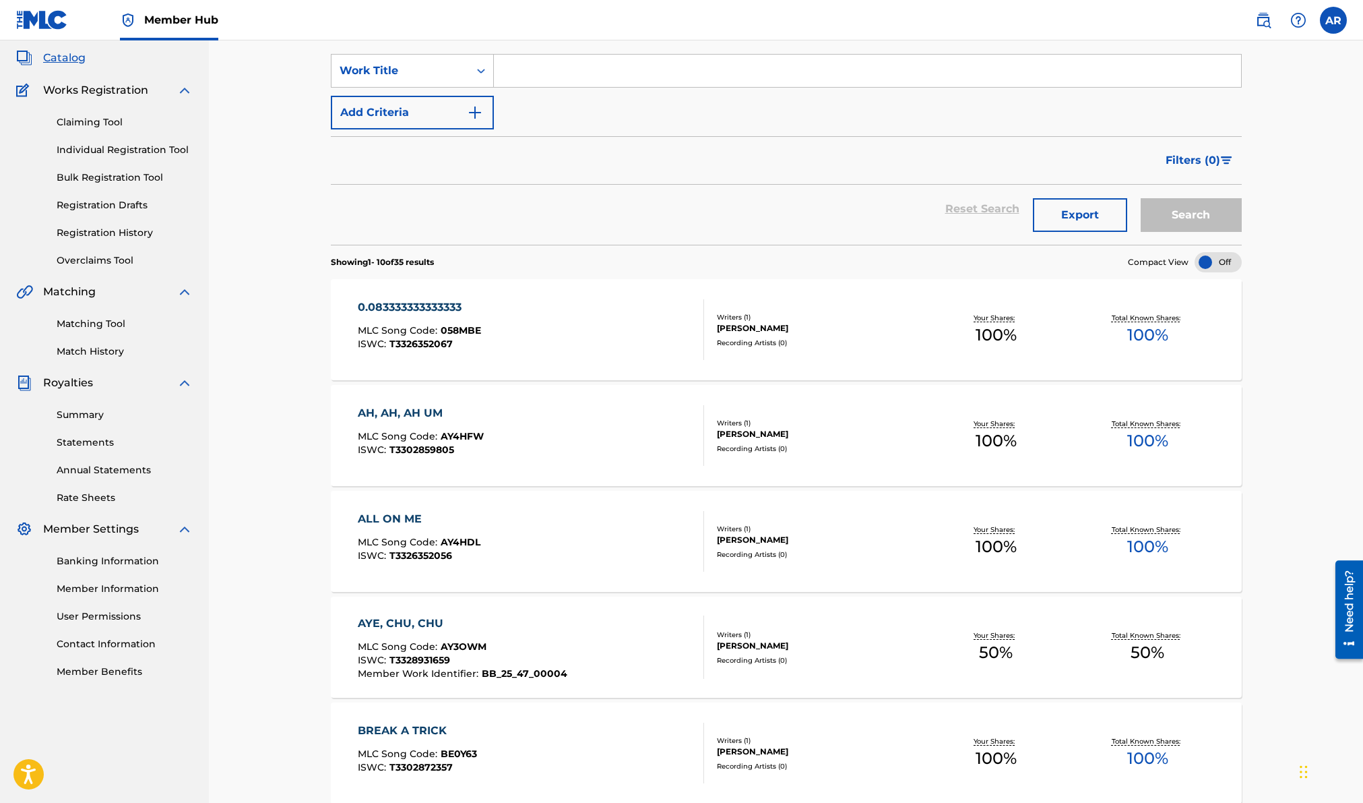
scroll to position [78, 0]
click at [450, 309] on div "0.083333333333333" at bounding box center [419, 306] width 123 height 16
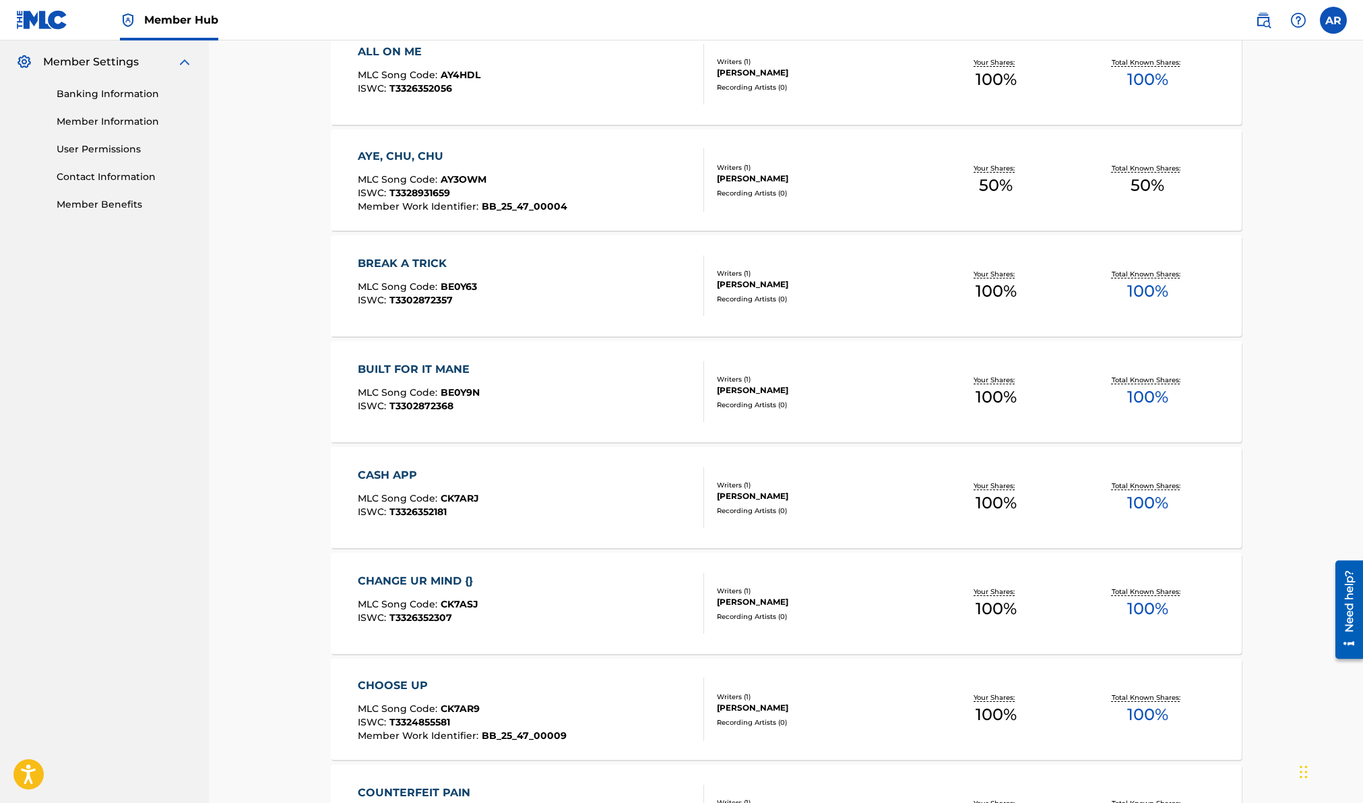
scroll to position [740, 0]
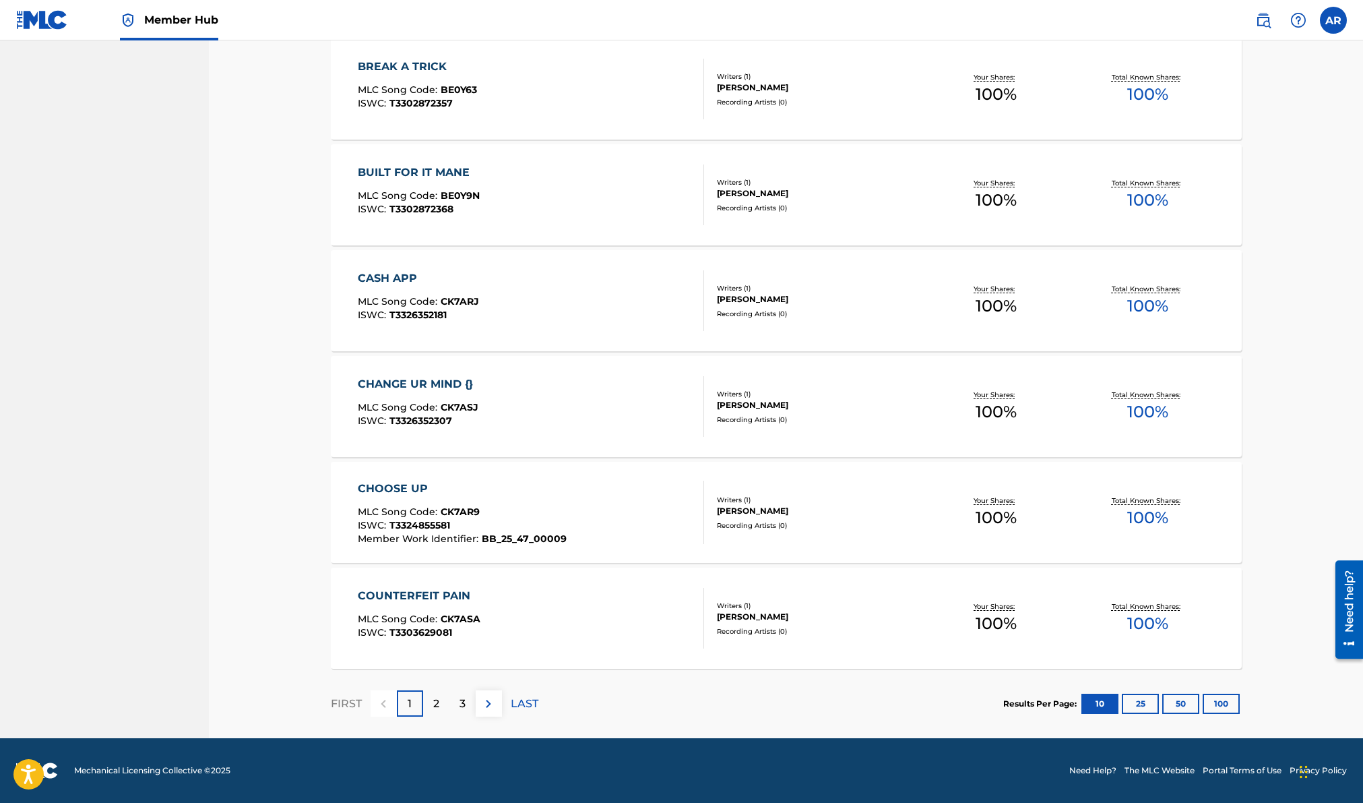
click at [416, 595] on div "COUNTERFEIT PAIN" at bounding box center [419, 596] width 123 height 16
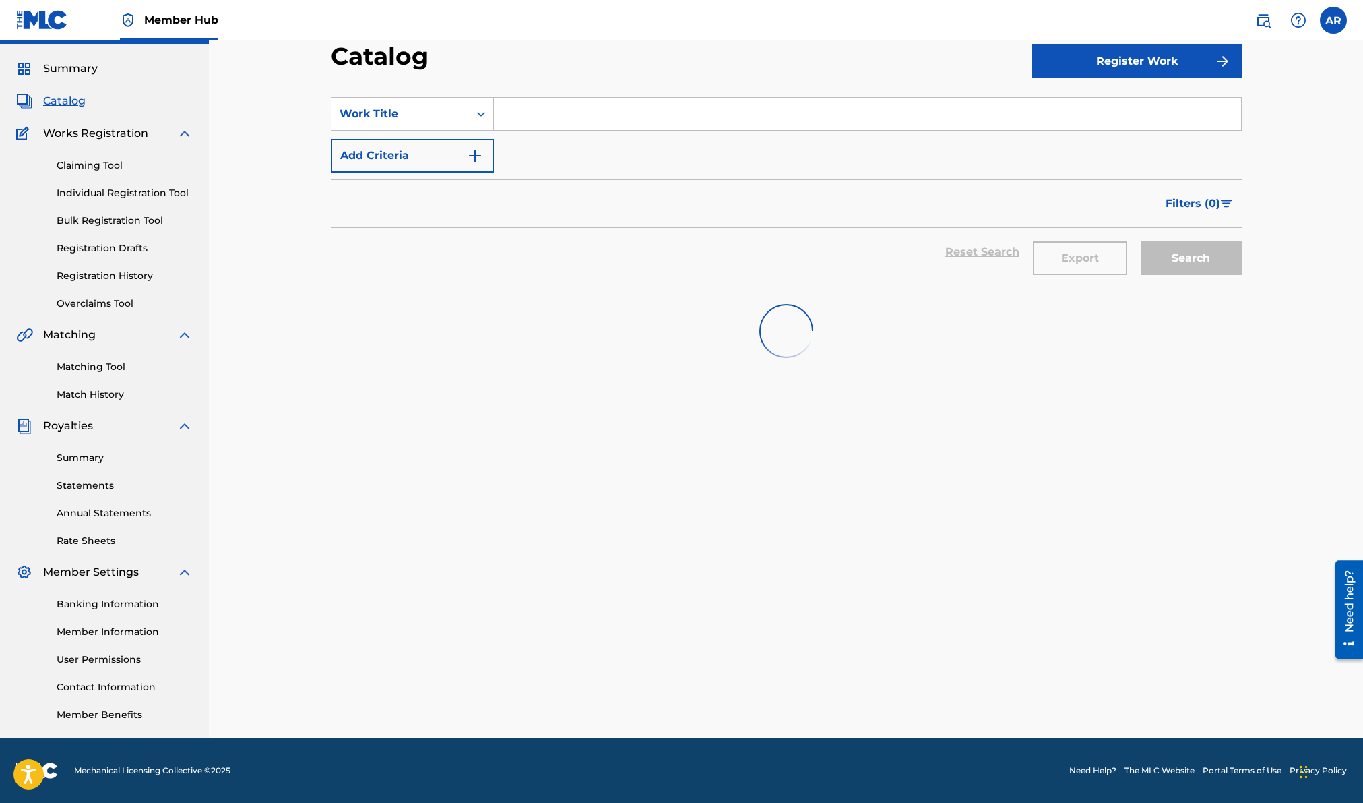
scroll to position [705, 0]
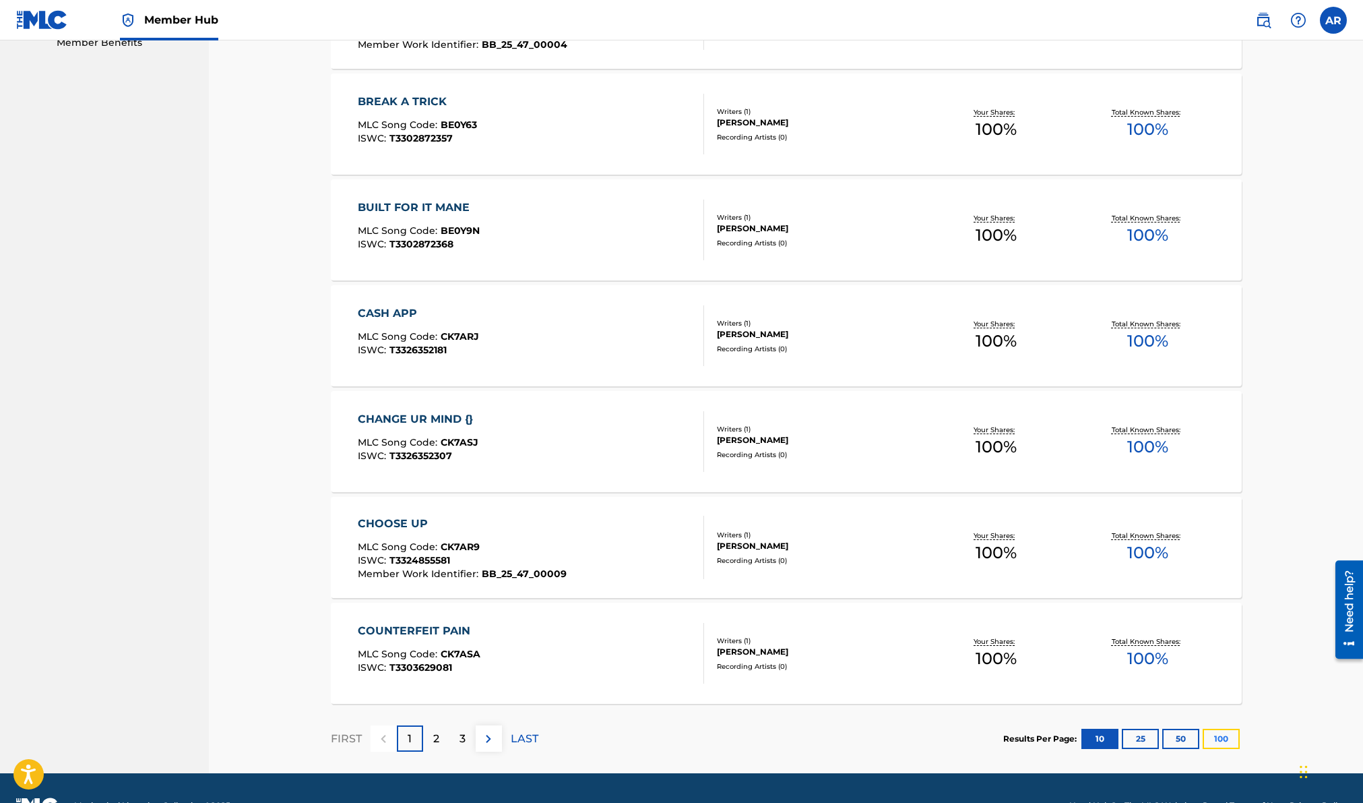
click at [1215, 741] on button "100" at bounding box center [1221, 739] width 37 height 20
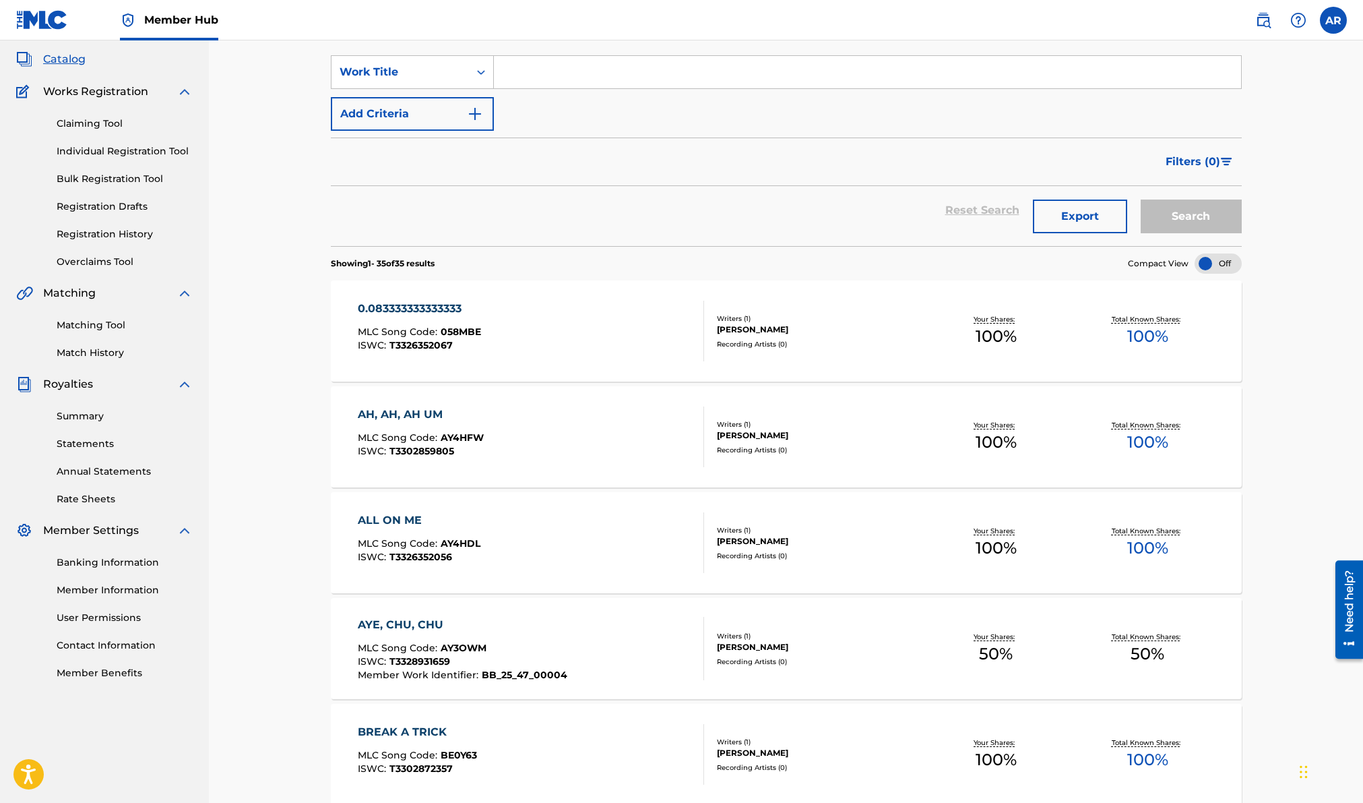
scroll to position [0, 0]
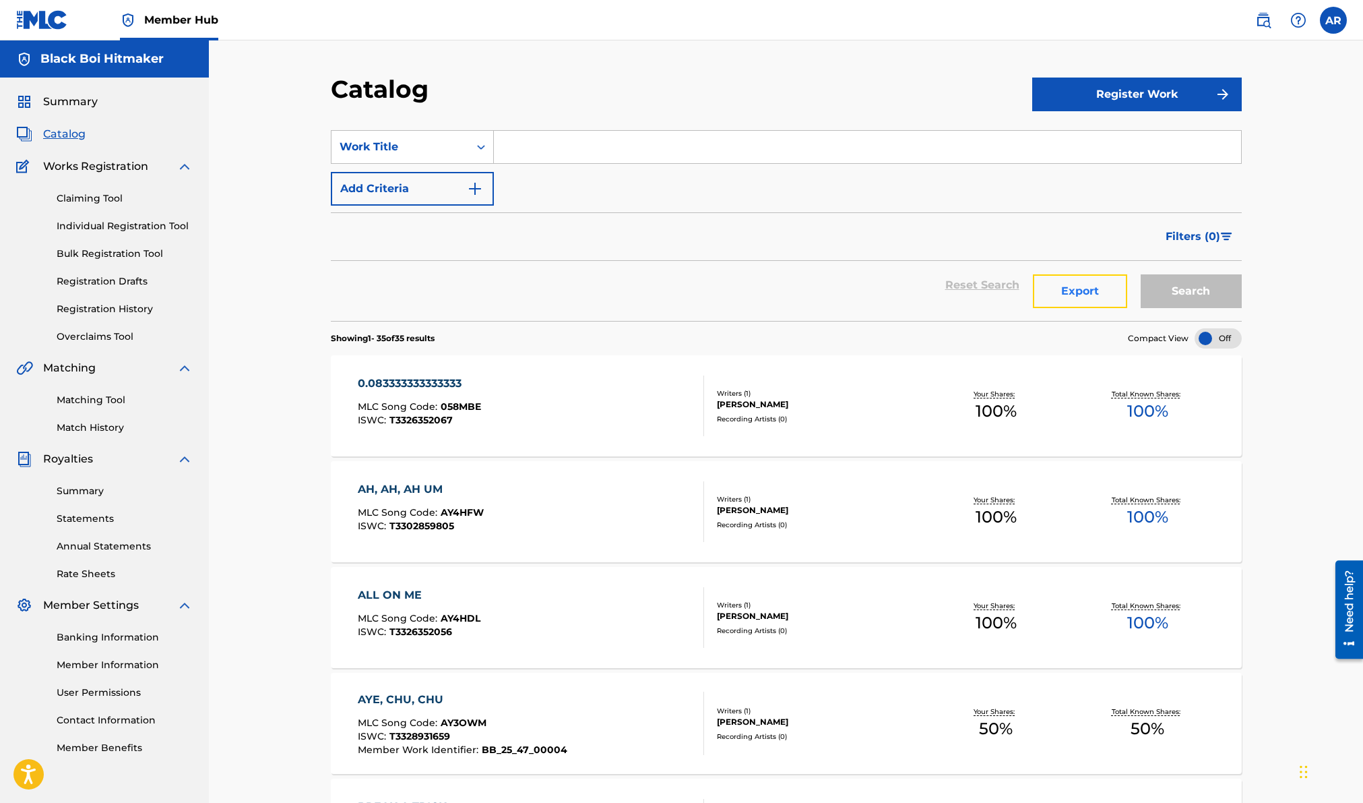
click at [1112, 299] on button "Export" at bounding box center [1080, 291] width 94 height 34
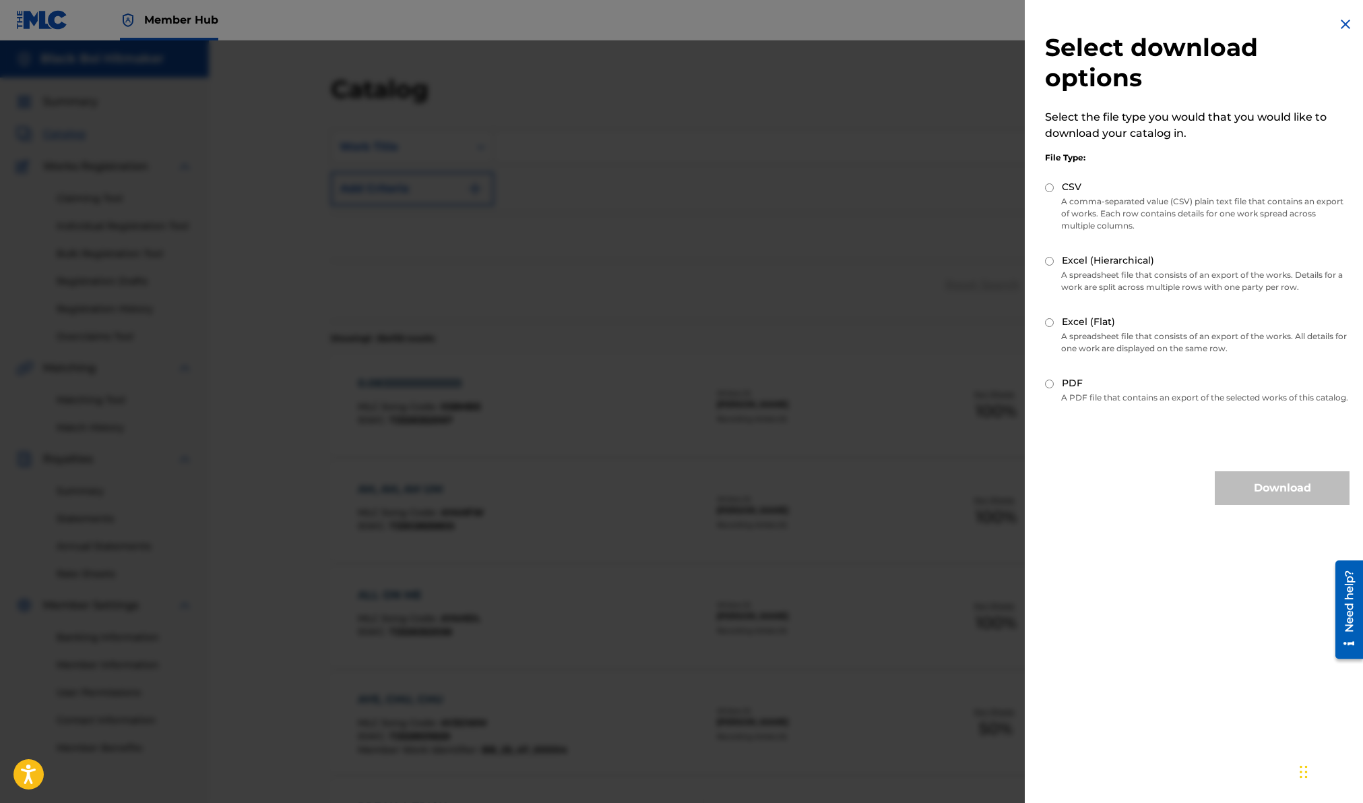
click at [1048, 183] on input "CSV" at bounding box center [1049, 187] width 9 height 9
radio input "true"
click at [1279, 505] on button "Download" at bounding box center [1282, 488] width 135 height 34
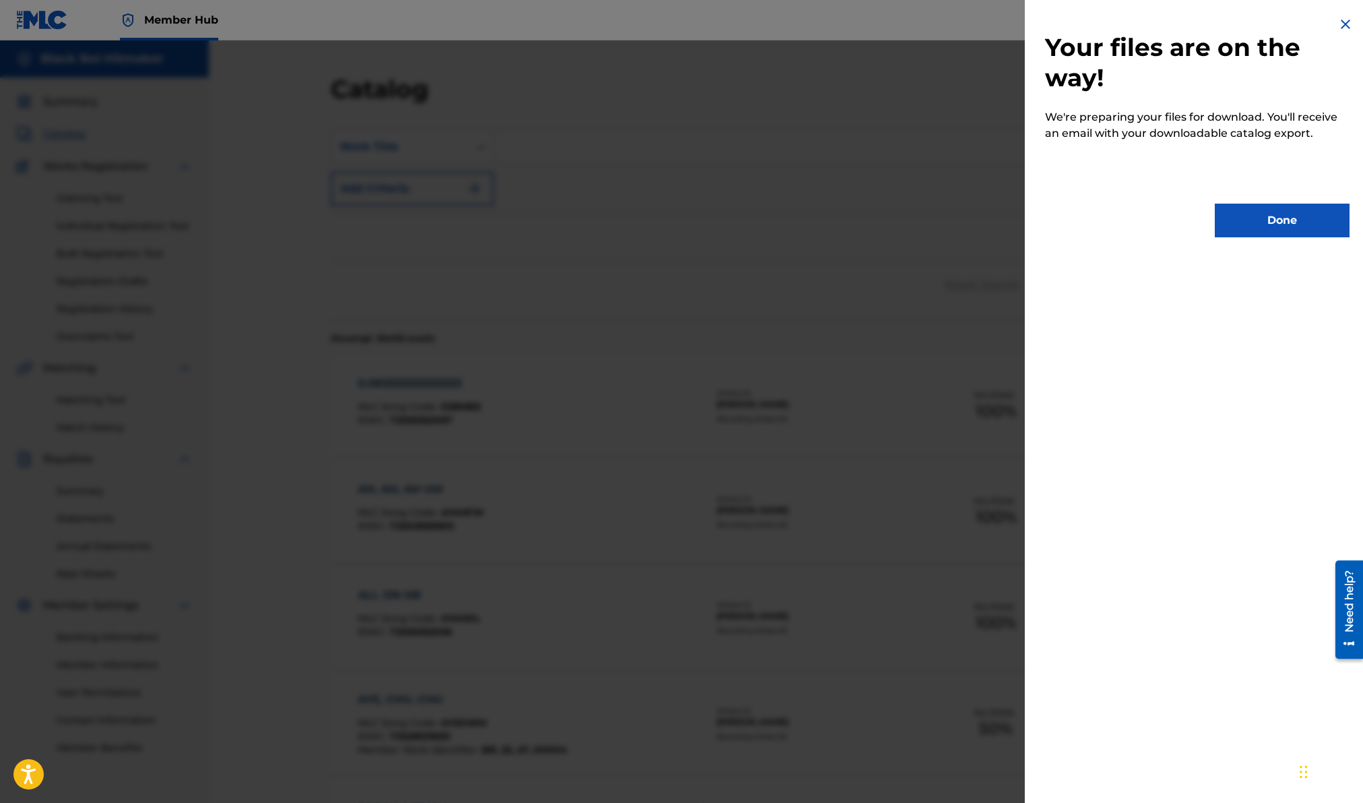
click at [1236, 240] on div "Your files are on the way! We're preparing your files for download. You'll rece…" at bounding box center [1197, 126] width 345 height 253
click at [1233, 222] on button "Done" at bounding box center [1282, 221] width 135 height 34
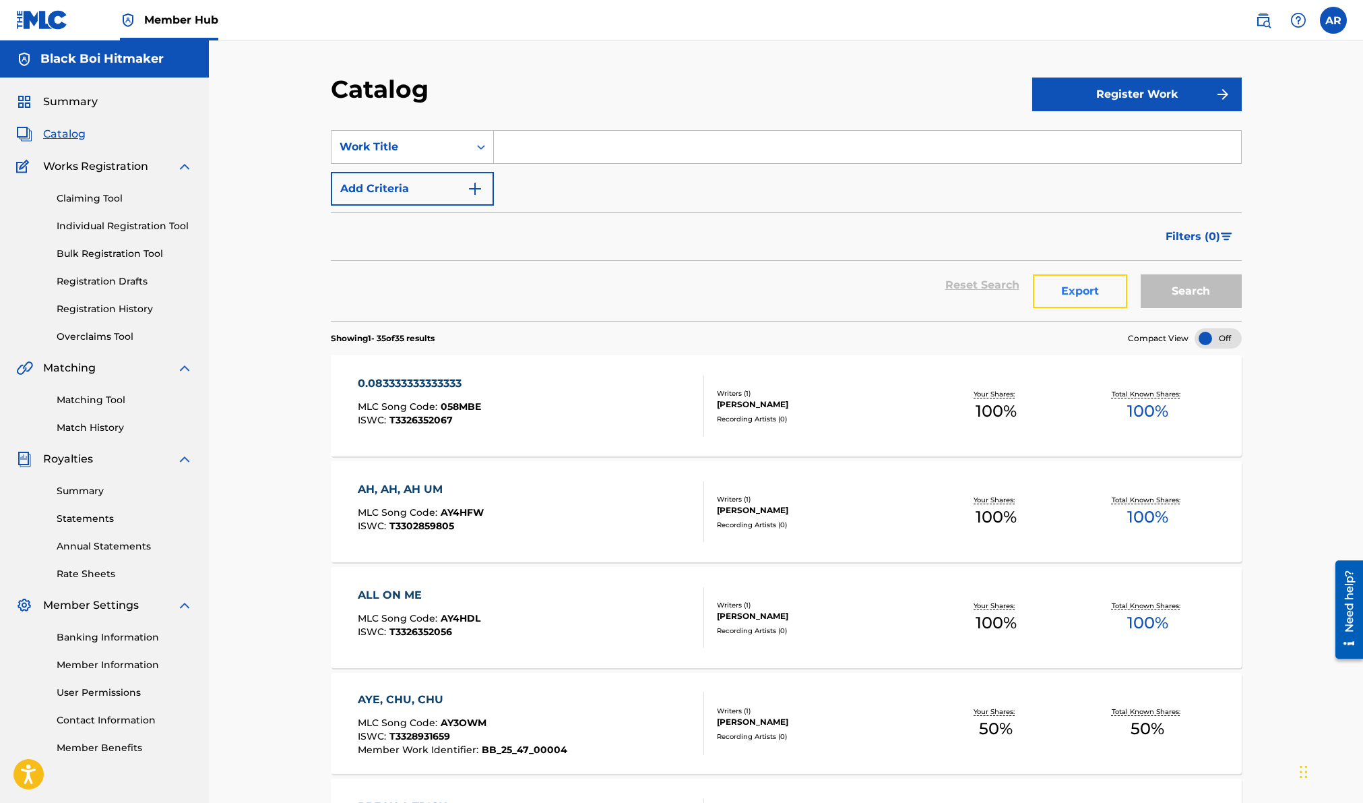
click at [1058, 297] on button "Export" at bounding box center [1080, 291] width 94 height 34
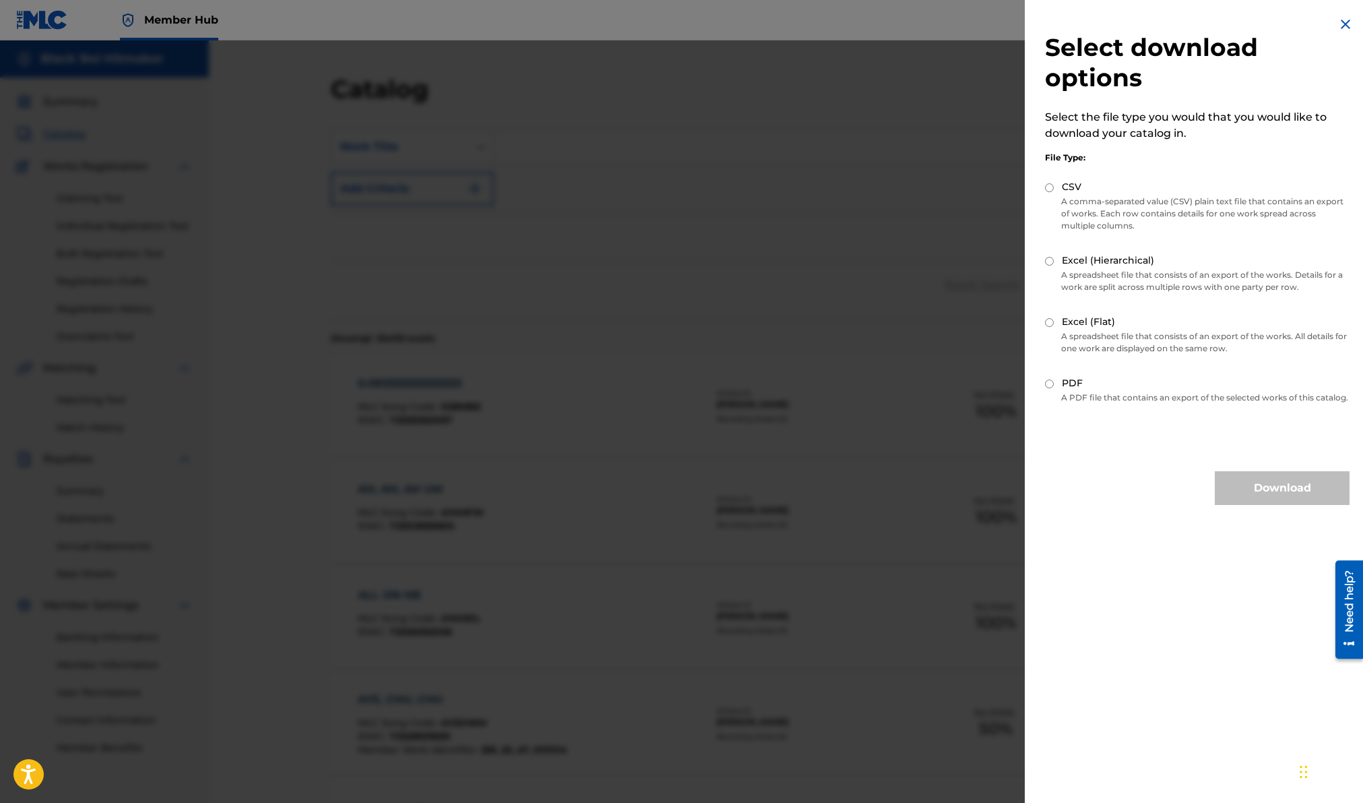
click at [1050, 193] on div "CSV" at bounding box center [1197, 188] width 305 height 16
click at [1049, 262] on input "Excel (Hierarchical)" at bounding box center [1049, 261] width 9 height 9
radio input "true"
click at [1254, 501] on button "Download" at bounding box center [1282, 488] width 135 height 34
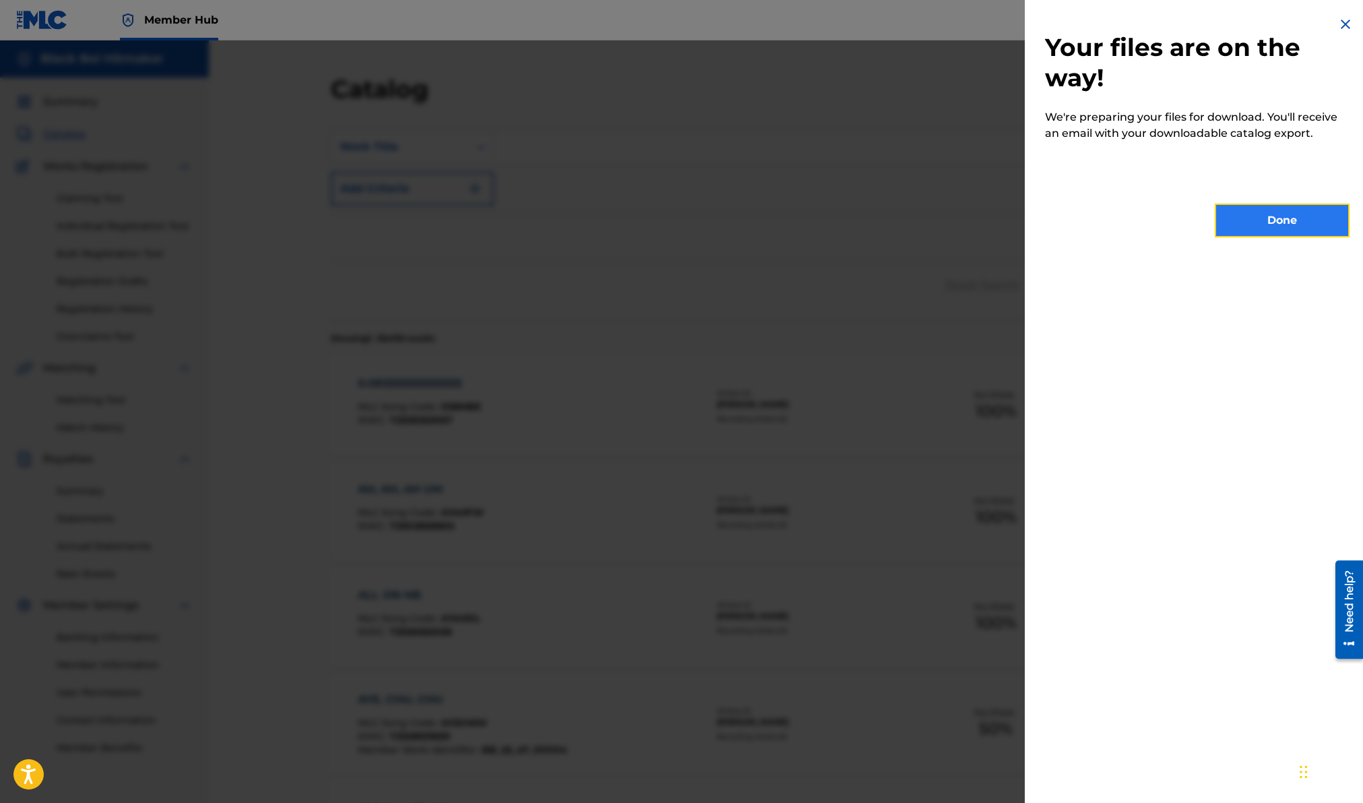
click at [1239, 215] on button "Done" at bounding box center [1282, 221] width 135 height 34
